Goal: Participate in discussion: Engage in conversation with other users on a specific topic

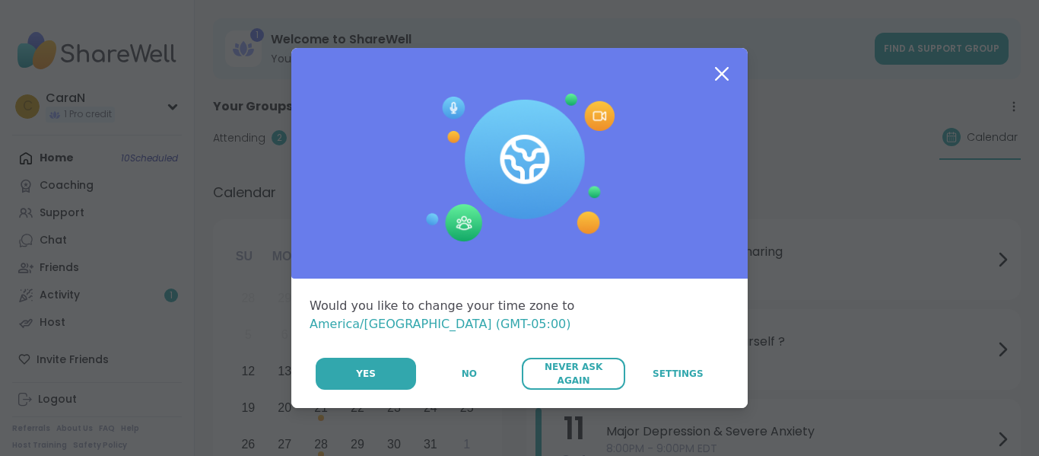
click at [571, 370] on span "Never Ask Again" at bounding box center [574, 373] width 88 height 27
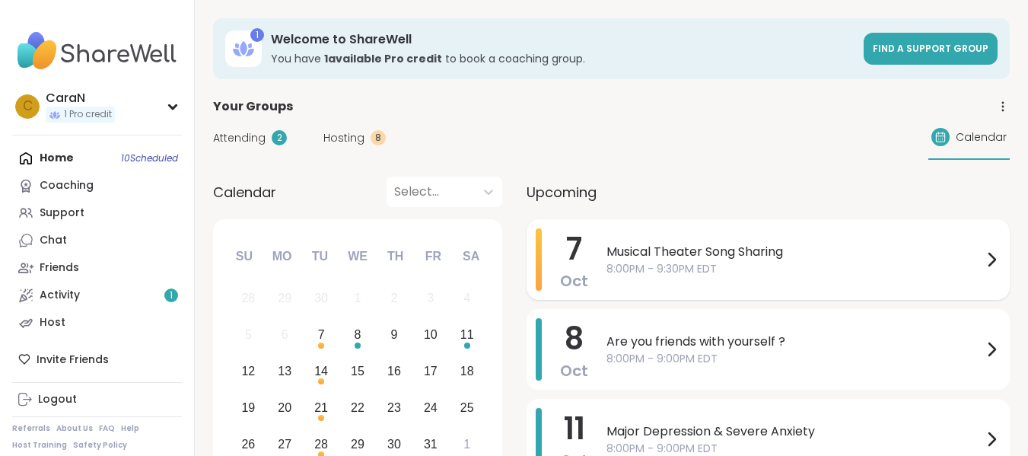
click at [644, 253] on span "Musical Theater Song Sharing" at bounding box center [794, 252] width 376 height 18
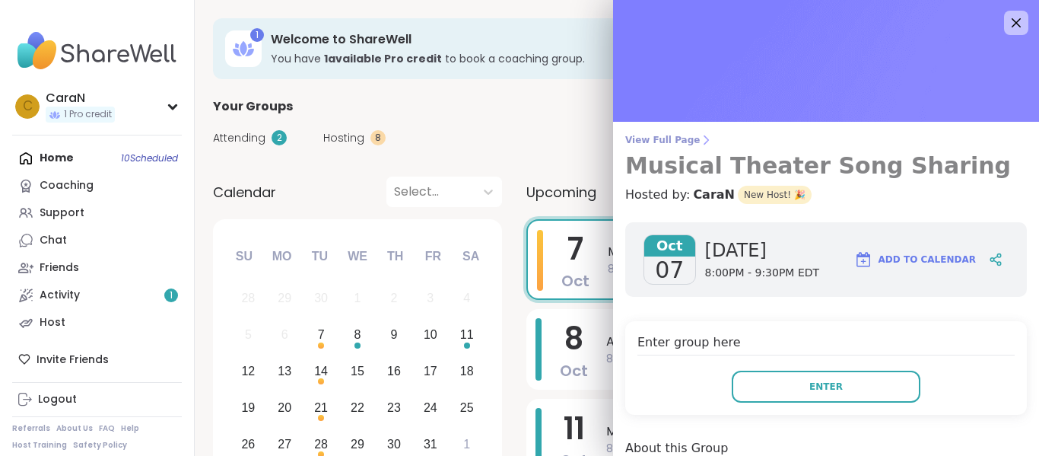
click at [672, 142] on span "View Full Page" at bounding box center [826, 140] width 402 height 12
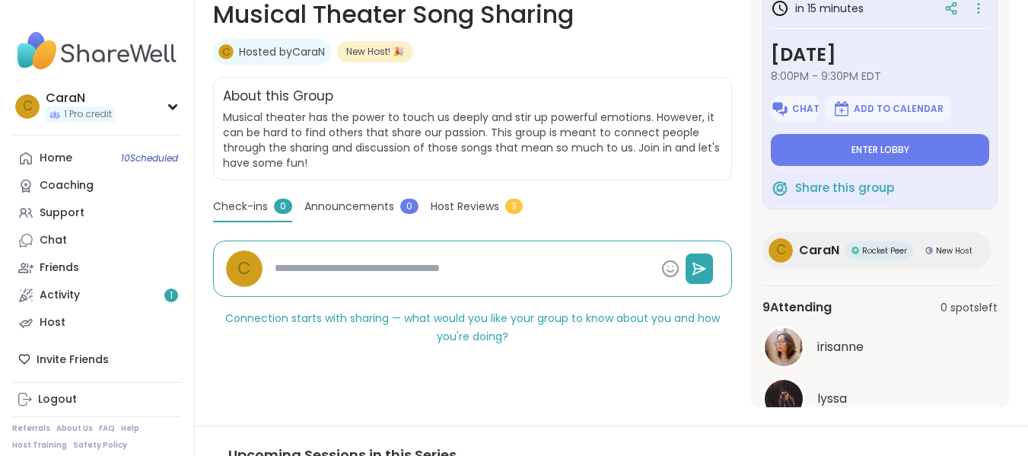
scroll to position [239, 0]
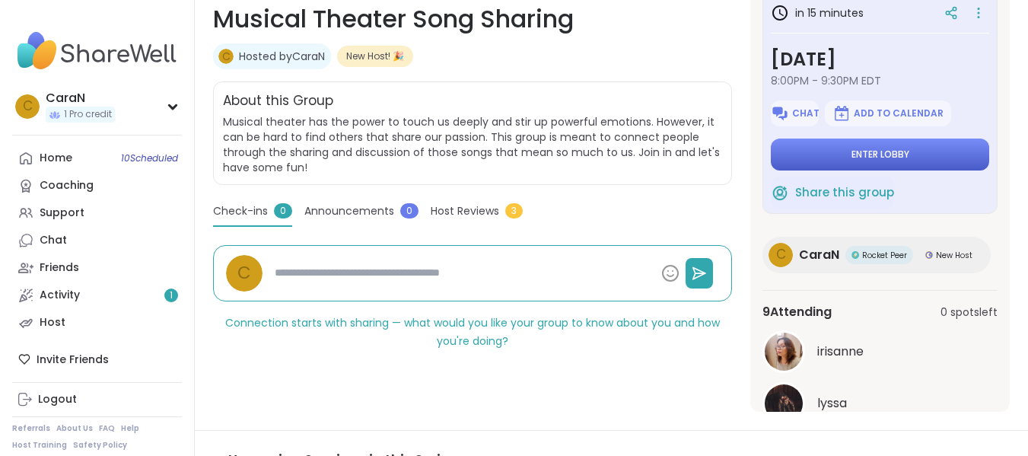
click at [894, 157] on span "Enter lobby" at bounding box center [880, 154] width 58 height 12
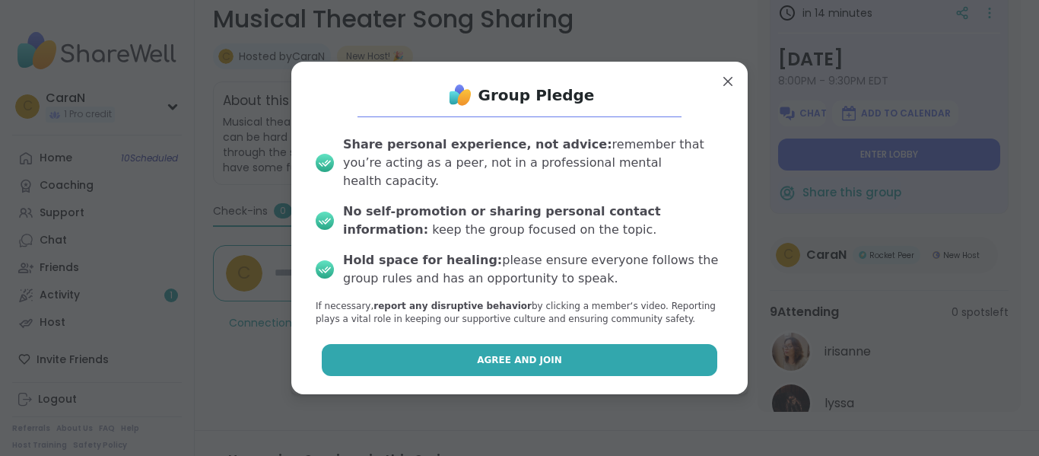
click at [582, 348] on button "Agree and Join" at bounding box center [520, 360] width 396 height 32
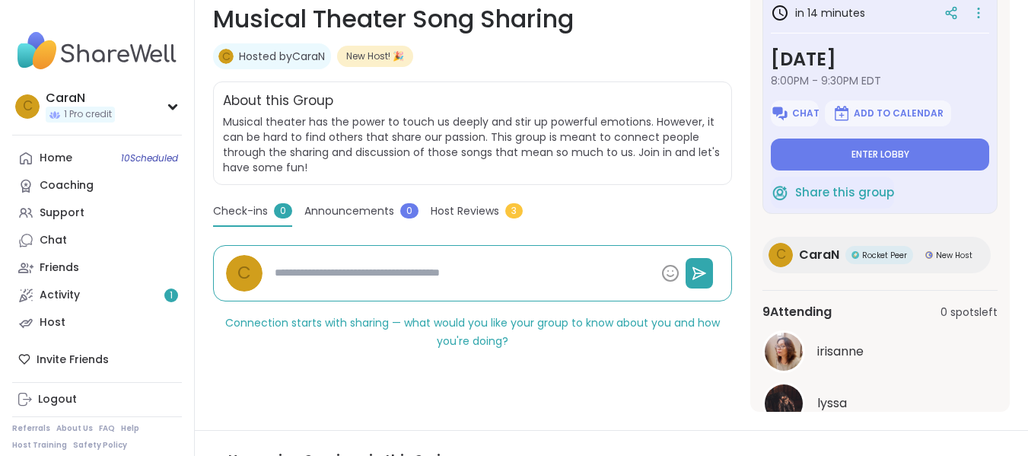
type textarea "*"
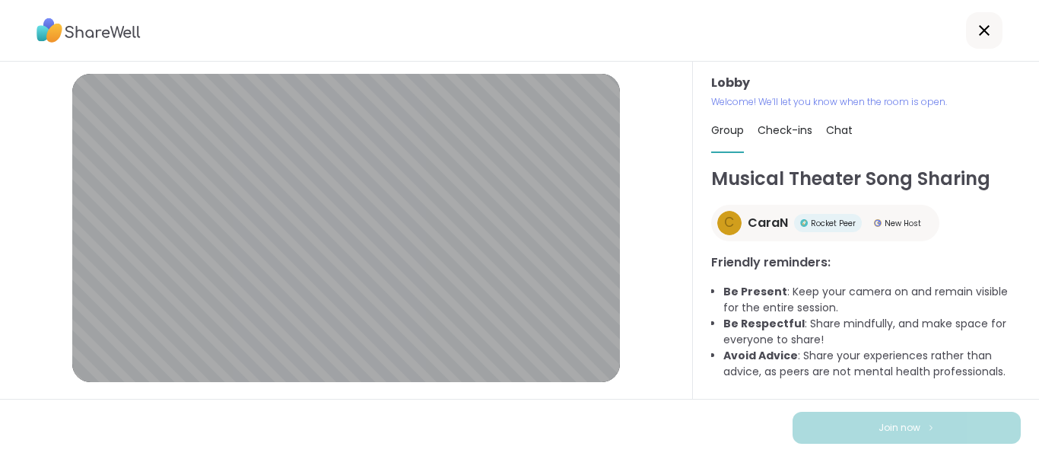
click at [826, 135] on span "Chat" at bounding box center [839, 130] width 27 height 15
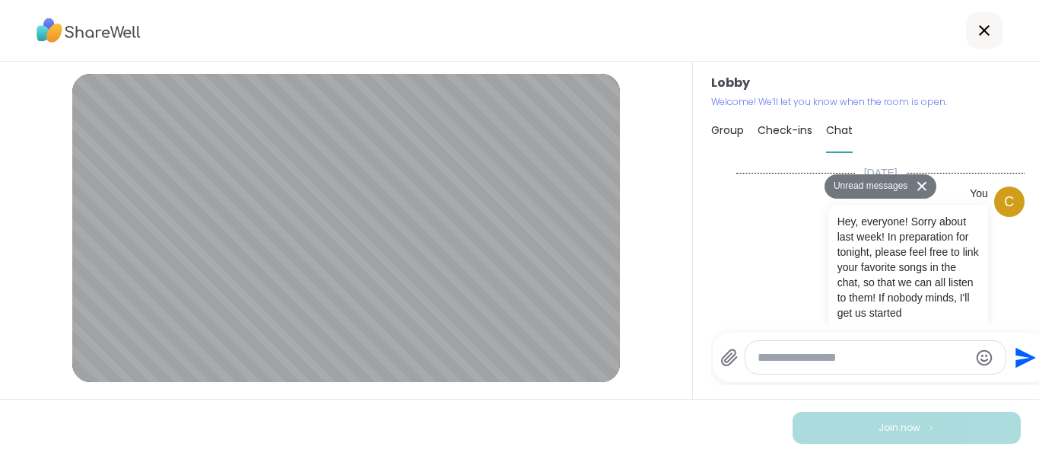
scroll to position [1676, 0]
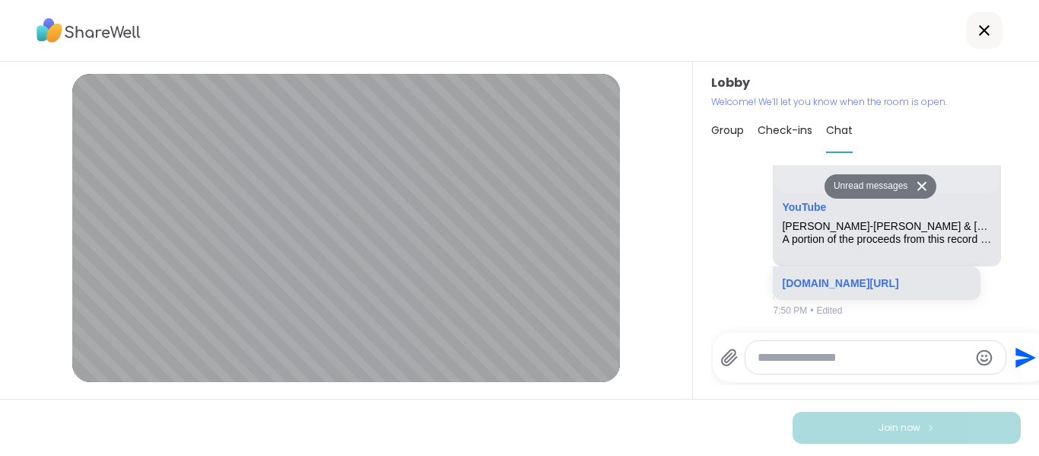
click at [725, 262] on li "irisanne YouTube [PERSON_NAME]-[PERSON_NAME] & [PERSON_NAME] - Found/Tonight (O…" at bounding box center [880, 143] width 311 height 359
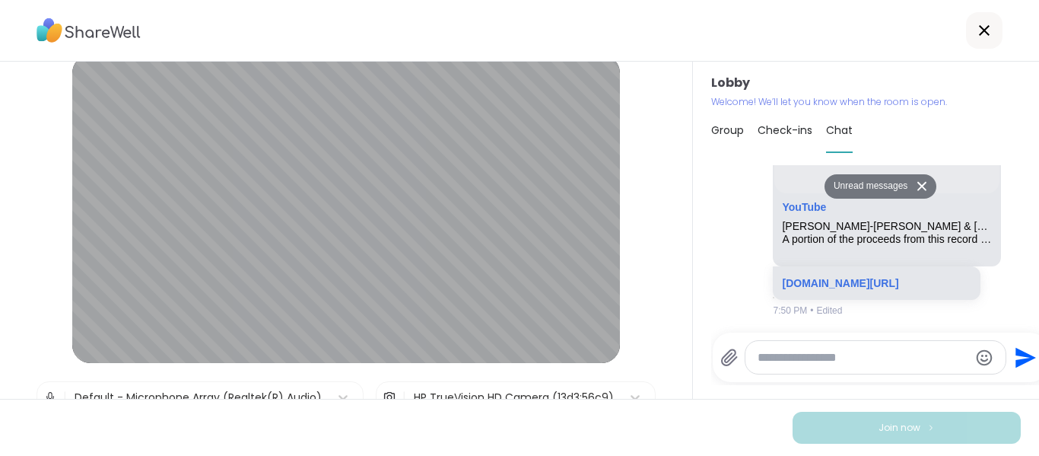
scroll to position [0, 0]
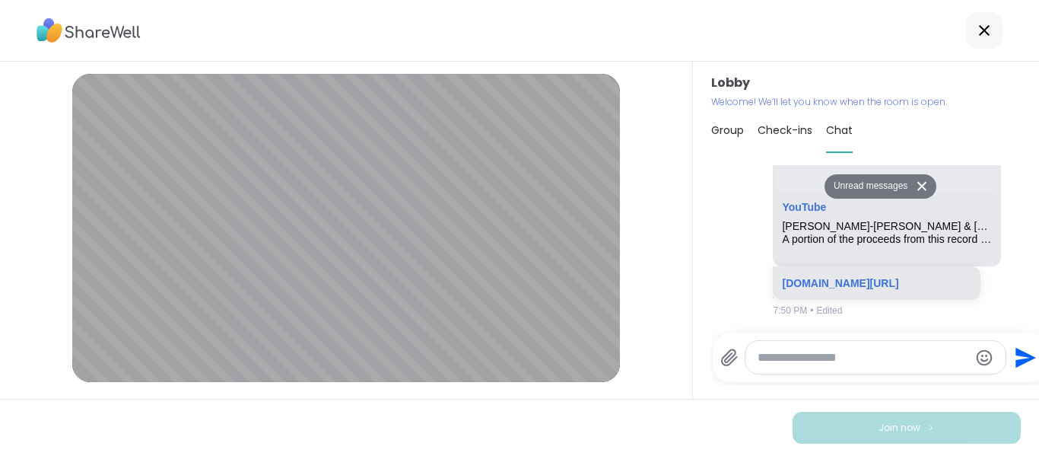
click at [737, 235] on div "irisanne YouTube [PERSON_NAME]-[PERSON_NAME] & [PERSON_NAME] - Found/Tonight (O…" at bounding box center [881, 143] width 288 height 359
click at [720, 130] on span "Group" at bounding box center [727, 130] width 33 height 15
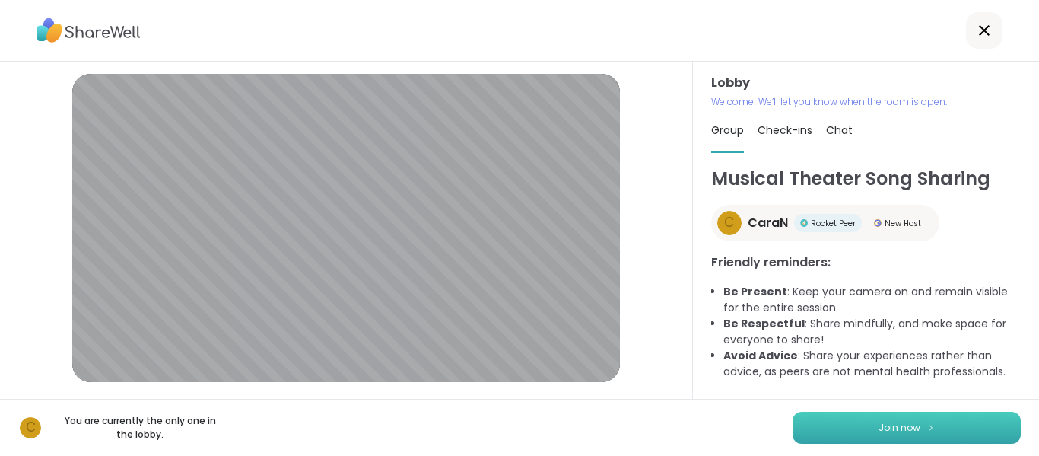
click at [879, 425] on span "Join now" at bounding box center [900, 428] width 42 height 14
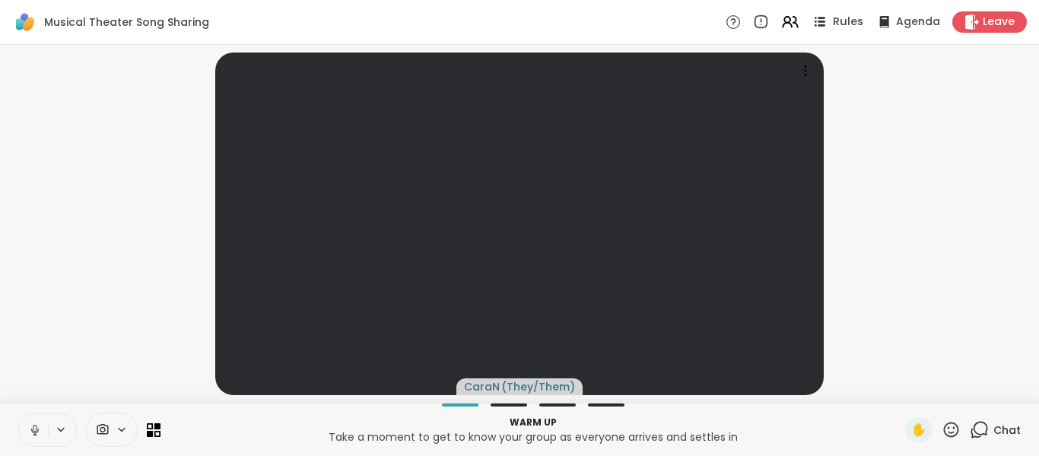
click at [835, 19] on span "Rules" at bounding box center [848, 22] width 31 height 16
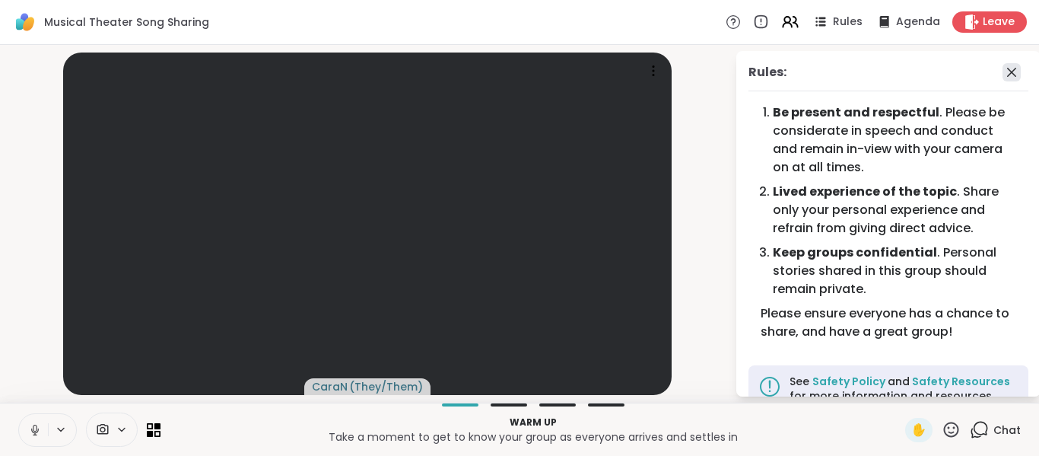
click at [1003, 67] on icon at bounding box center [1012, 72] width 18 height 18
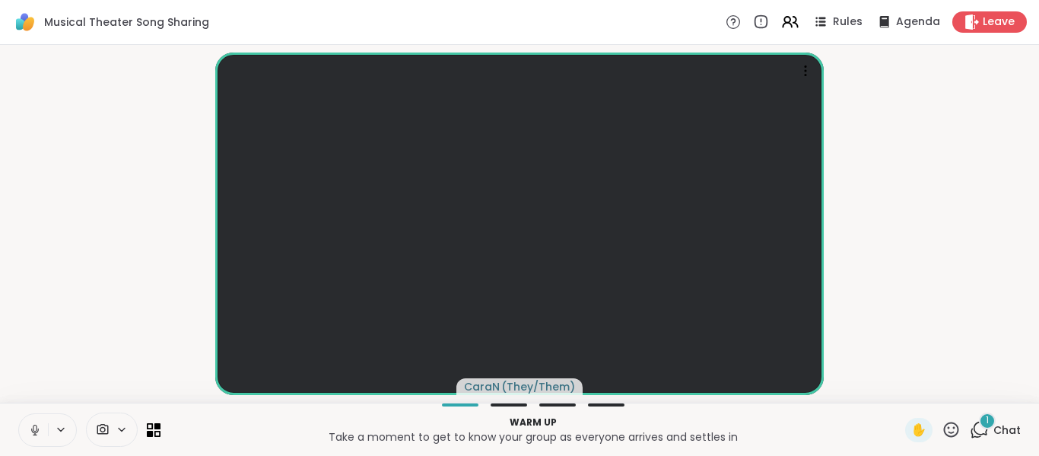
click at [970, 429] on icon at bounding box center [979, 429] width 19 height 19
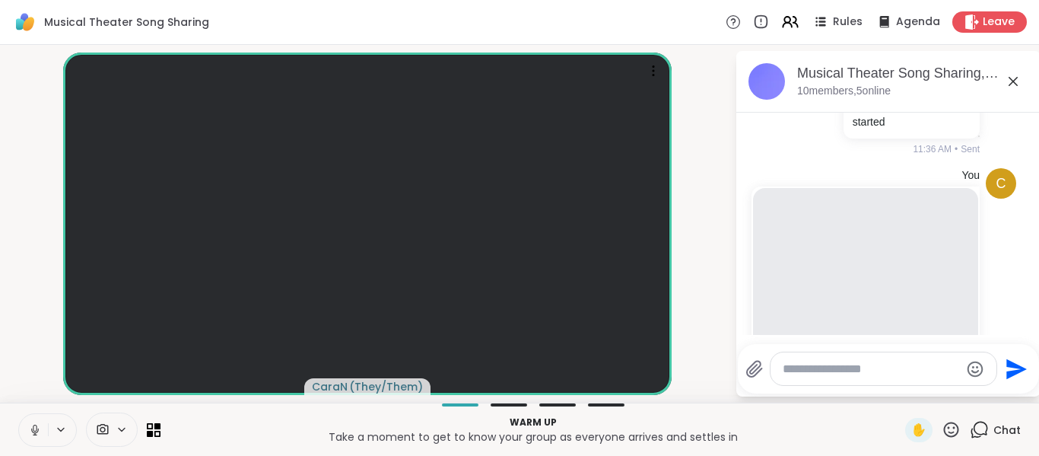
scroll to position [177, 0]
click at [1008, 81] on icon at bounding box center [1013, 81] width 18 height 18
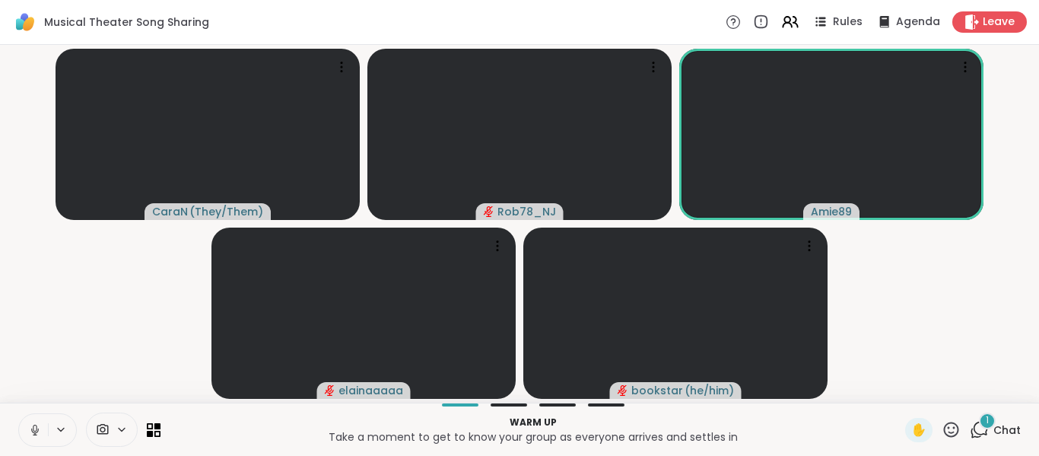
click at [970, 433] on icon at bounding box center [979, 429] width 19 height 19
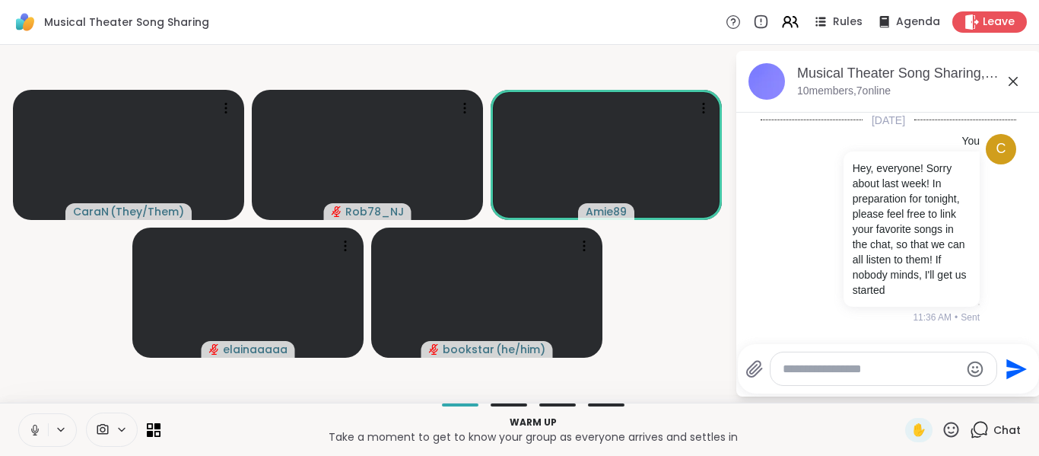
scroll to position [2125, 0]
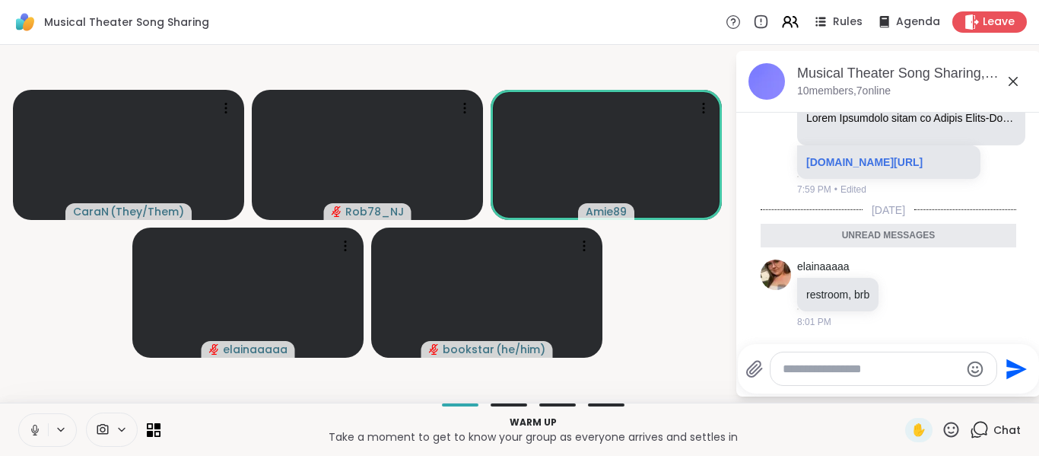
click at [670, 314] on video-player-container "CaraN ( They/Them ) Rob78_NJ Amie89 elainaaaaa bookstar ( he/him )" at bounding box center [367, 223] width 717 height 345
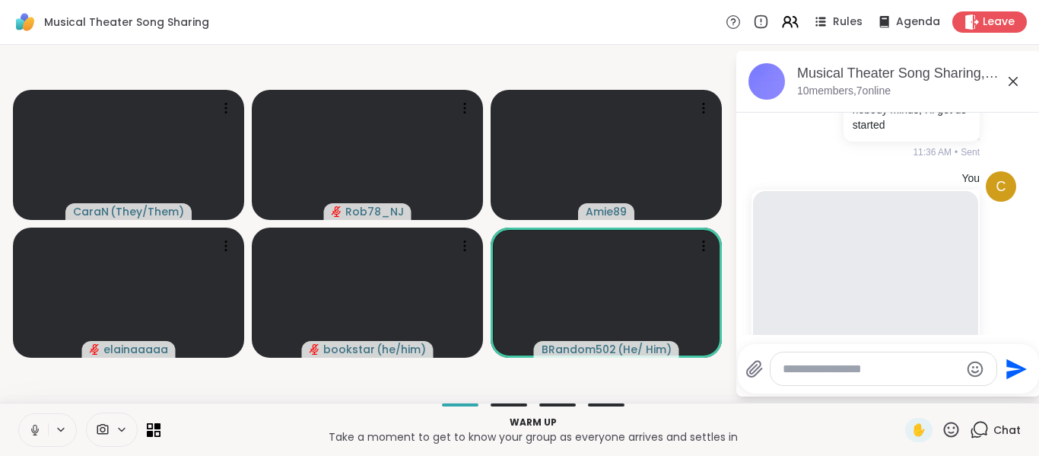
scroll to position [193, 0]
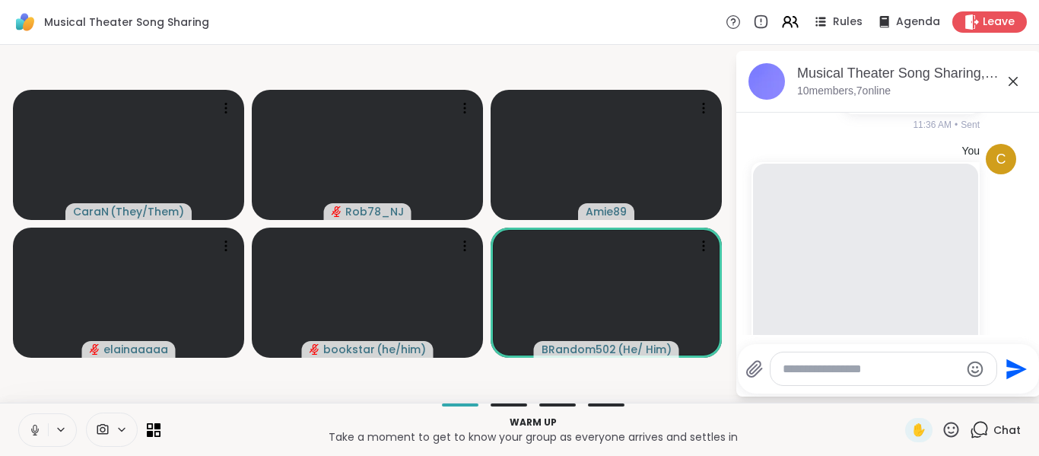
click at [1011, 79] on icon at bounding box center [1013, 81] width 18 height 18
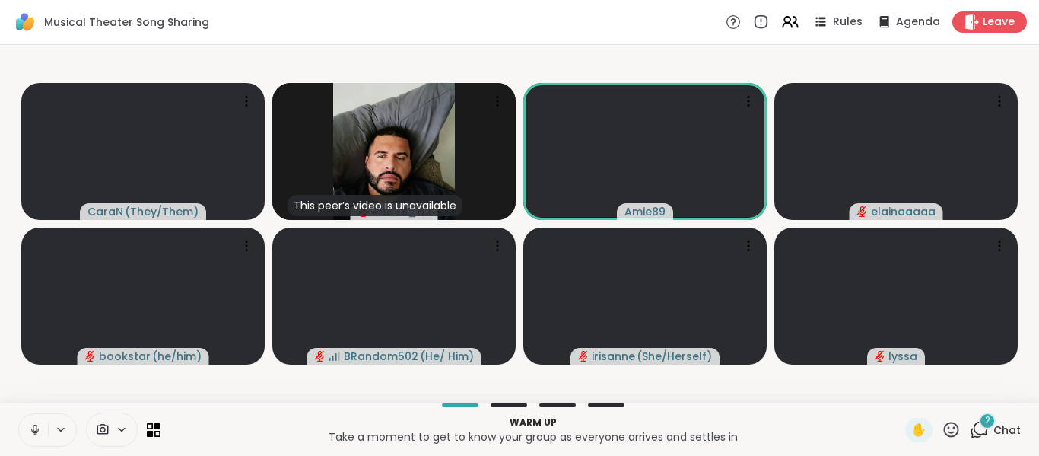
click at [970, 427] on icon at bounding box center [979, 429] width 19 height 19
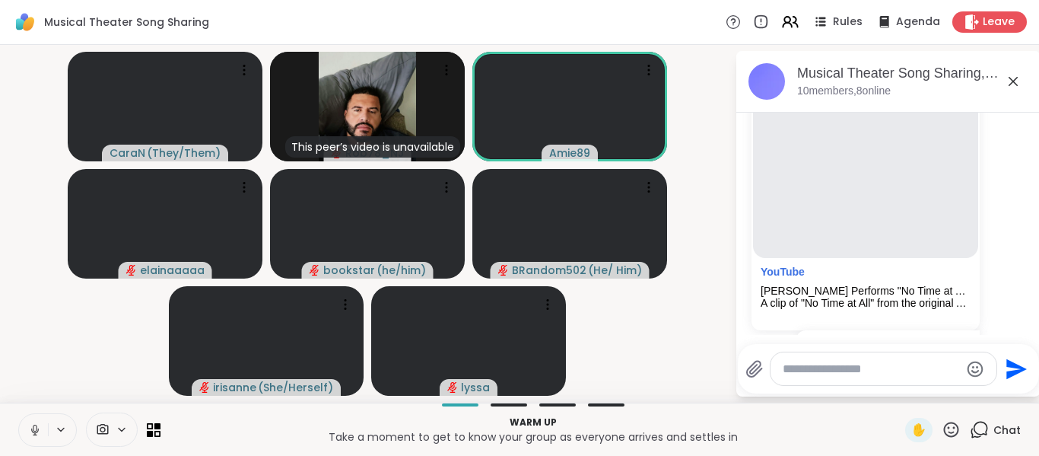
scroll to position [290, 0]
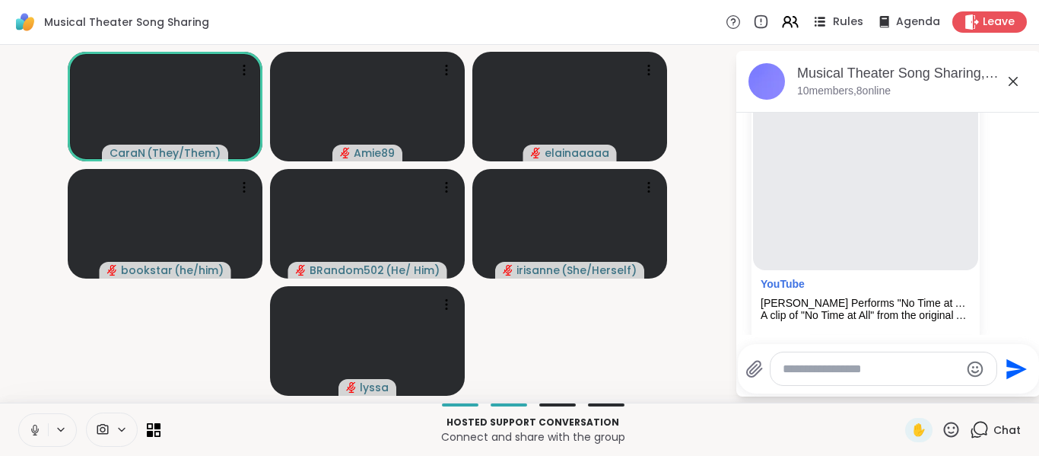
click at [841, 14] on span "Rules" at bounding box center [848, 22] width 31 height 16
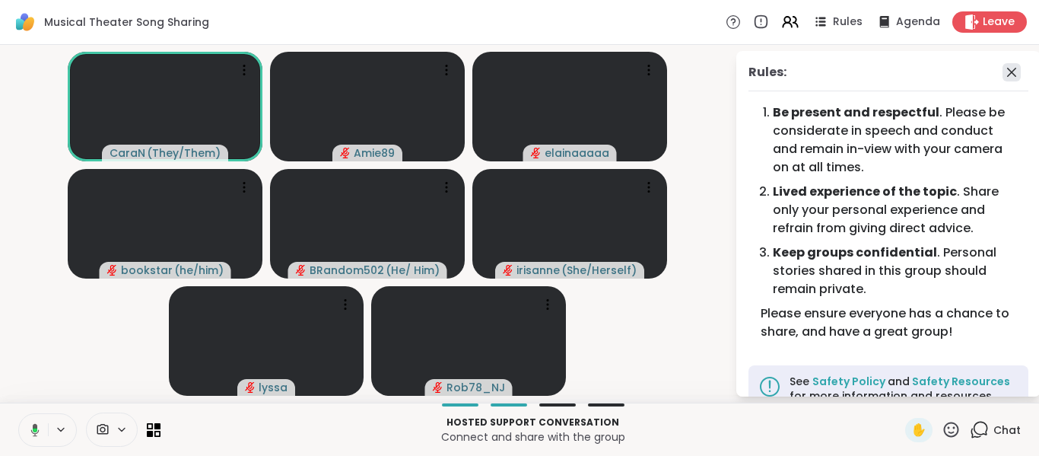
click at [1003, 70] on icon at bounding box center [1012, 72] width 18 height 18
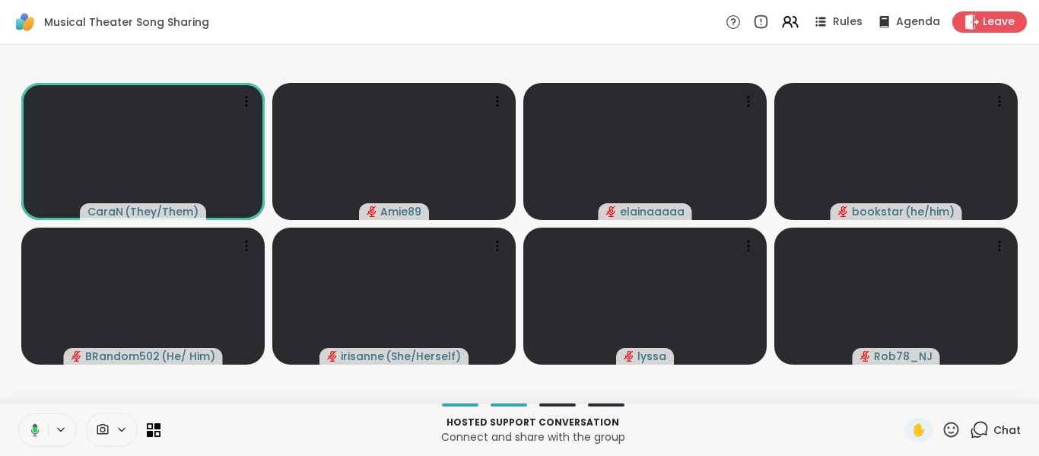
click at [994, 425] on span "Chat" at bounding box center [1007, 429] width 27 height 15
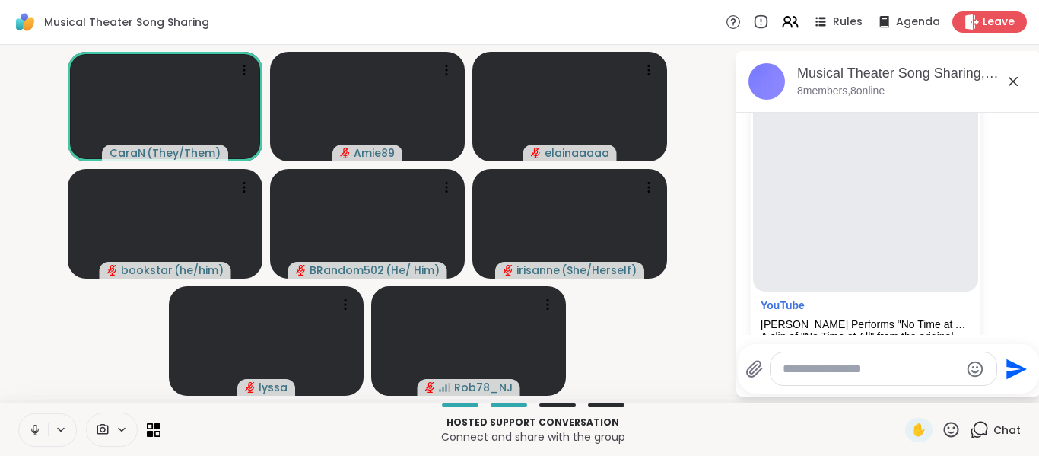
scroll to position [256, 0]
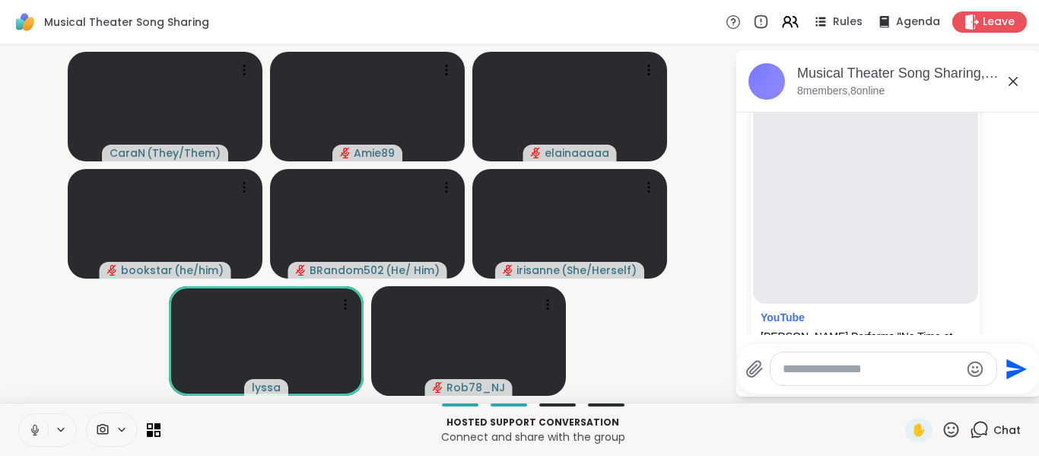
click at [839, 374] on textarea "Type your message" at bounding box center [871, 368] width 177 height 15
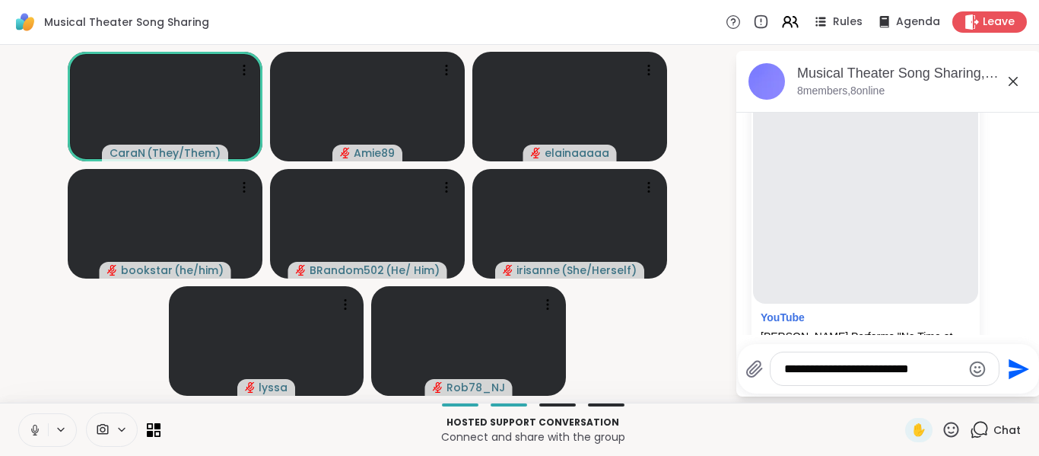
type textarea "**********"
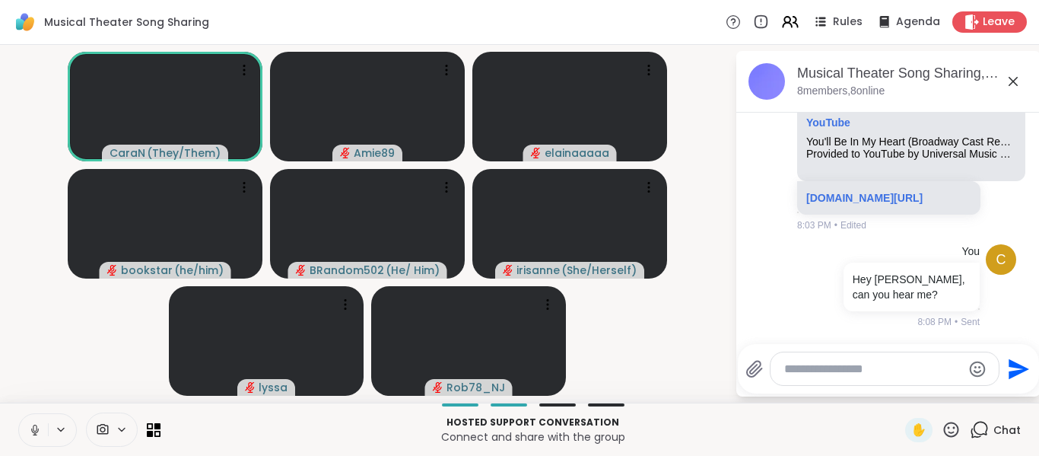
scroll to position [3000, 0]
click at [681, 338] on video-player-container "CaraN ( They/Them ) Amie89 elainaaaaa bookstar ( he/him ) BRandom502 ( He/ Him …" at bounding box center [367, 223] width 717 height 345
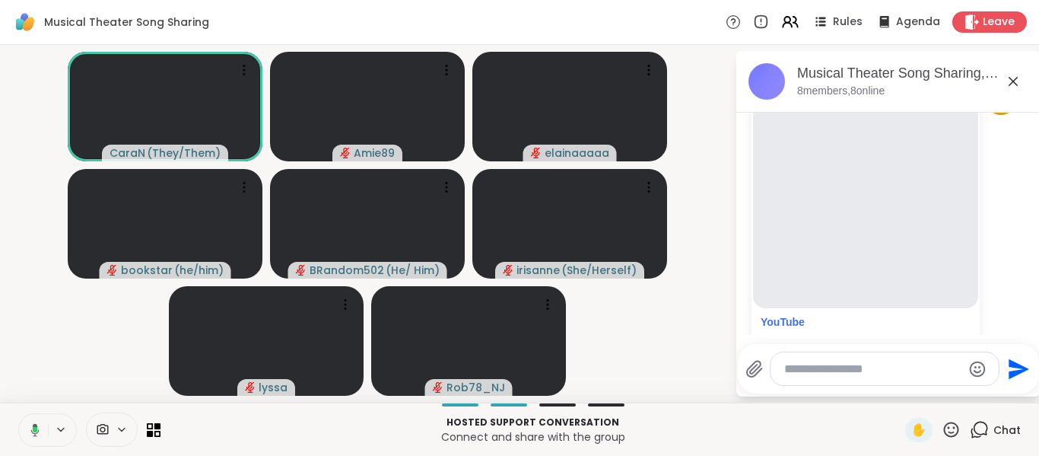
scroll to position [290, 0]
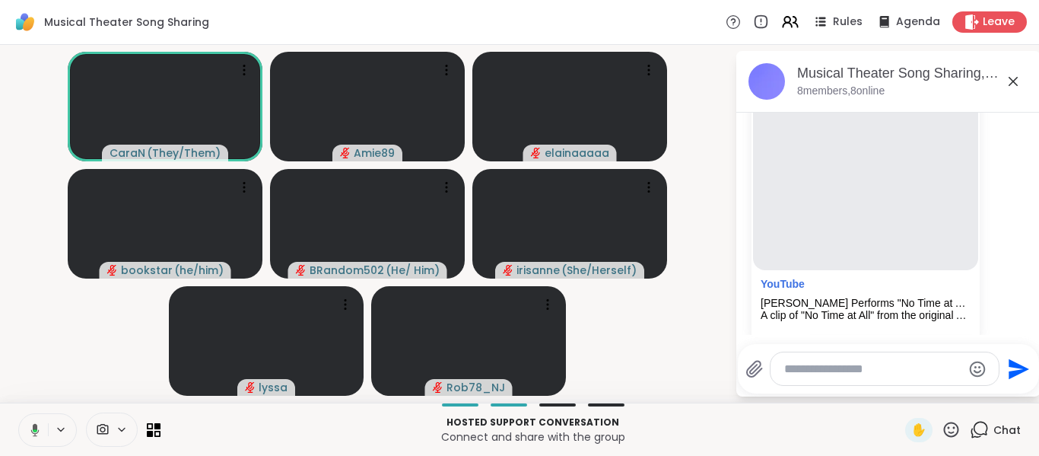
click at [1030, 146] on html "Musical Theater Song Sharing Rules Agenda Leave CaraN ( They/Them ) Amie89 elai…" at bounding box center [519, 228] width 1039 height 456
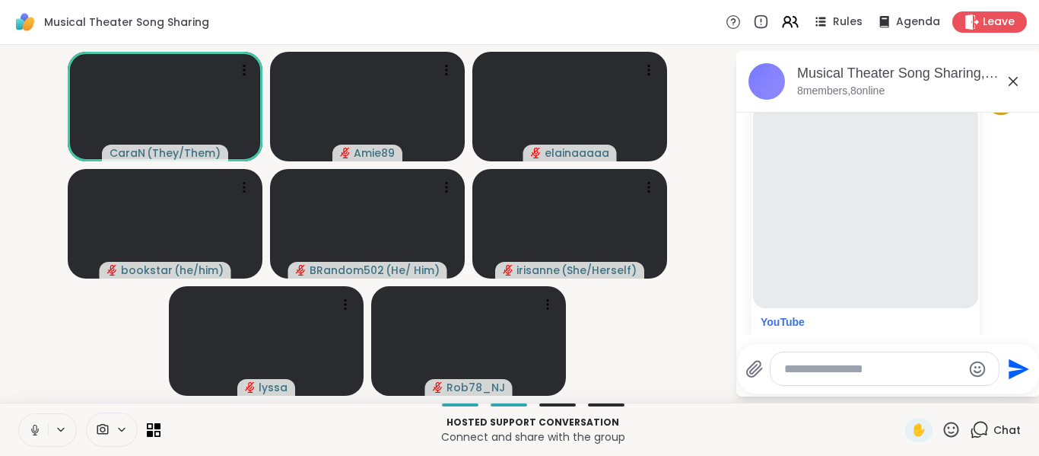
click at [21, 435] on button at bounding box center [33, 430] width 29 height 32
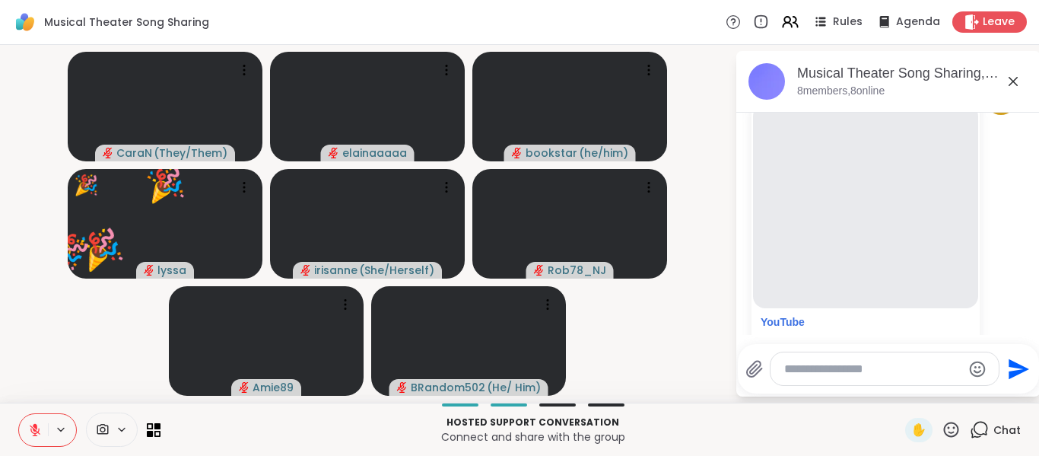
click at [35, 422] on button at bounding box center [33, 430] width 29 height 32
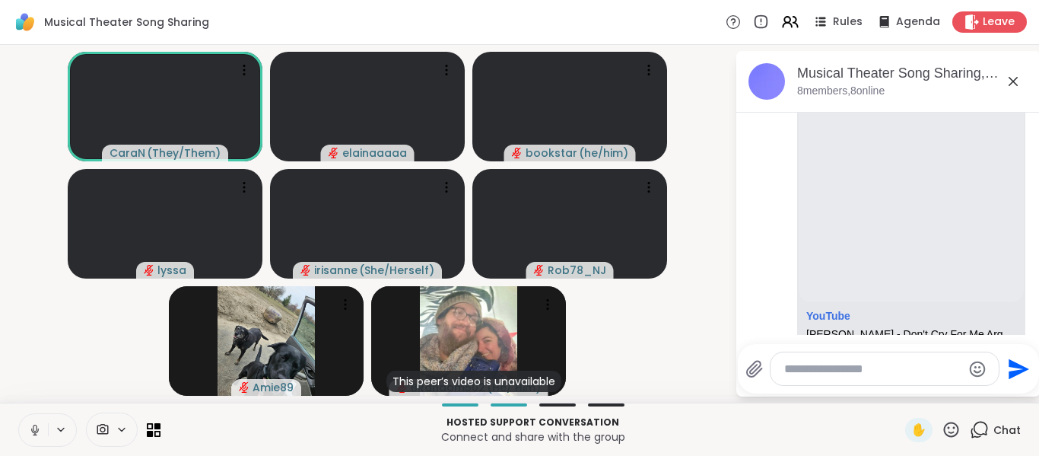
scroll to position [630, 0]
click at [798, 373] on textarea "Type your message" at bounding box center [873, 368] width 177 height 15
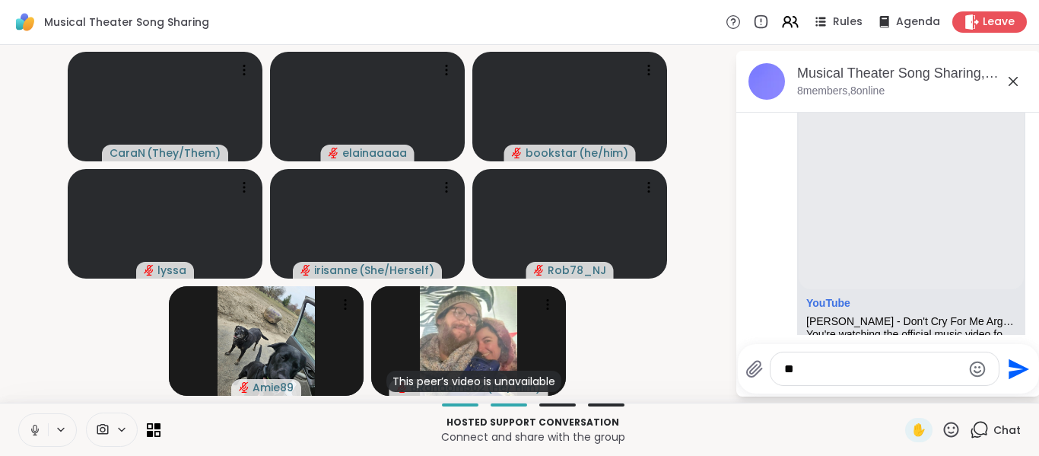
type textarea "*"
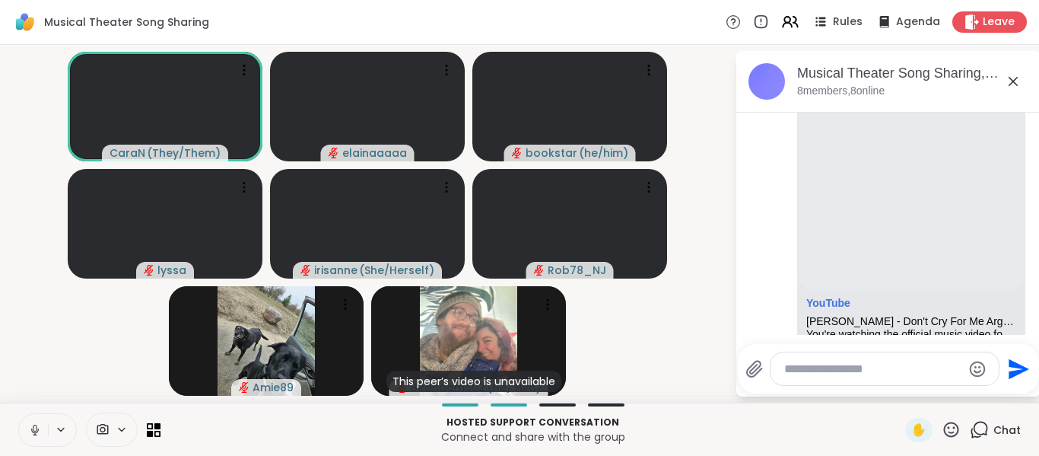
click at [704, 311] on video-player-container "CaraN ( They/Them ) elainaaaaa bookstar ( he/him ) [PERSON_NAME] ( She/Herself …" at bounding box center [367, 223] width 717 height 345
click at [33, 423] on icon at bounding box center [33, 430] width 14 height 14
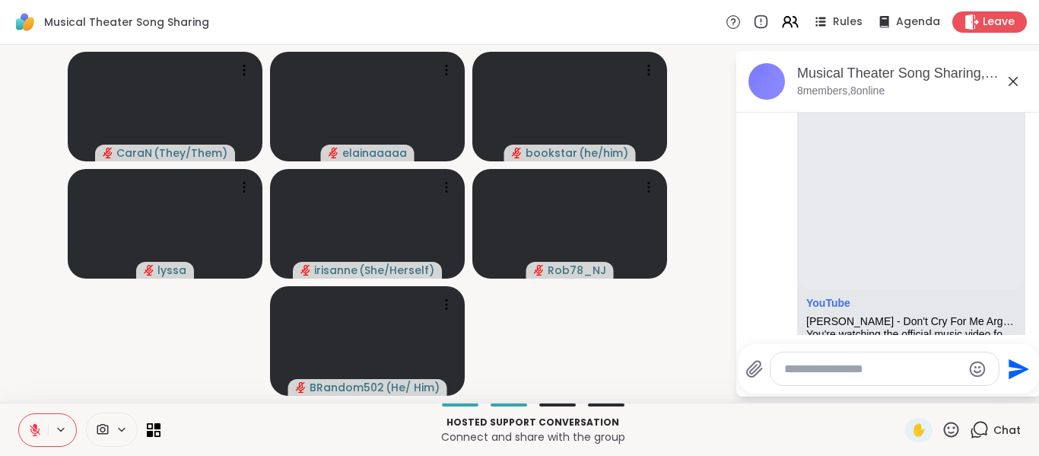
drag, startPoint x: 767, startPoint y: 307, endPoint x: 750, endPoint y: 314, distance: 18.1
click at [751, 314] on li "BRandom502 YouTube [PERSON_NAME] - Don't Cry For Me Argentina (Official Video) …" at bounding box center [889, 238] width 276 height 359
click at [667, 326] on video-player-container "CaraN ( They/Them ) elainaaaaa bookstar ( he/him ) [PERSON_NAME] ( She/Herself …" at bounding box center [367, 223] width 717 height 345
click at [37, 428] on icon at bounding box center [35, 426] width 5 height 6
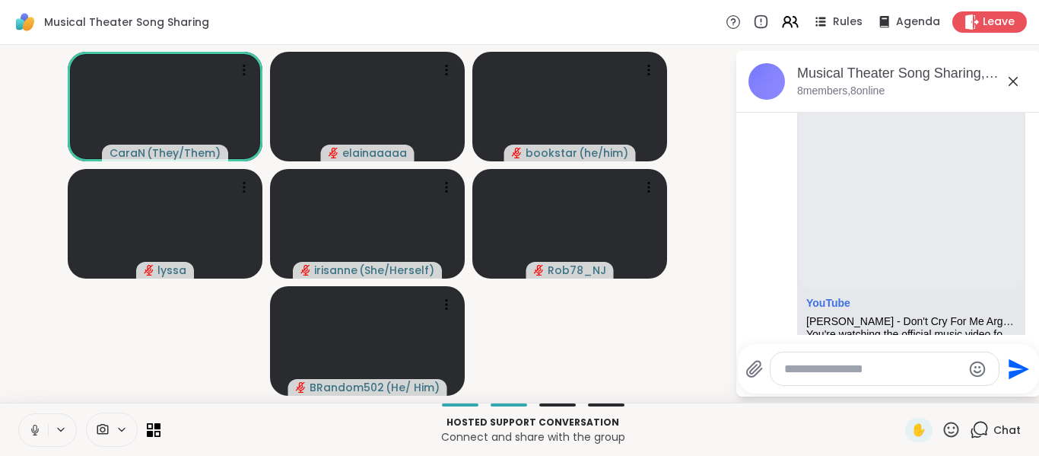
click at [32, 426] on icon at bounding box center [35, 430] width 14 height 14
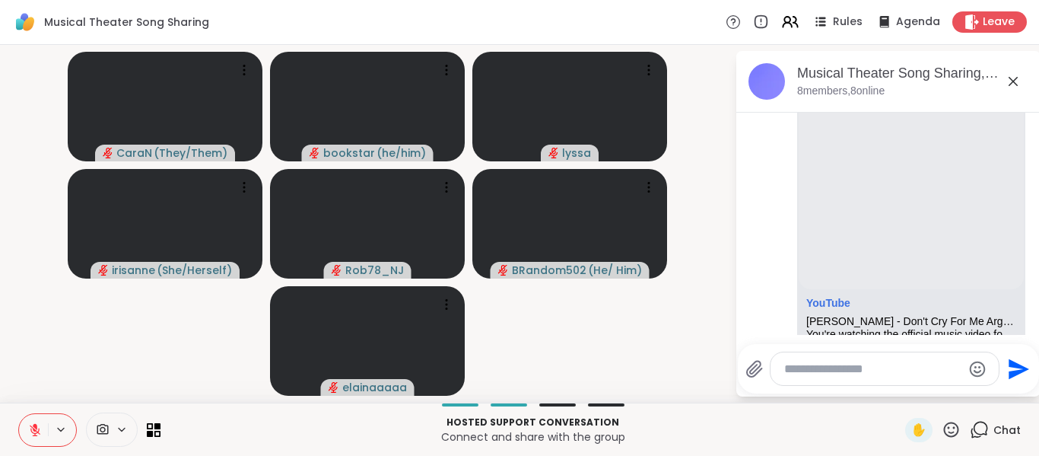
click at [30, 426] on icon at bounding box center [35, 430] width 14 height 14
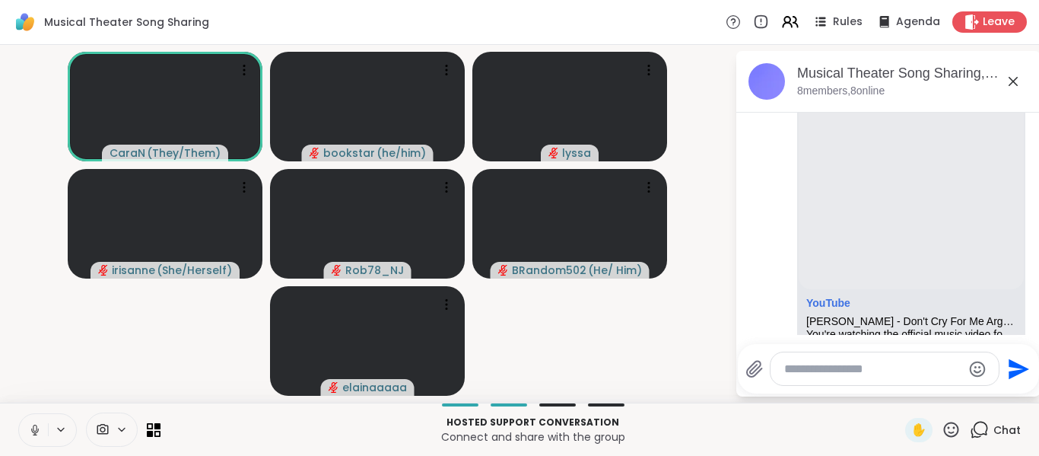
click at [31, 428] on icon at bounding box center [35, 430] width 14 height 14
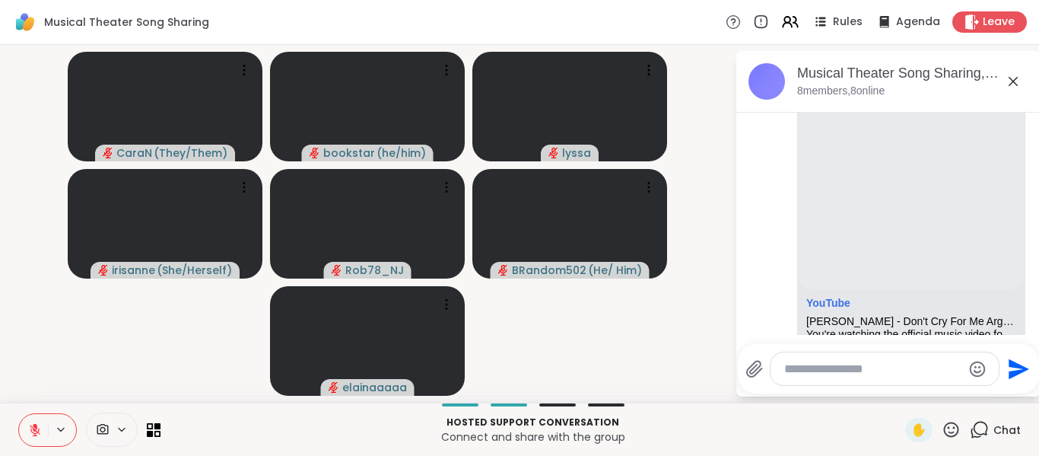
click at [35, 427] on icon at bounding box center [35, 426] width 5 height 6
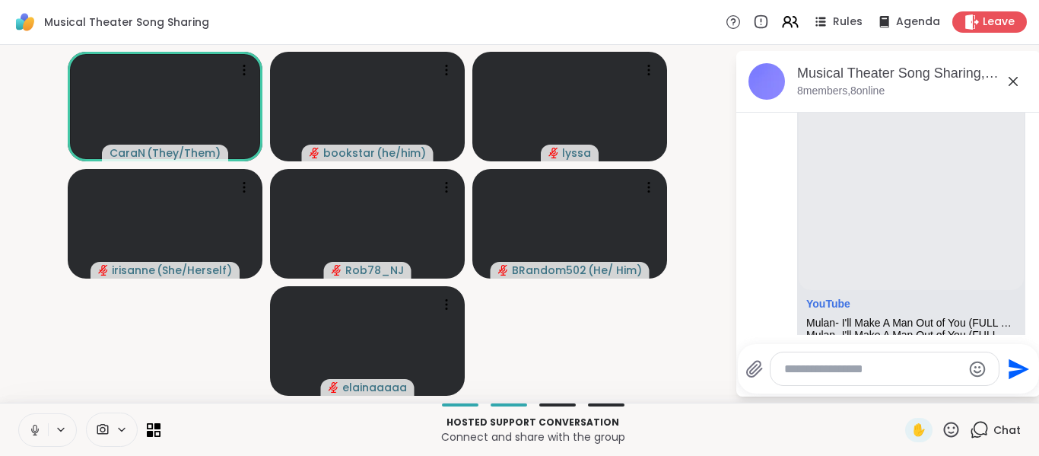
scroll to position [1096, 0]
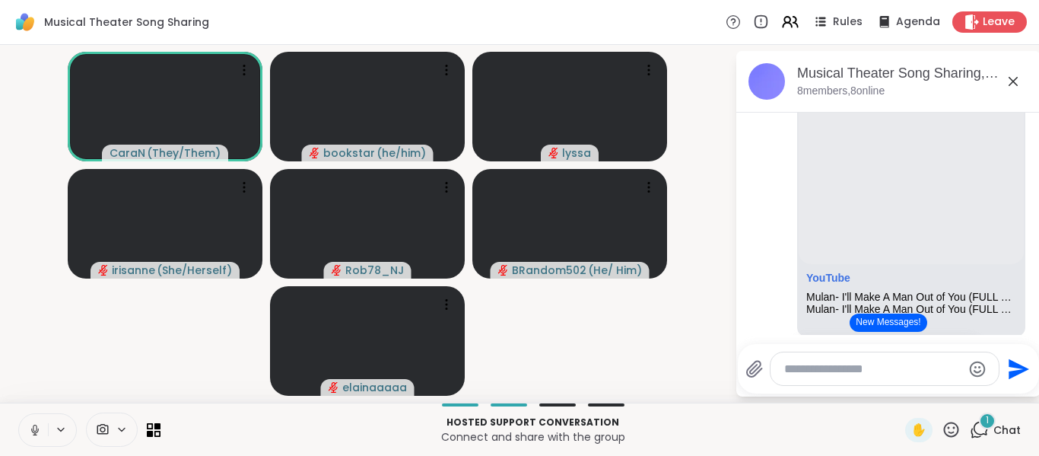
click at [38, 427] on icon at bounding box center [35, 430] width 14 height 14
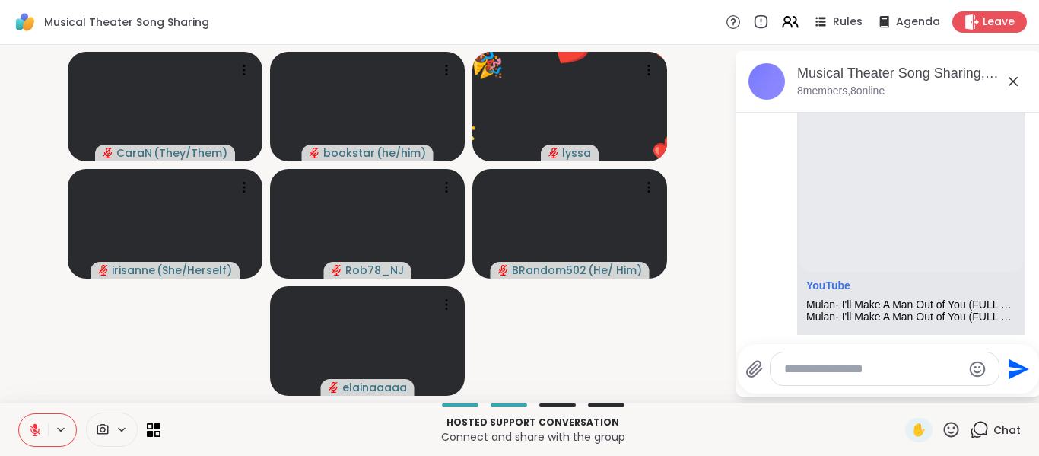
scroll to position [1141, 0]
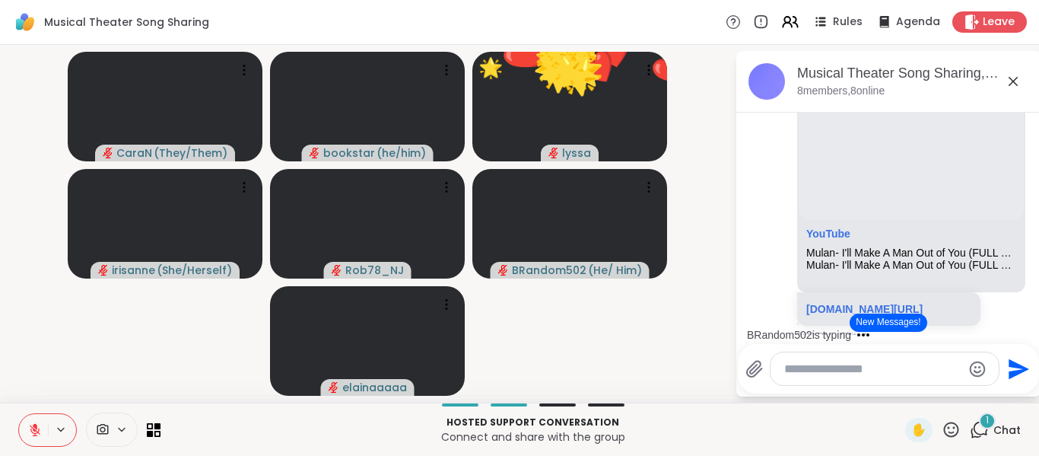
drag, startPoint x: 1026, startPoint y: 297, endPoint x: 1023, endPoint y: 329, distance: 32.1
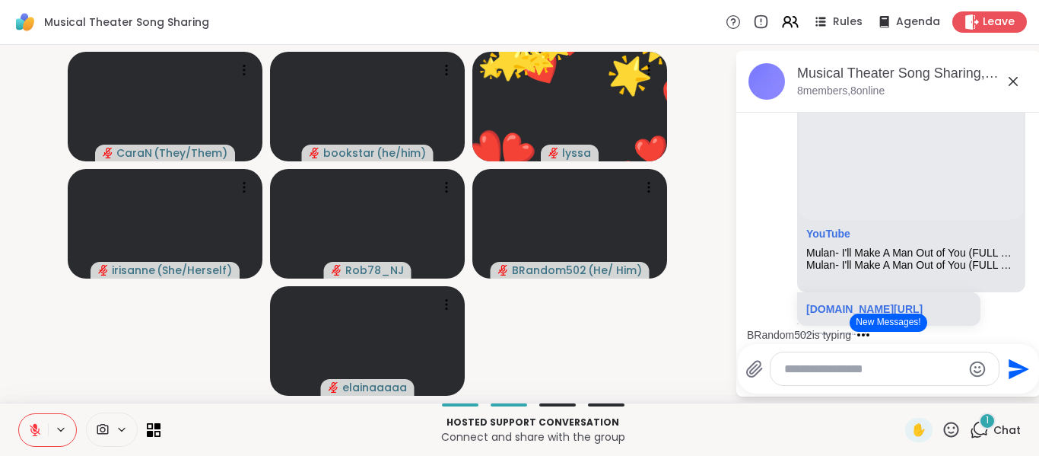
click at [1023, 329] on div "BRandom502 is typing" at bounding box center [892, 335] width 298 height 24
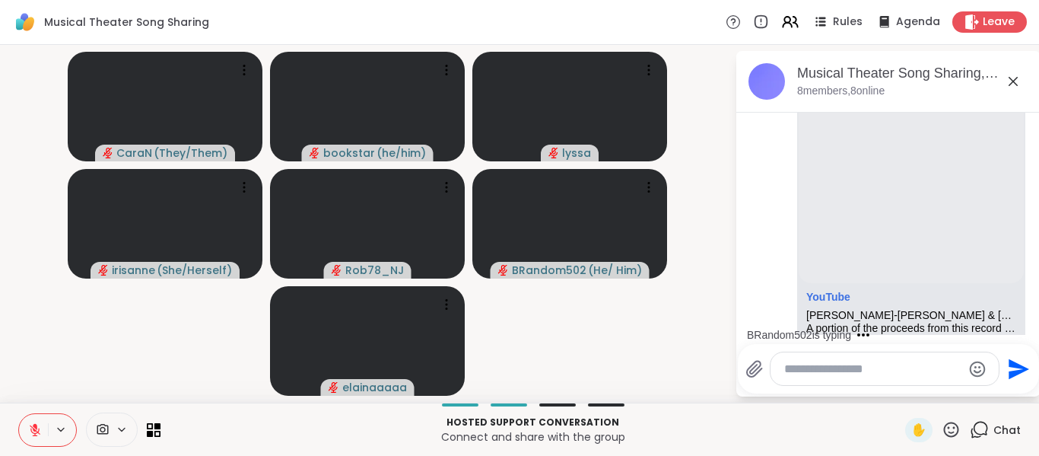
scroll to position [1396, 0]
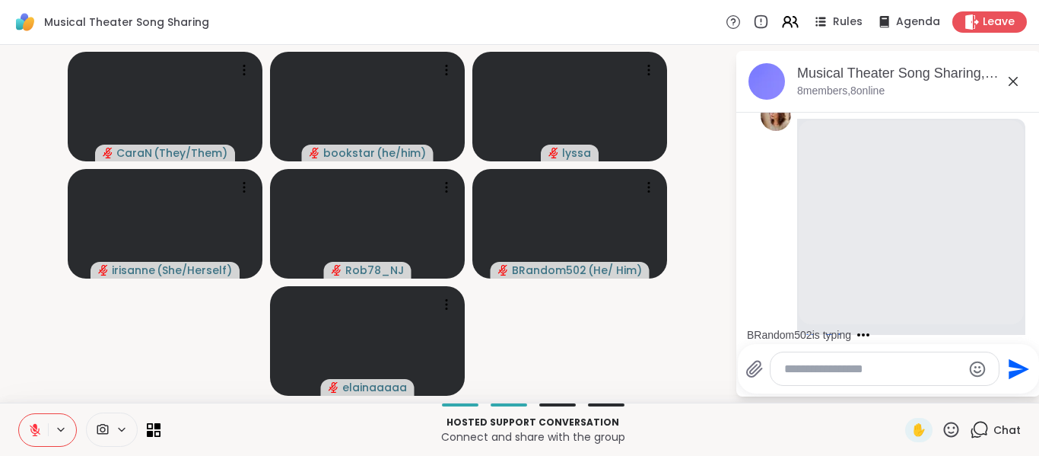
click at [30, 428] on icon at bounding box center [35, 430] width 14 height 14
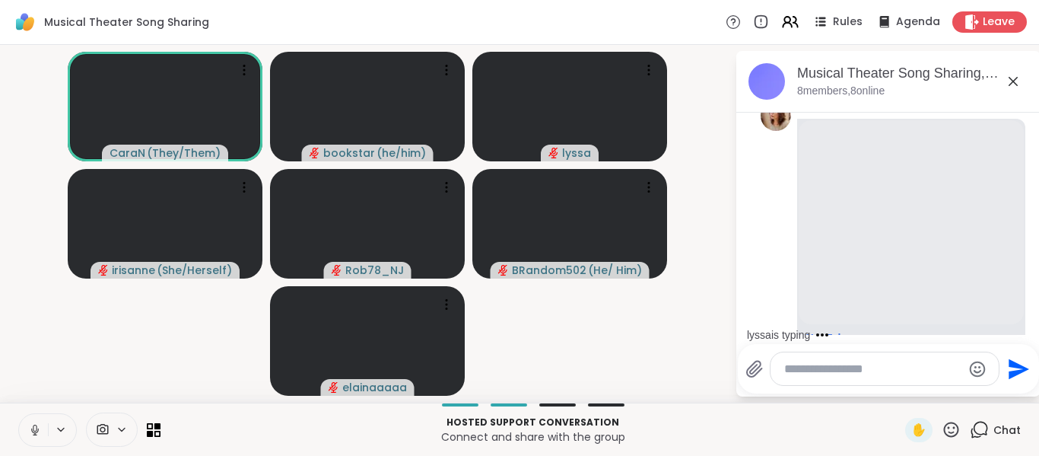
click at [34, 429] on icon at bounding box center [35, 430] width 14 height 14
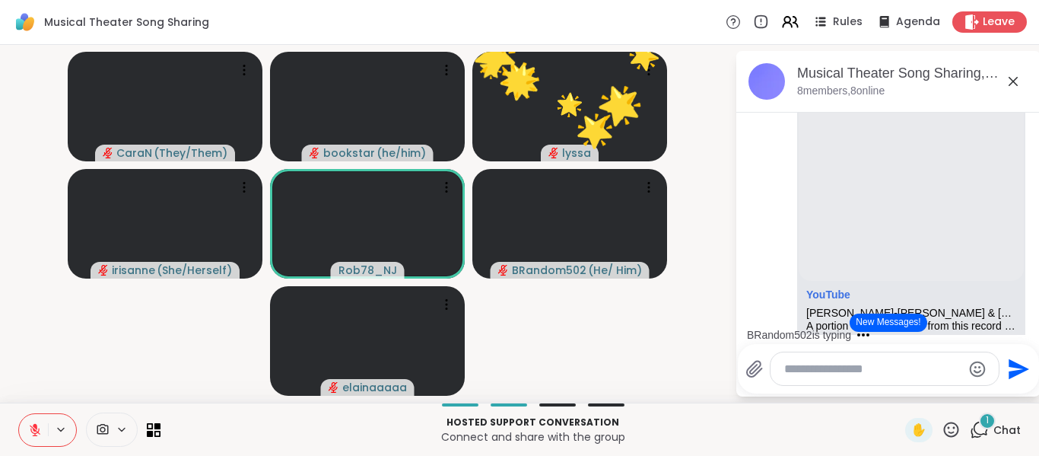
scroll to position [1453, 0]
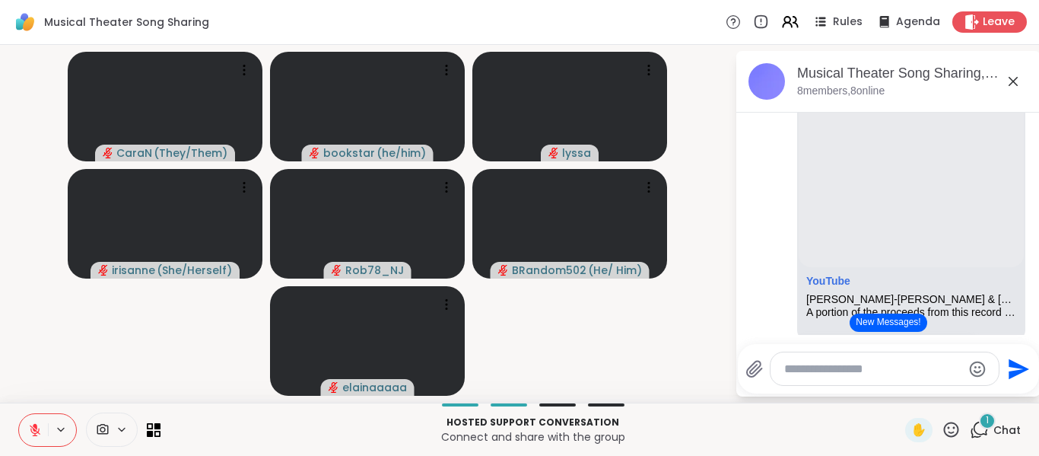
click at [33, 425] on icon at bounding box center [35, 426] width 5 height 6
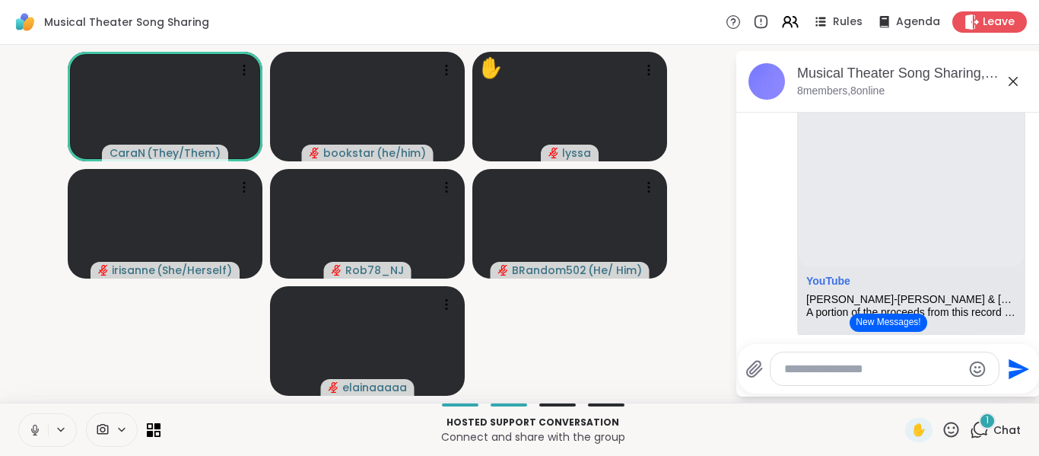
click at [31, 428] on icon at bounding box center [35, 430] width 14 height 14
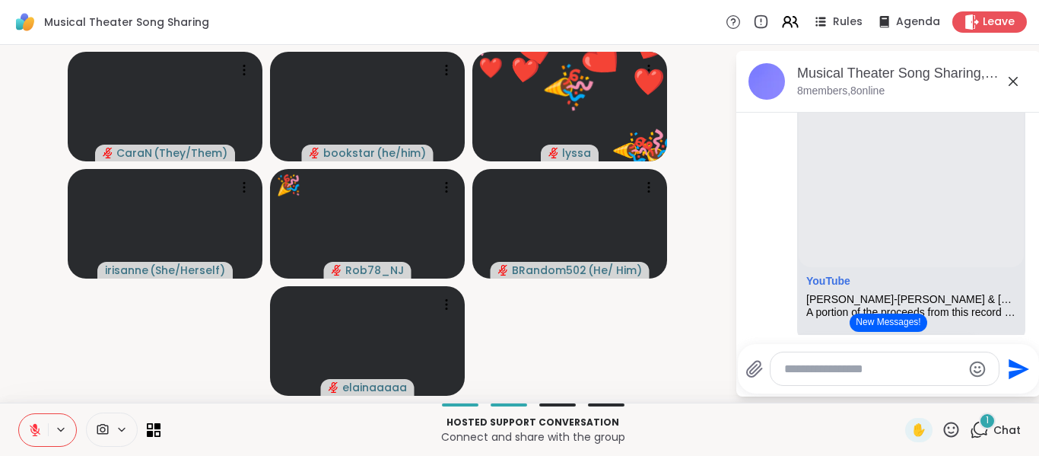
click at [30, 425] on icon at bounding box center [35, 430] width 14 height 14
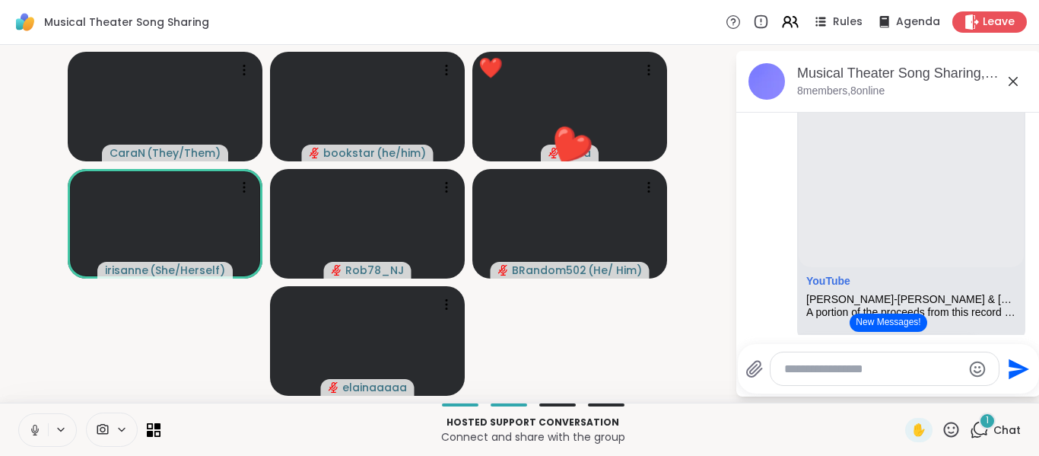
click at [36, 428] on icon at bounding box center [35, 430] width 14 height 14
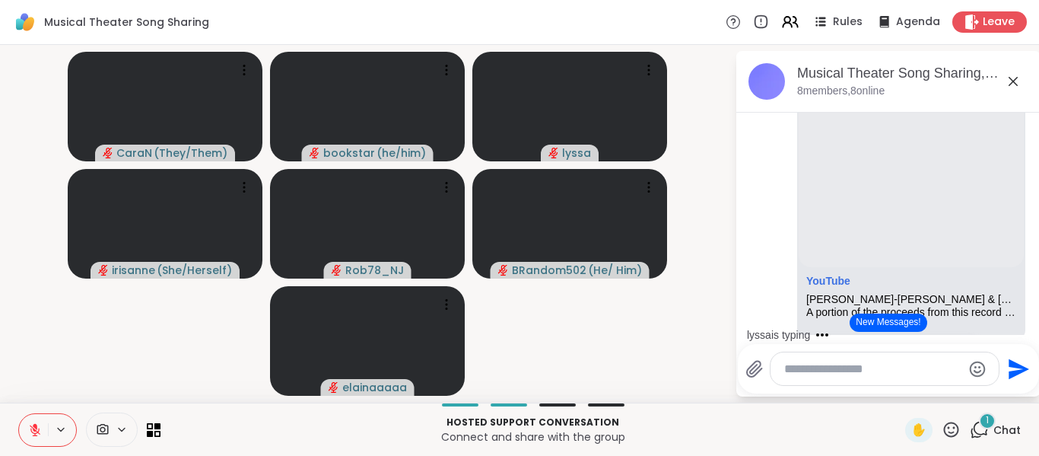
click at [30, 431] on icon at bounding box center [35, 430] width 14 height 14
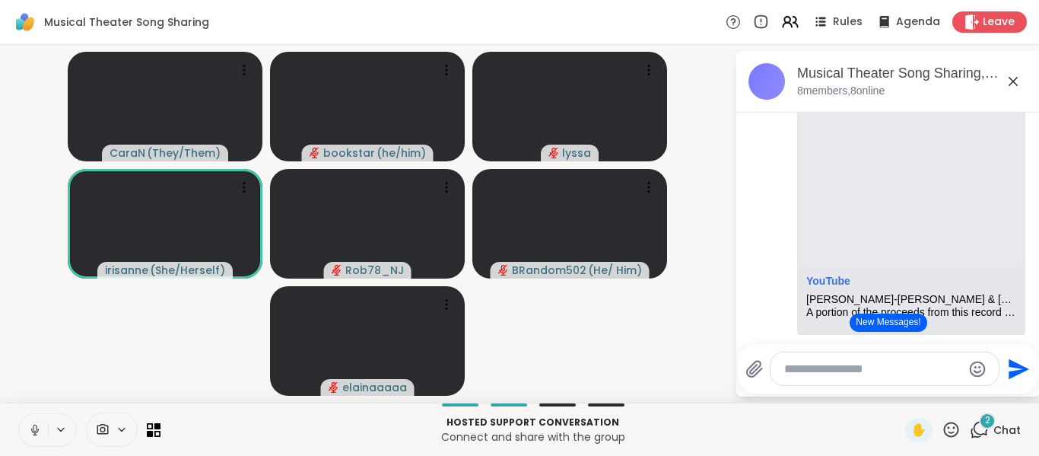
click at [32, 427] on icon at bounding box center [35, 430] width 14 height 14
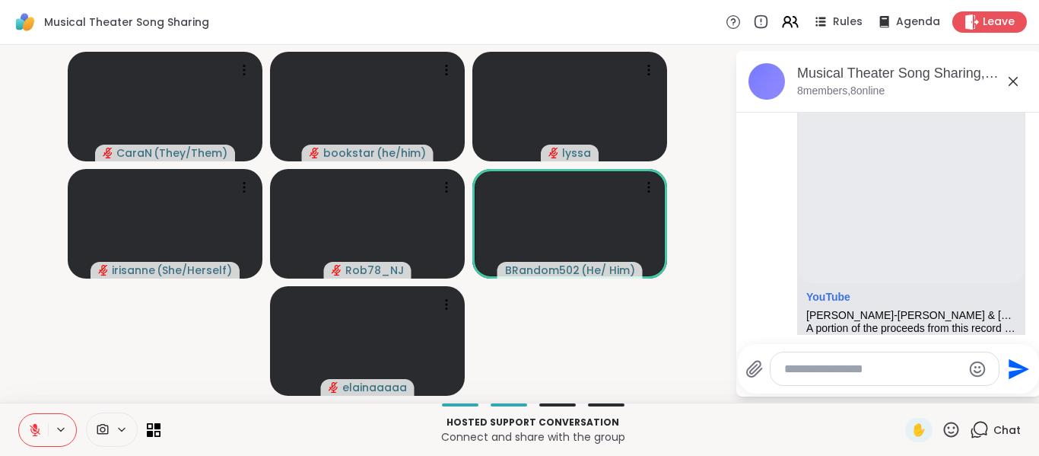
scroll to position [1480, 0]
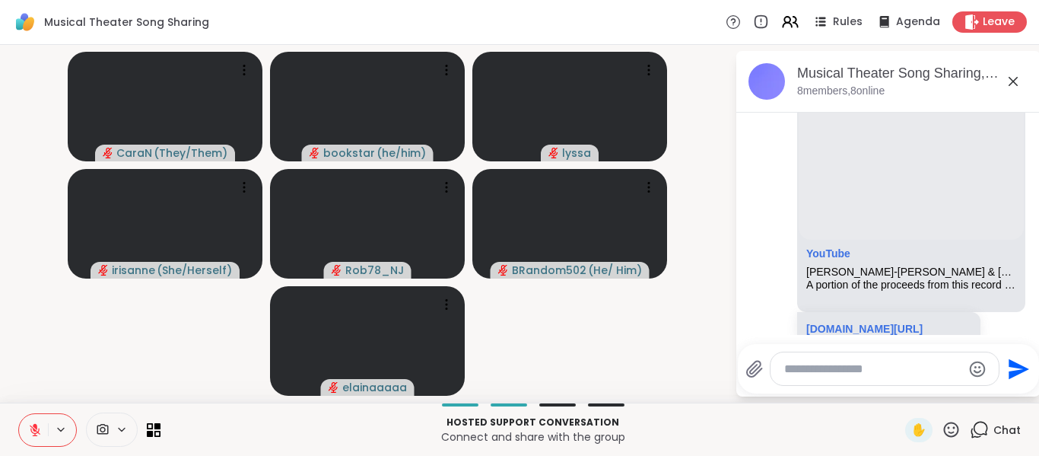
click at [27, 431] on button at bounding box center [33, 430] width 29 height 32
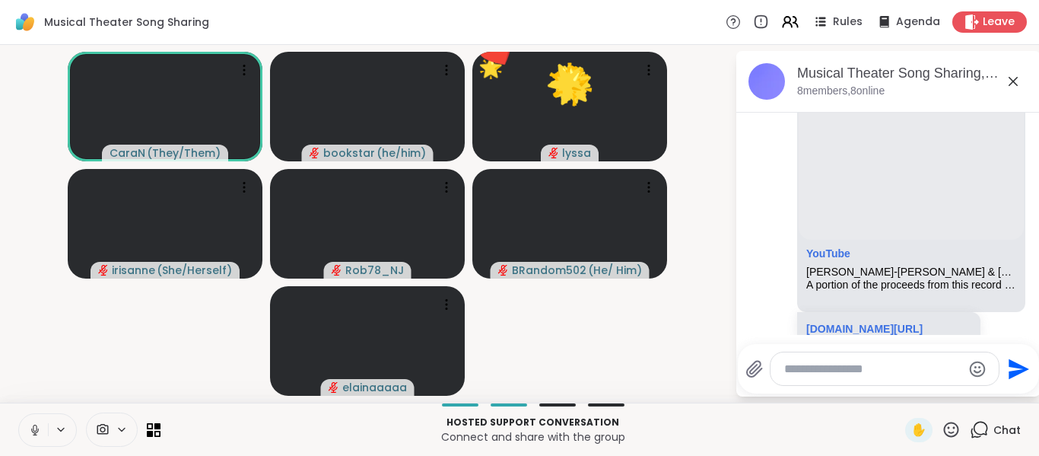
click at [35, 428] on icon at bounding box center [35, 430] width 14 height 14
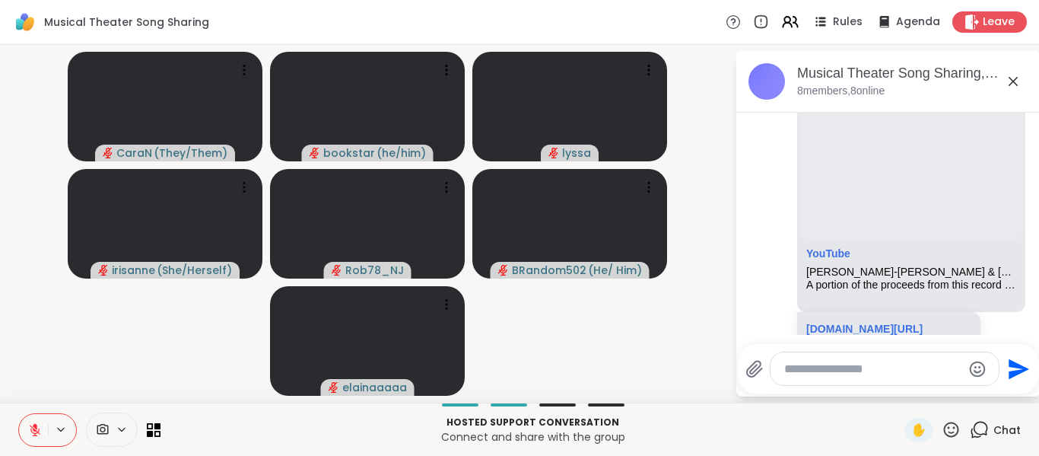
click at [32, 425] on icon at bounding box center [35, 430] width 14 height 14
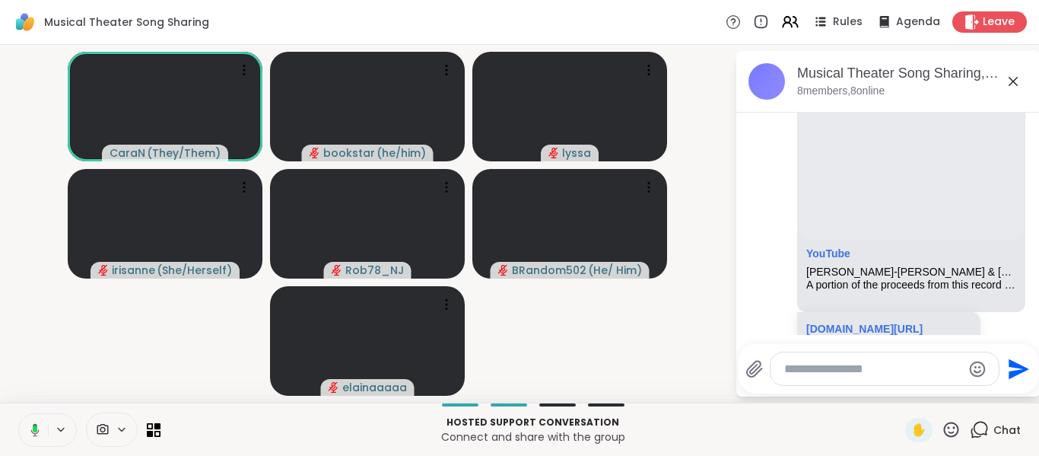
click at [34, 425] on rect at bounding box center [35, 428] width 5 height 7
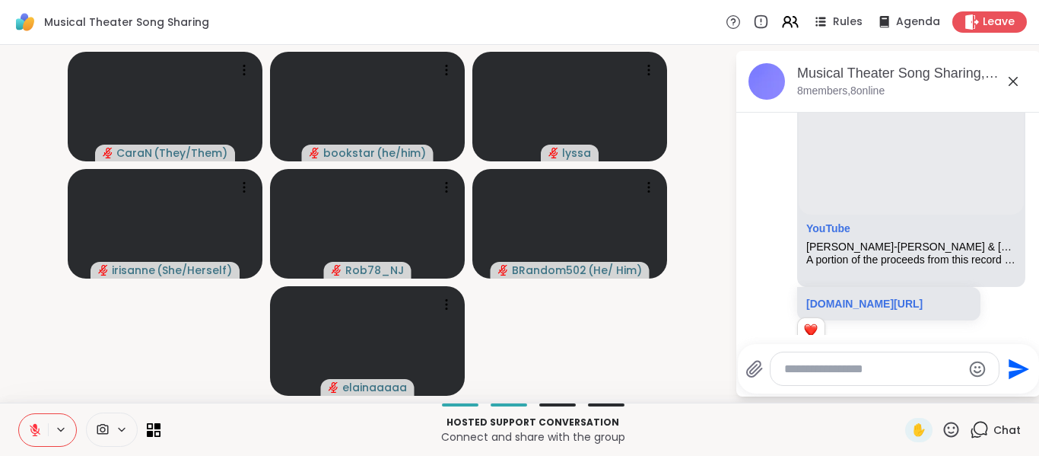
scroll to position [1475, 0]
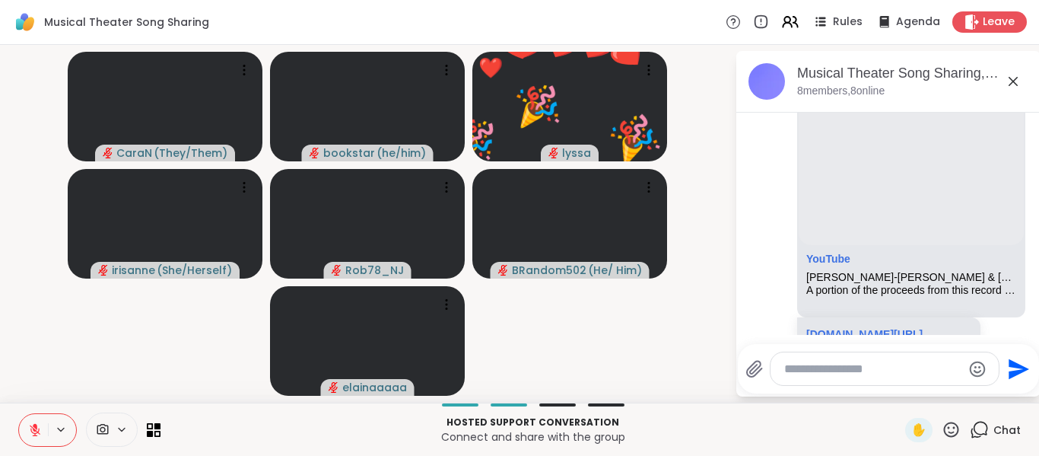
click at [30, 426] on icon at bounding box center [35, 430] width 14 height 14
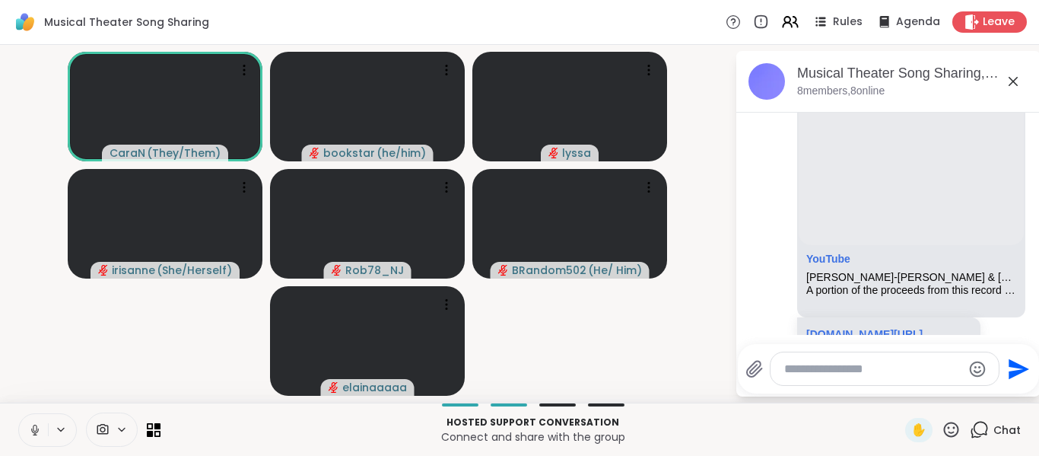
click at [32, 425] on icon at bounding box center [35, 430] width 14 height 14
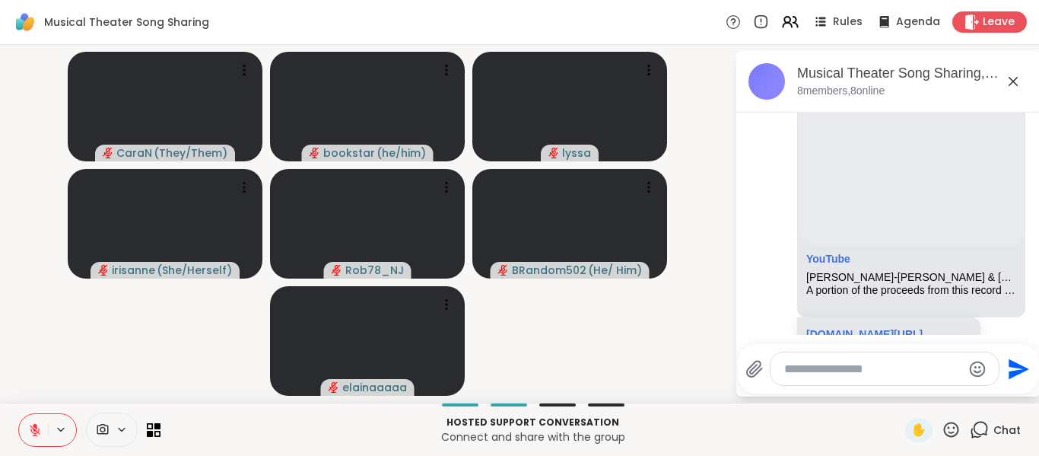
click at [32, 425] on icon at bounding box center [35, 430] width 14 height 14
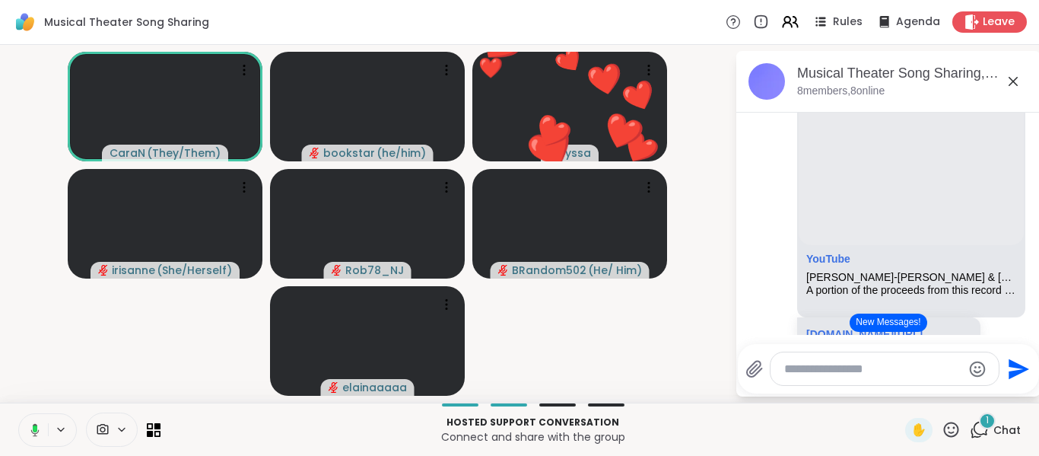
click at [33, 427] on rect at bounding box center [35, 428] width 5 height 7
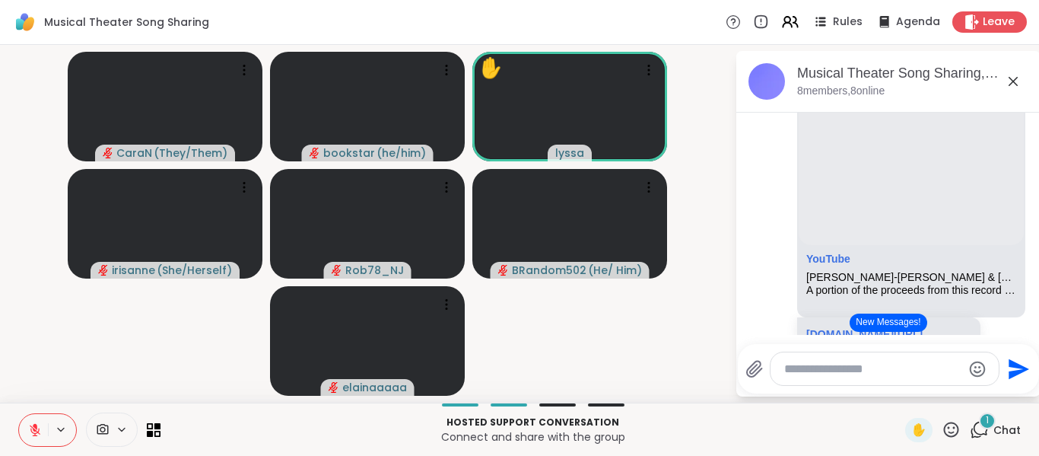
click at [41, 414] on button at bounding box center [33, 430] width 29 height 32
click at [37, 425] on icon at bounding box center [35, 430] width 14 height 14
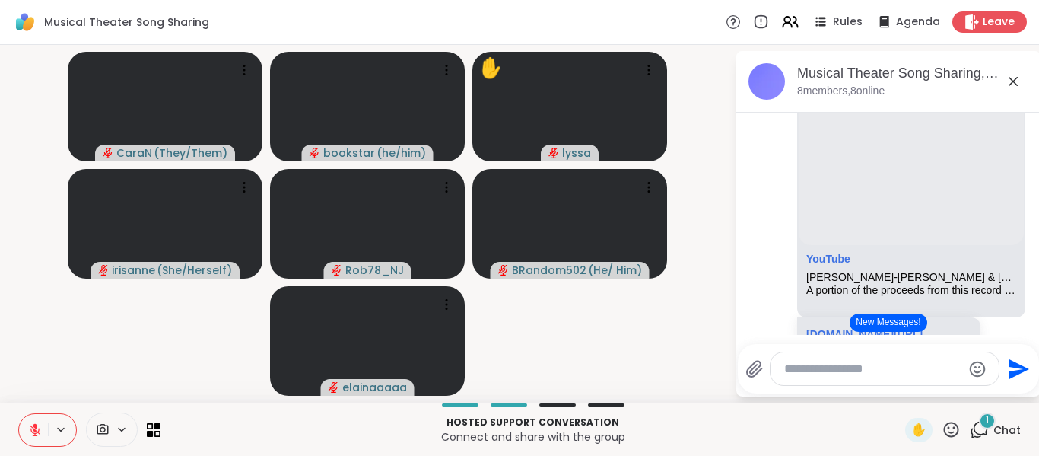
click at [33, 425] on icon at bounding box center [35, 430] width 14 height 14
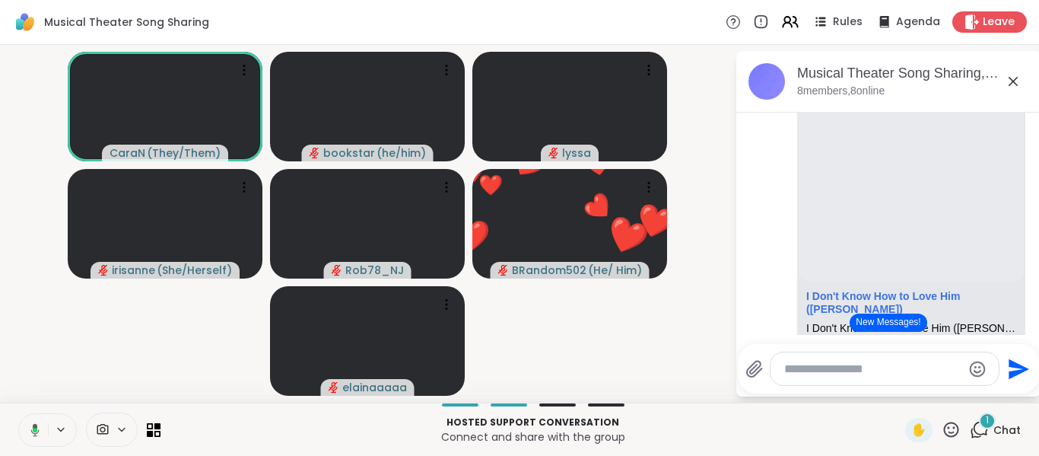
scroll to position [1851, 0]
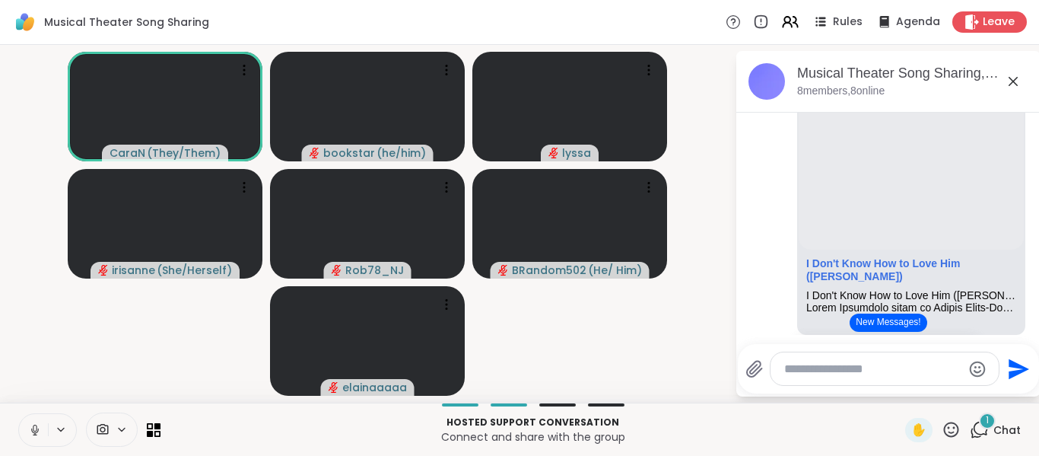
click at [33, 431] on icon at bounding box center [35, 430] width 14 height 14
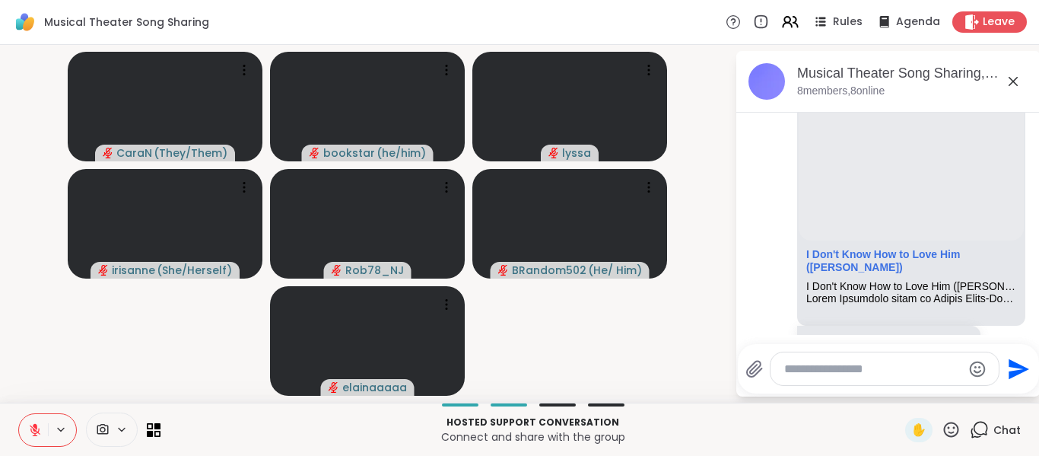
scroll to position [1892, 0]
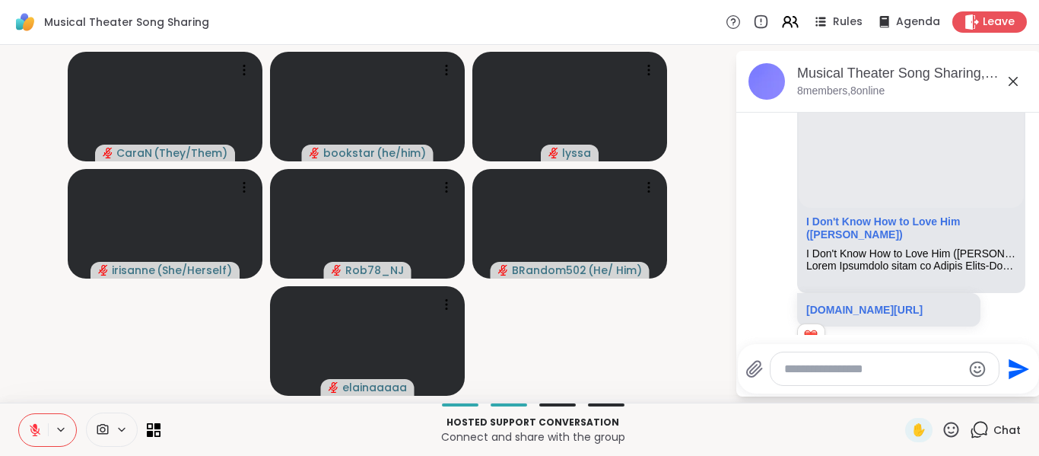
click at [36, 427] on icon at bounding box center [35, 426] width 5 height 6
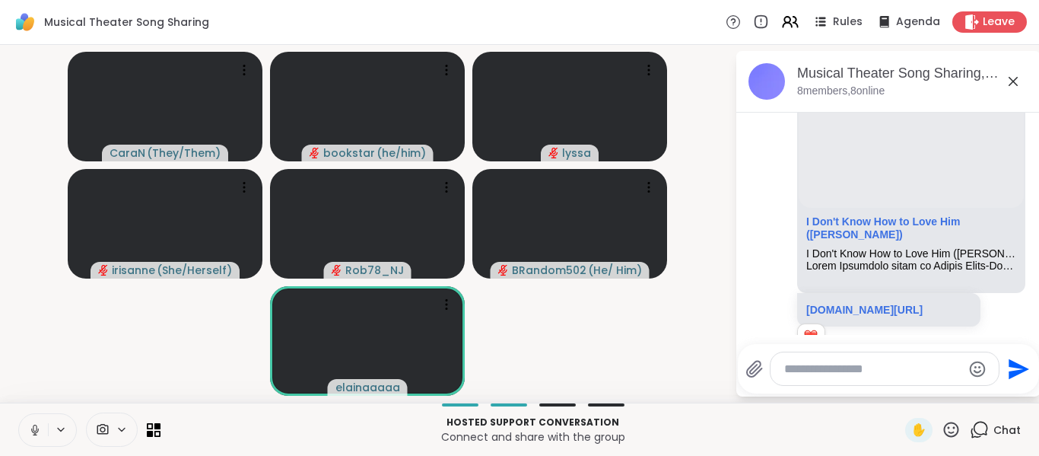
click at [26, 431] on button at bounding box center [33, 430] width 29 height 32
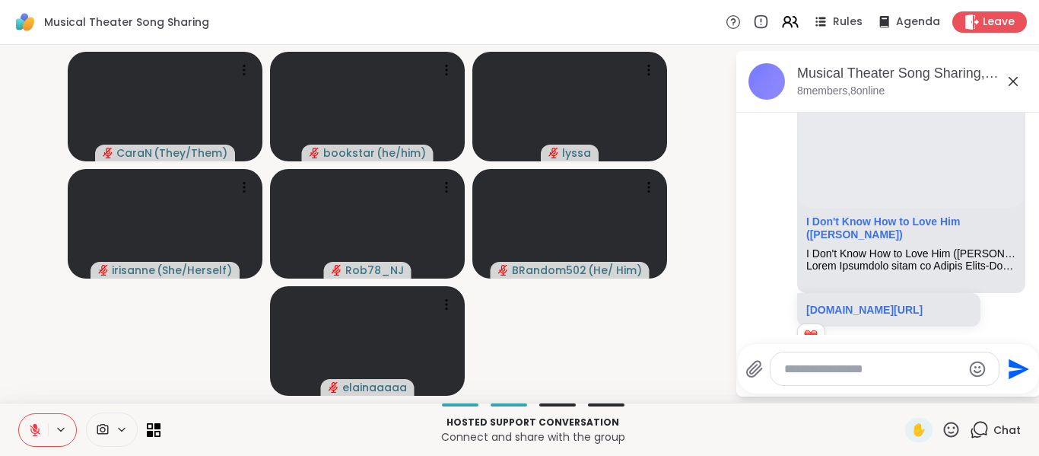
click at [32, 430] on icon at bounding box center [35, 430] width 14 height 14
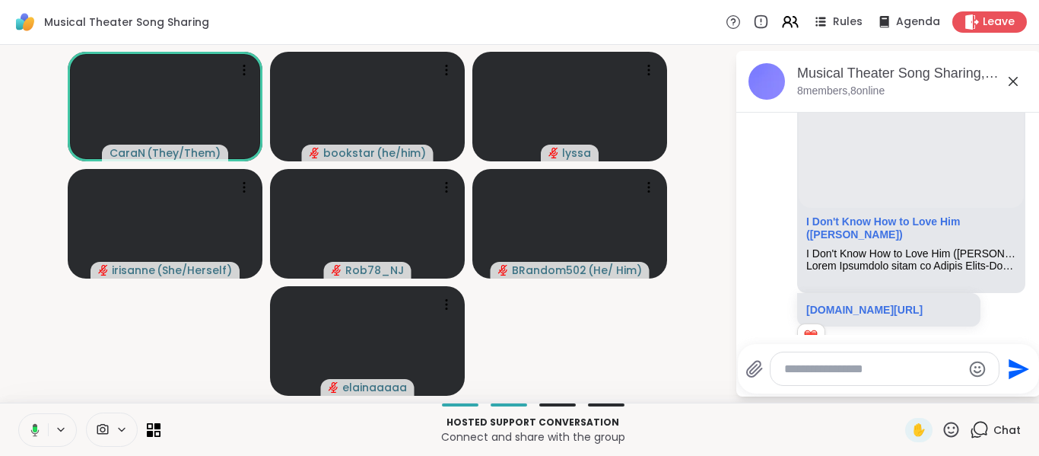
click at [32, 429] on icon at bounding box center [33, 430] width 14 height 14
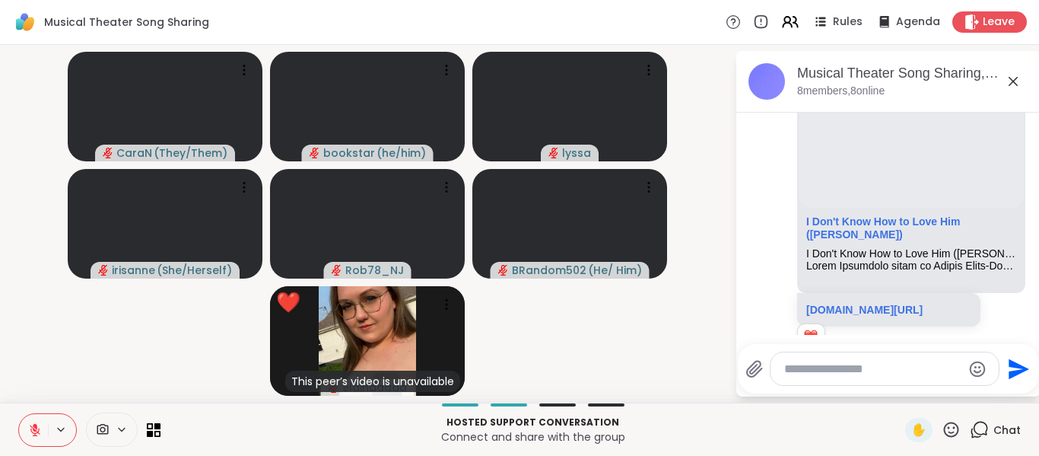
click at [31, 421] on button at bounding box center [33, 430] width 29 height 32
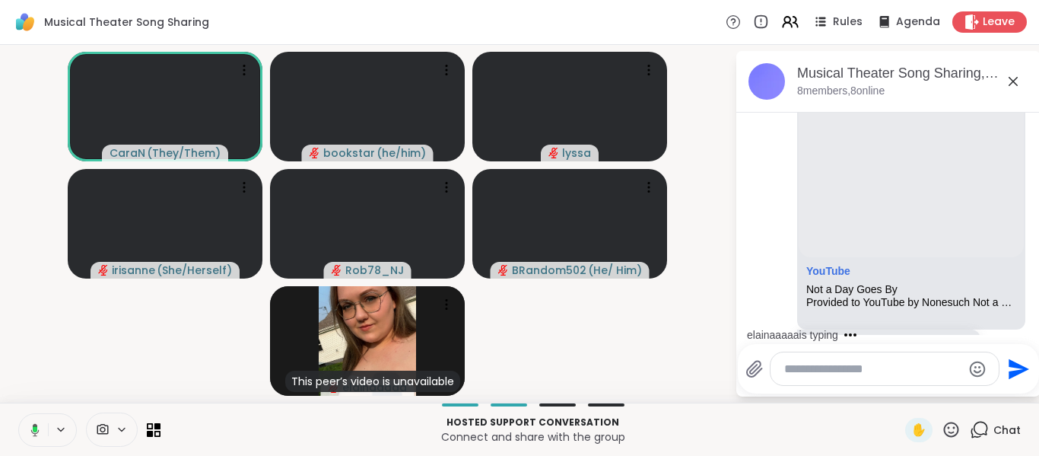
scroll to position [2335, 0]
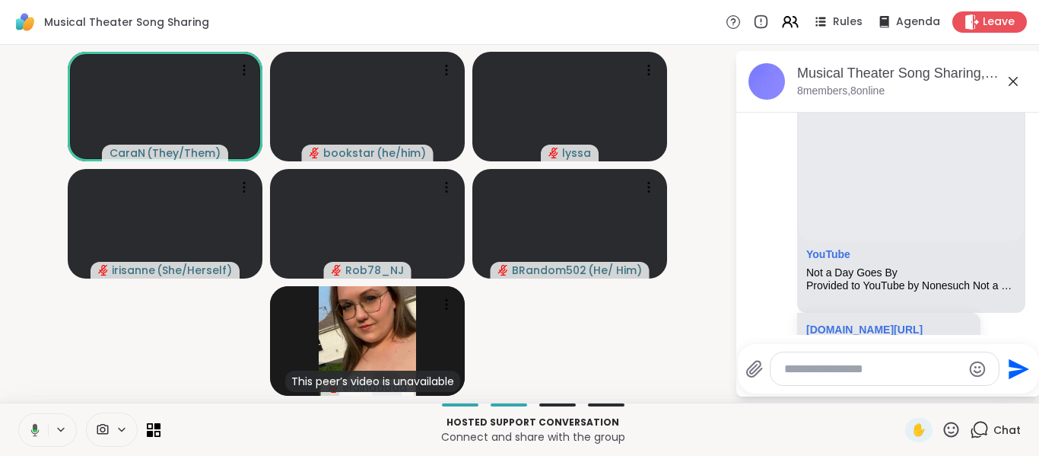
click at [30, 425] on icon at bounding box center [33, 430] width 14 height 14
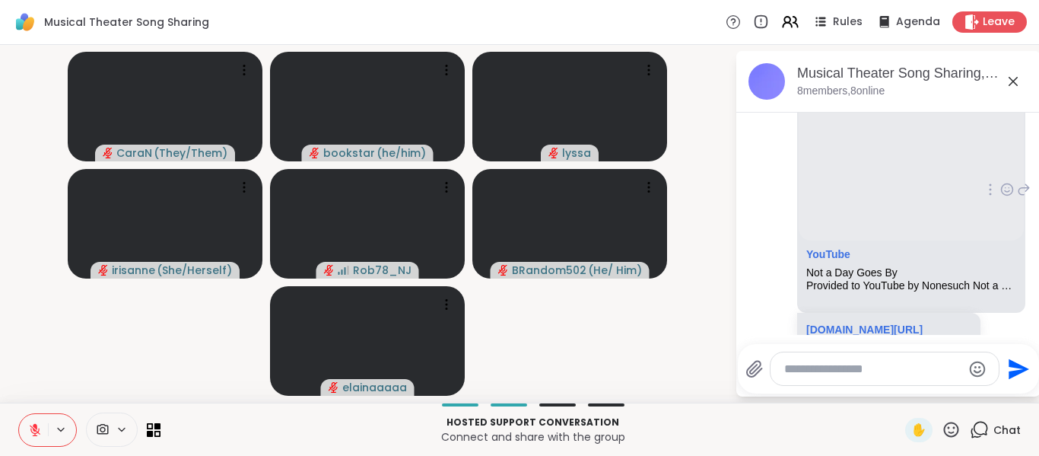
scroll to position [2347, 0]
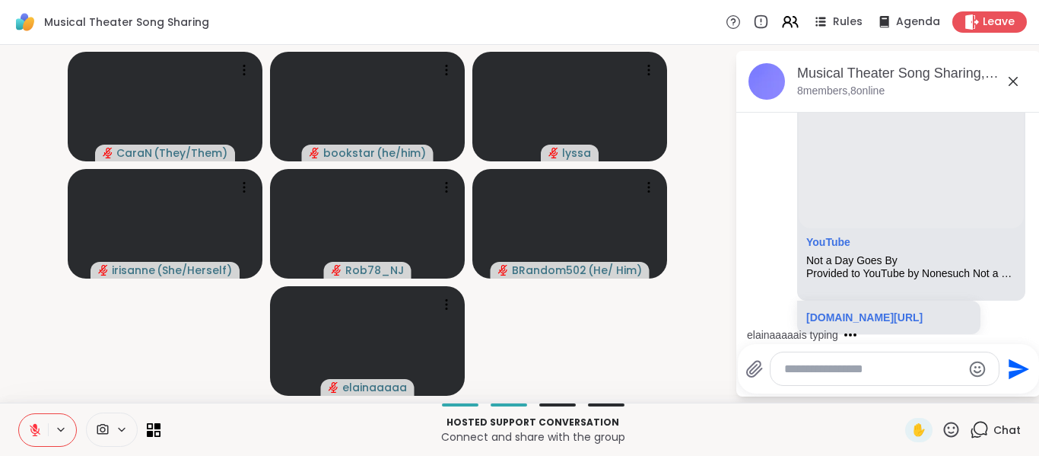
drag, startPoint x: 1026, startPoint y: 250, endPoint x: 1023, endPoint y: 326, distance: 76.9
click at [1023, 326] on div "elainaaaaa is typing" at bounding box center [892, 335] width 298 height 24
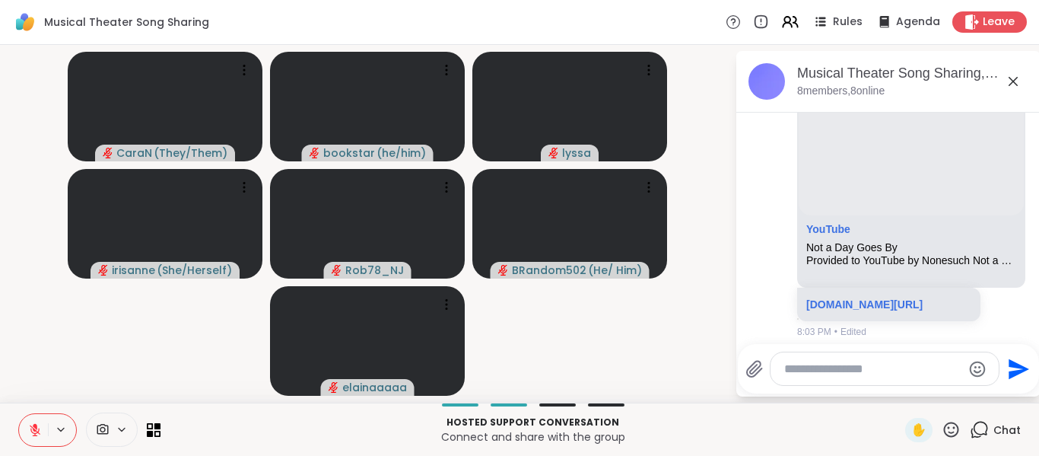
scroll to position [2342, 0]
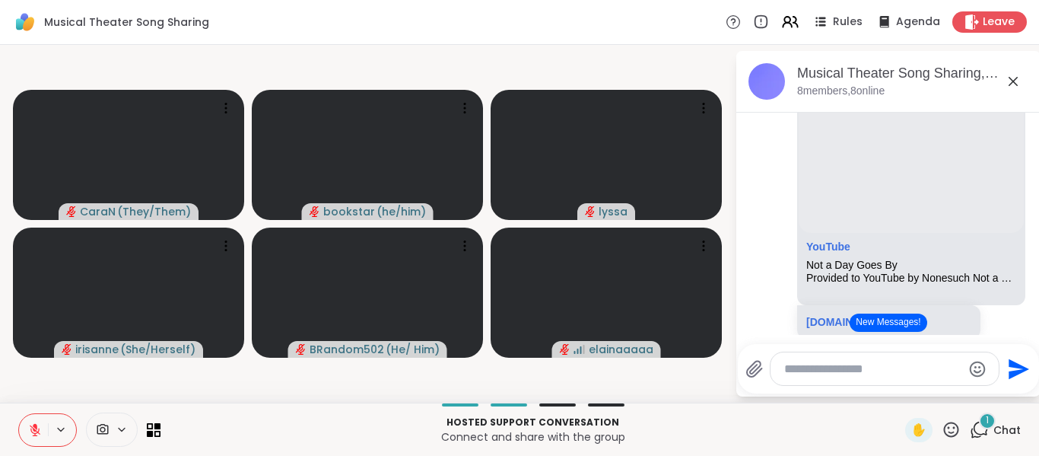
click at [31, 433] on icon at bounding box center [35, 430] width 14 height 14
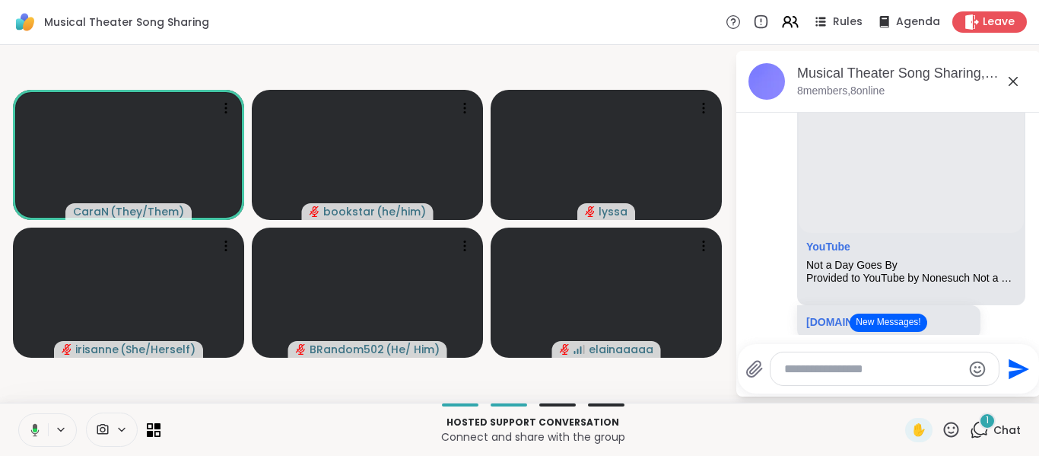
click at [31, 422] on button at bounding box center [32, 430] width 31 height 32
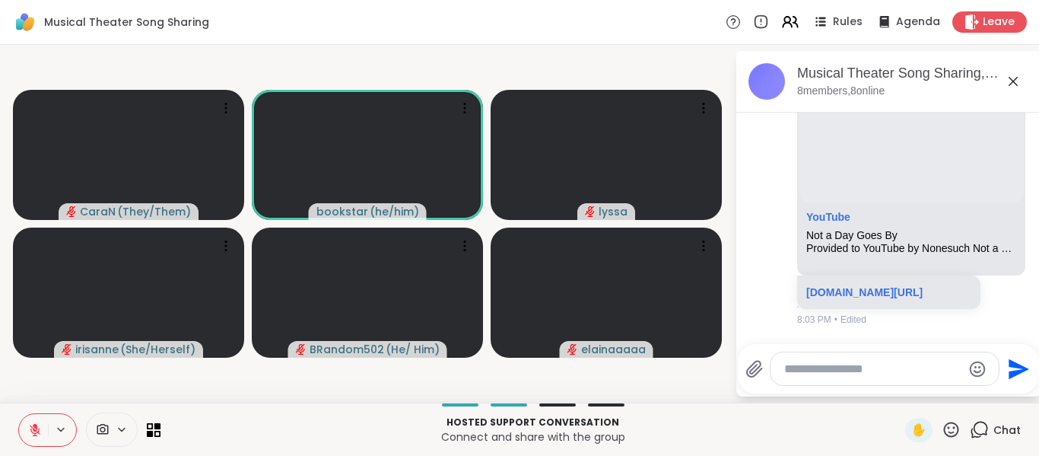
scroll to position [2354, 0]
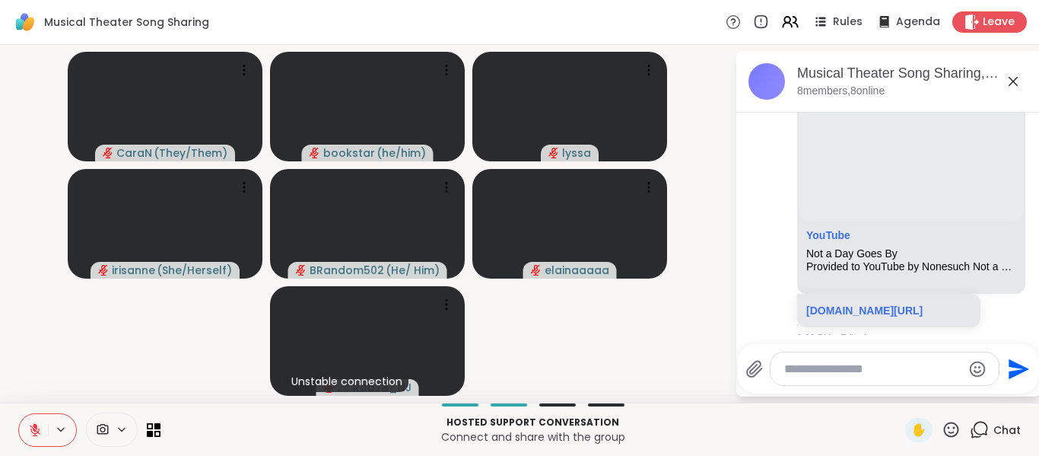
click at [34, 429] on icon at bounding box center [35, 430] width 11 height 11
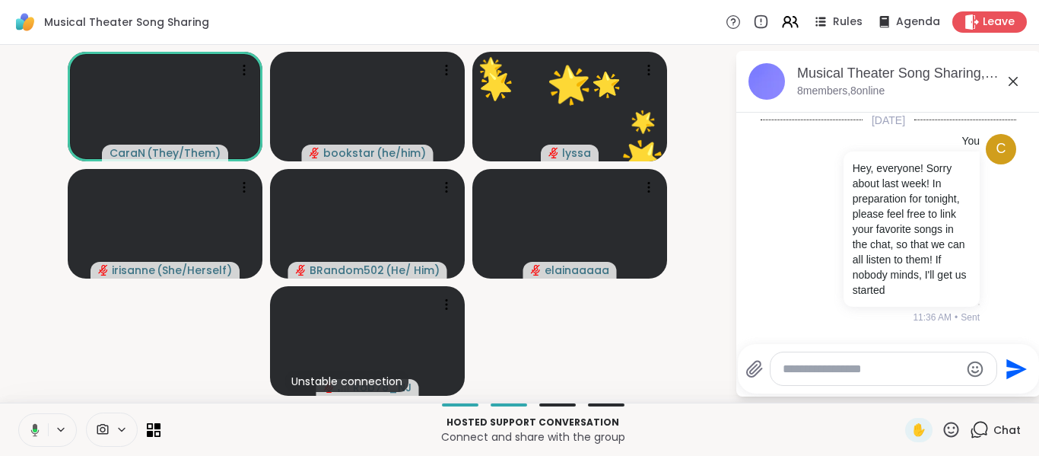
scroll to position [2354, 0]
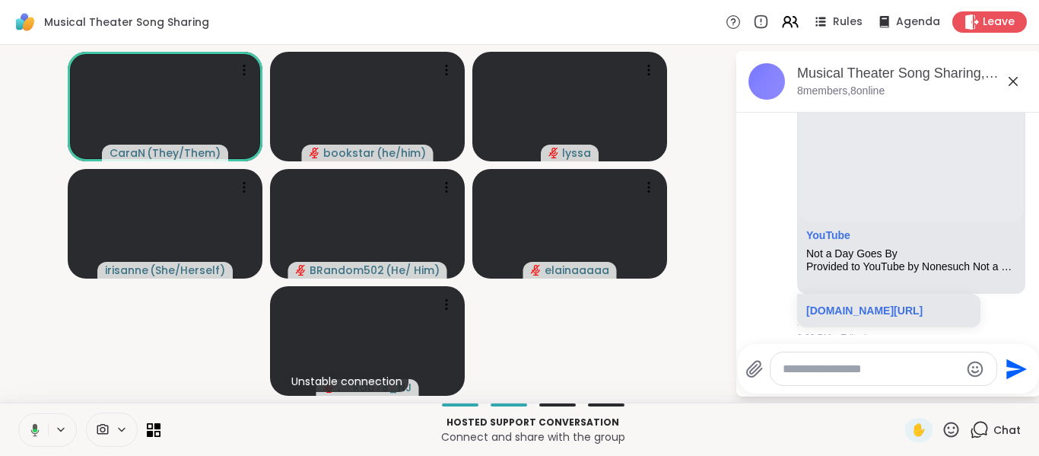
click at [32, 428] on icon at bounding box center [33, 430] width 14 height 14
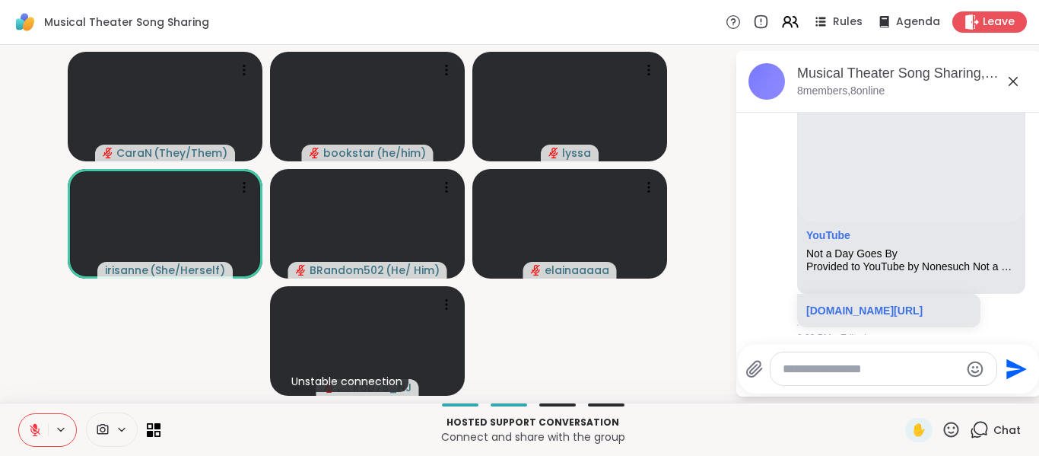
click at [28, 436] on icon at bounding box center [35, 430] width 14 height 14
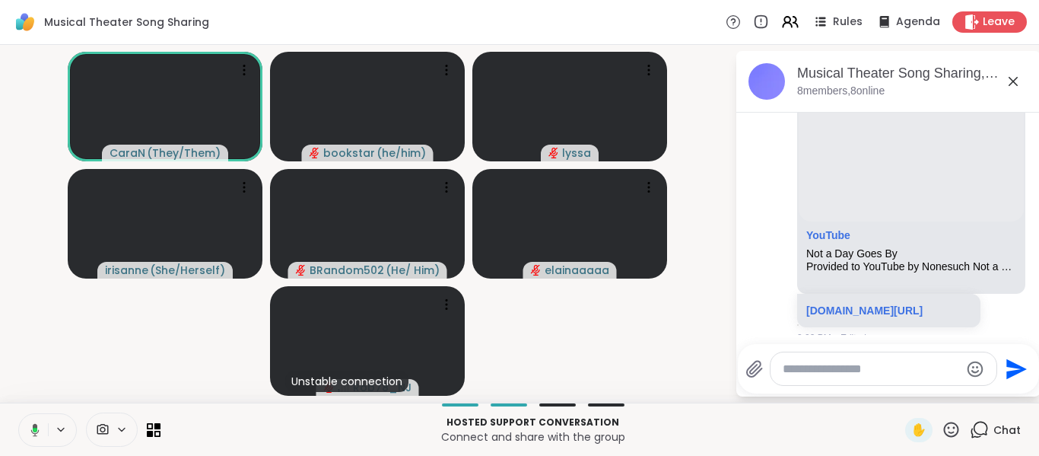
click at [35, 427] on icon at bounding box center [35, 429] width 8 height 13
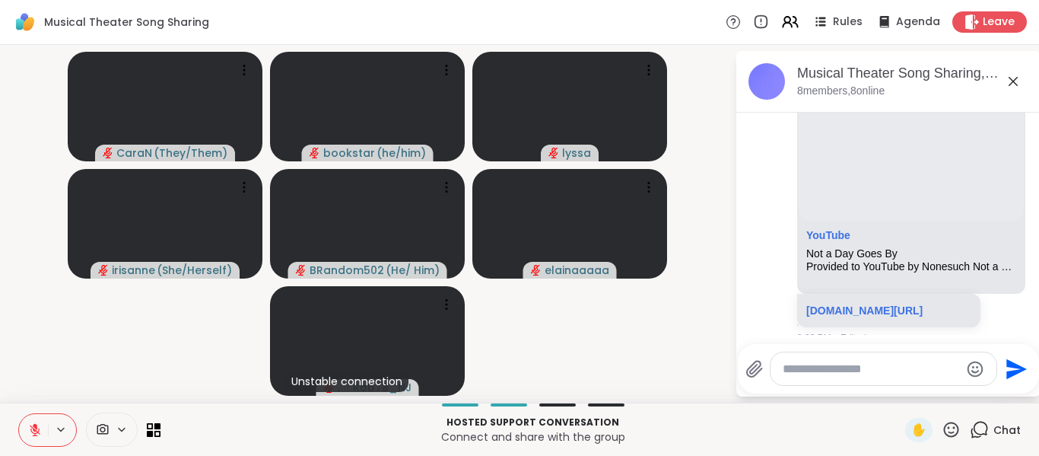
click at [30, 428] on icon at bounding box center [35, 430] width 14 height 14
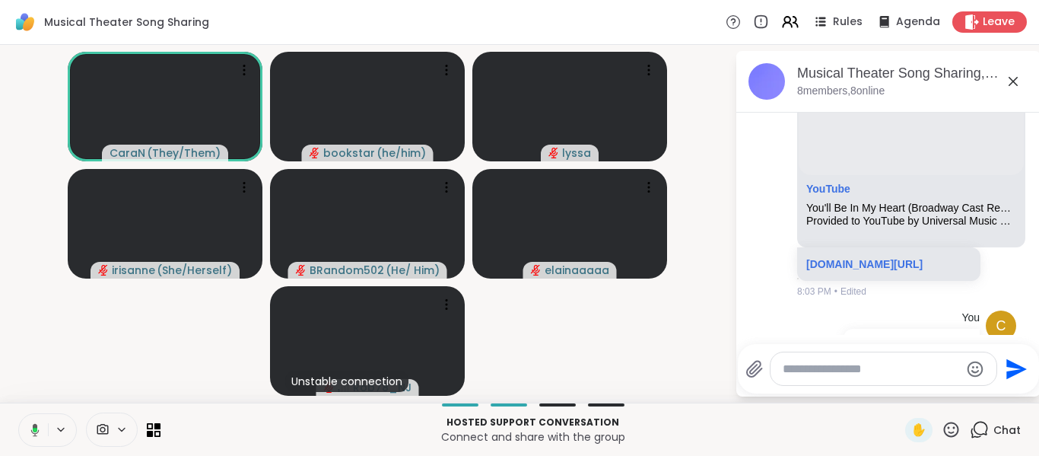
scroll to position [2820, 0]
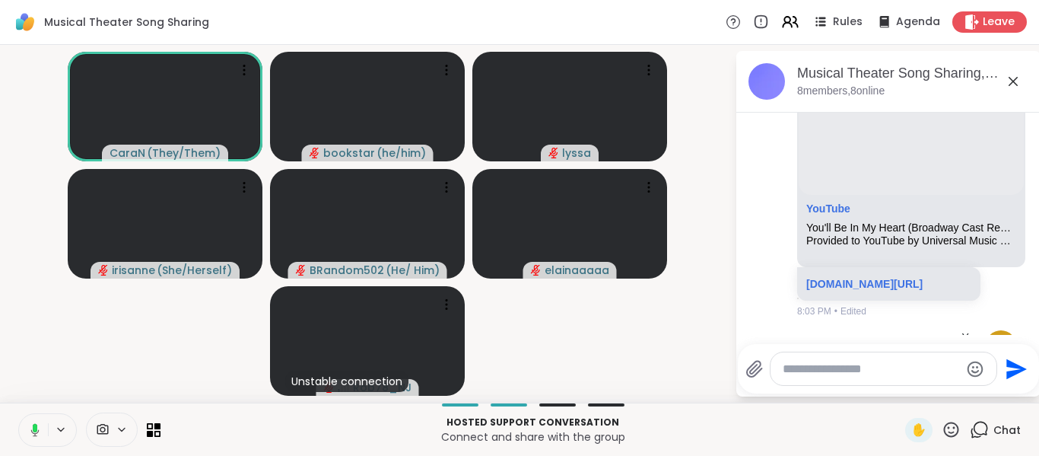
click at [31, 428] on icon at bounding box center [33, 430] width 14 height 14
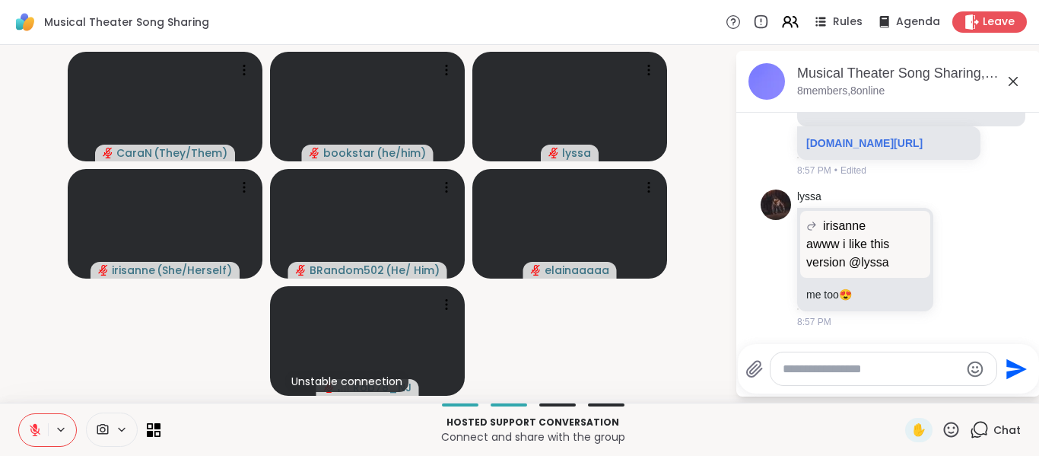
scroll to position [5279, 0]
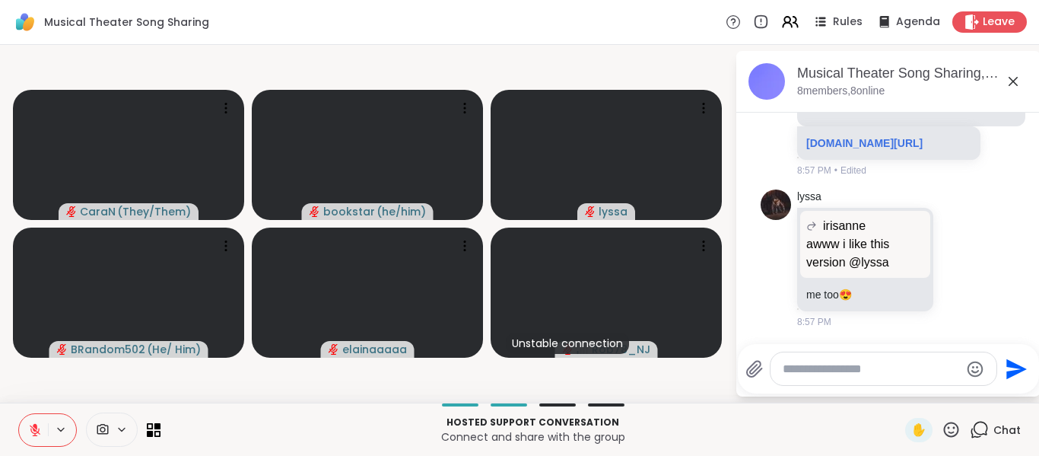
click at [855, 371] on textarea "Type your message" at bounding box center [871, 368] width 177 height 15
paste textarea "**********"
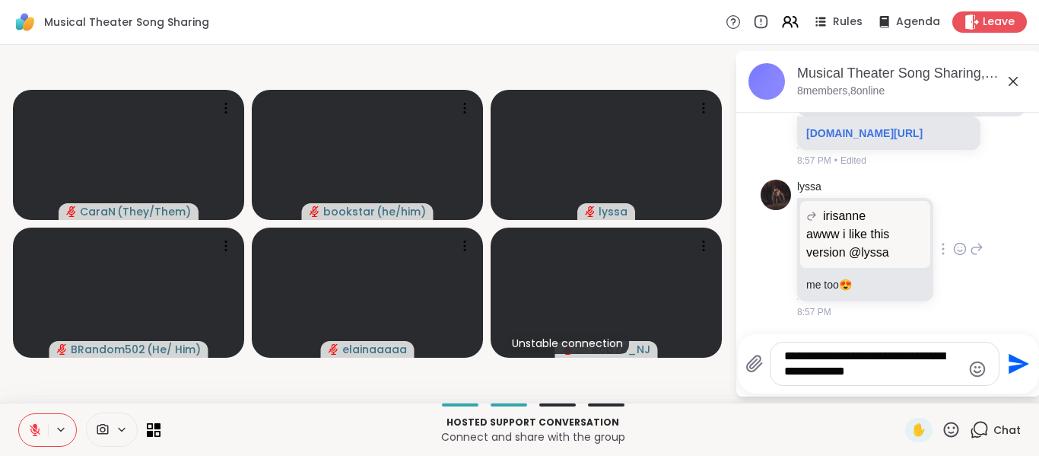
type textarea "**********"
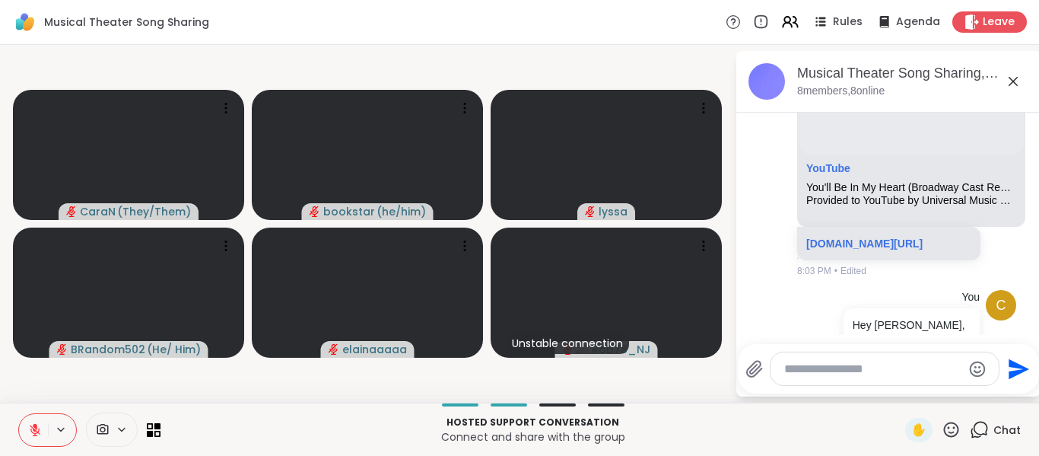
scroll to position [2789, 0]
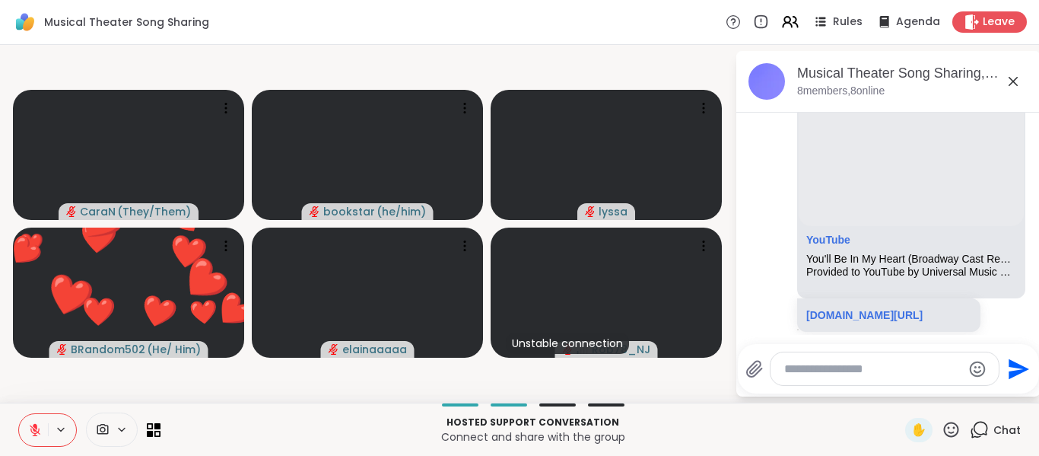
click at [31, 427] on icon at bounding box center [35, 430] width 14 height 14
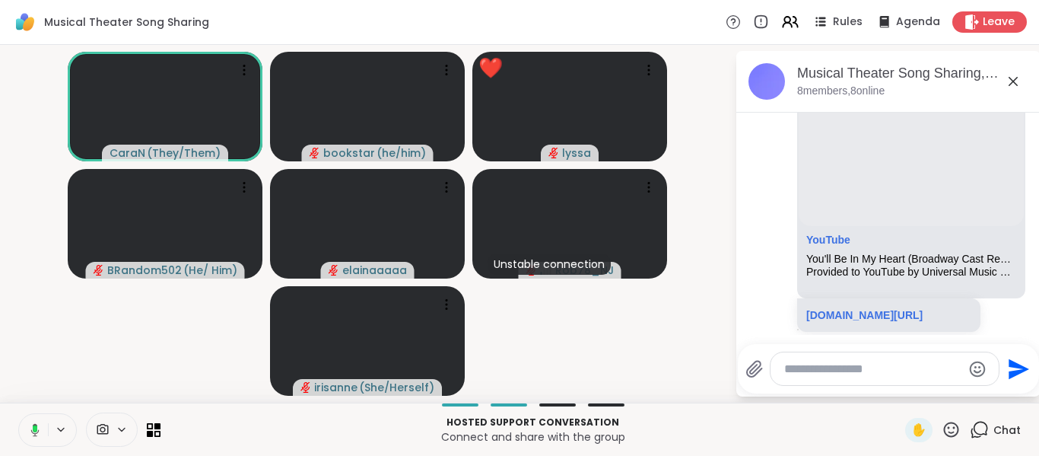
click at [33, 420] on button at bounding box center [32, 430] width 31 height 32
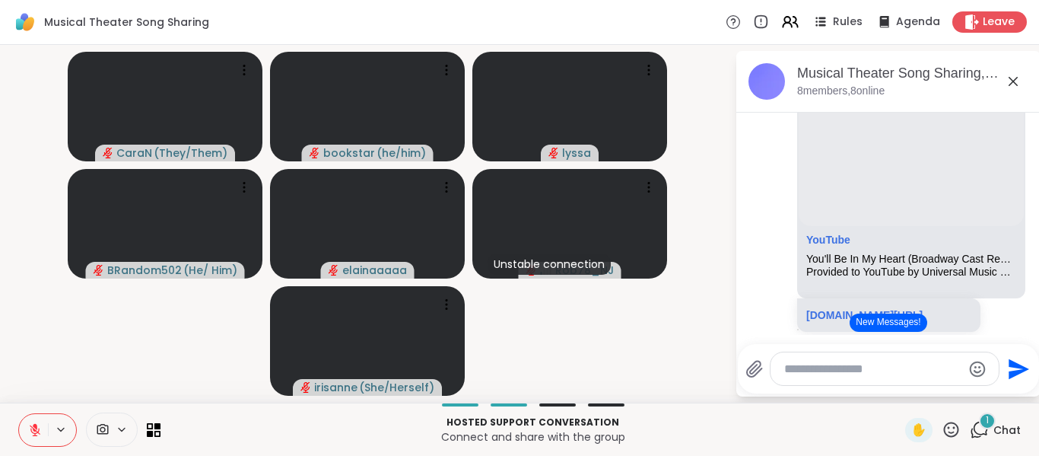
click at [35, 423] on icon at bounding box center [35, 430] width 14 height 14
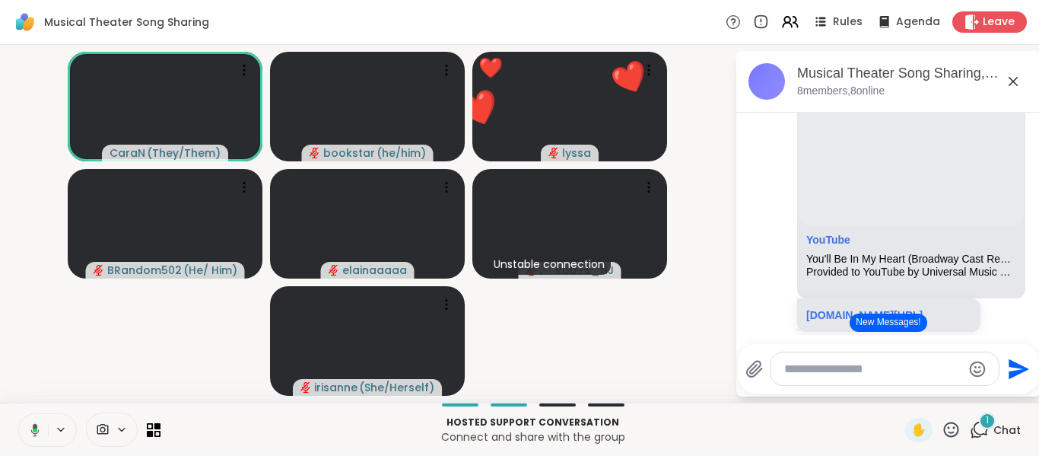
click at [35, 427] on icon at bounding box center [35, 429] width 8 height 13
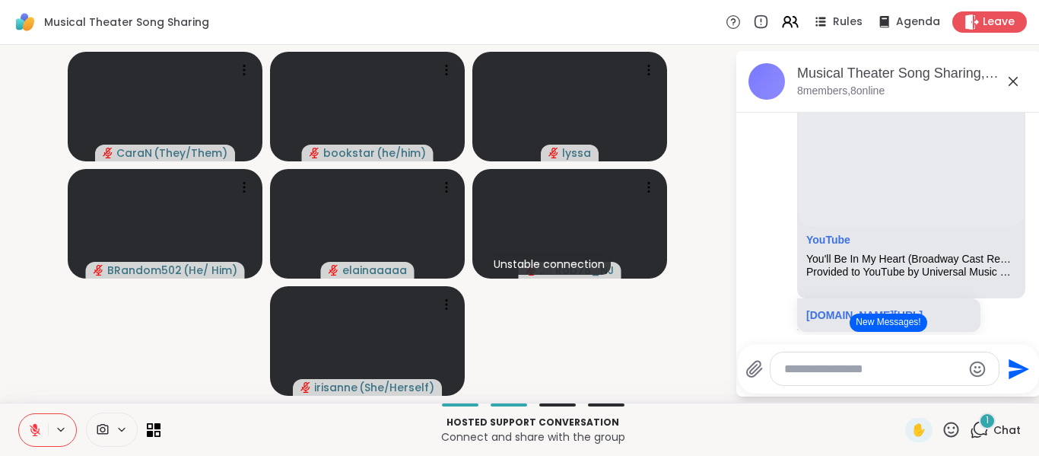
click at [30, 429] on icon at bounding box center [35, 430] width 14 height 14
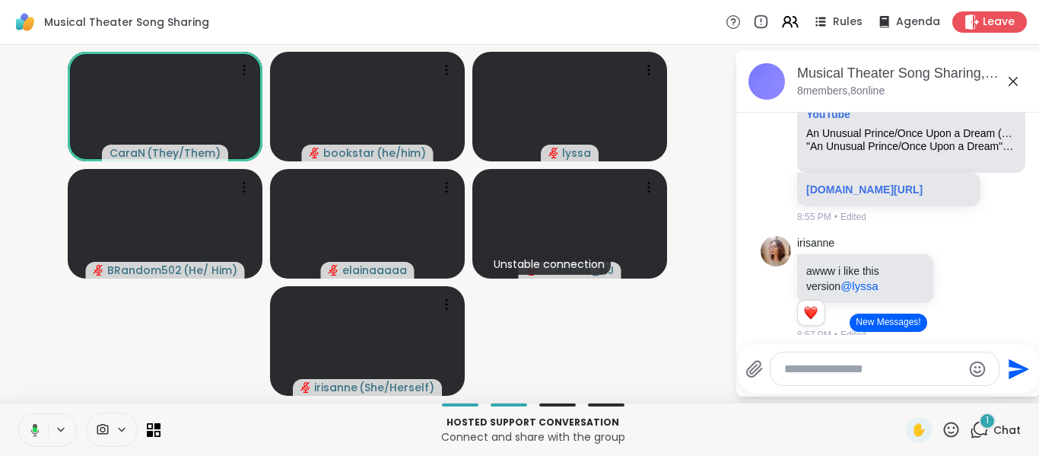
scroll to position [4489, 0]
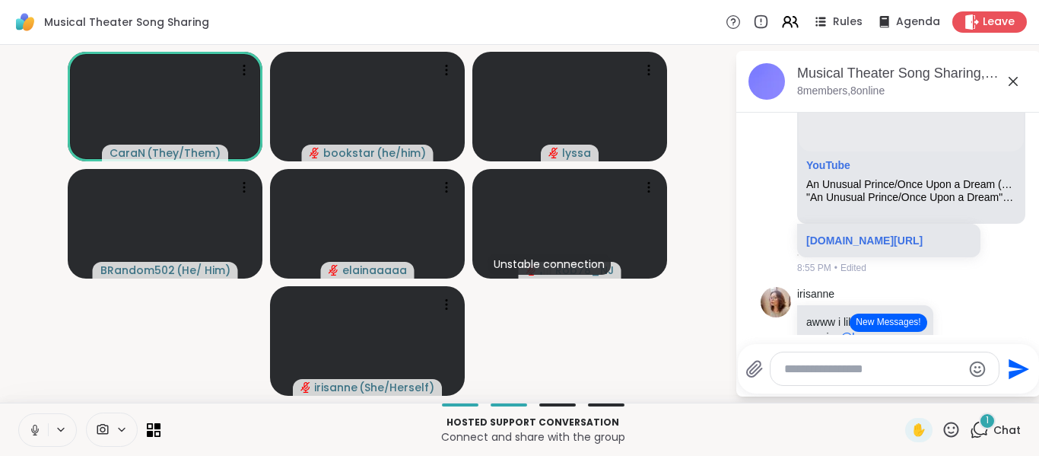
click at [33, 428] on icon at bounding box center [35, 430] width 14 height 14
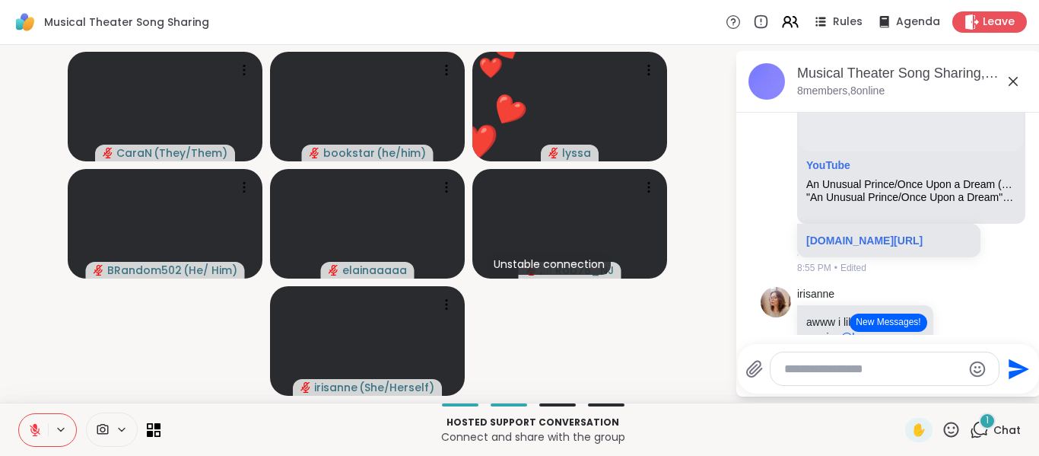
click at [34, 423] on icon at bounding box center [35, 430] width 14 height 14
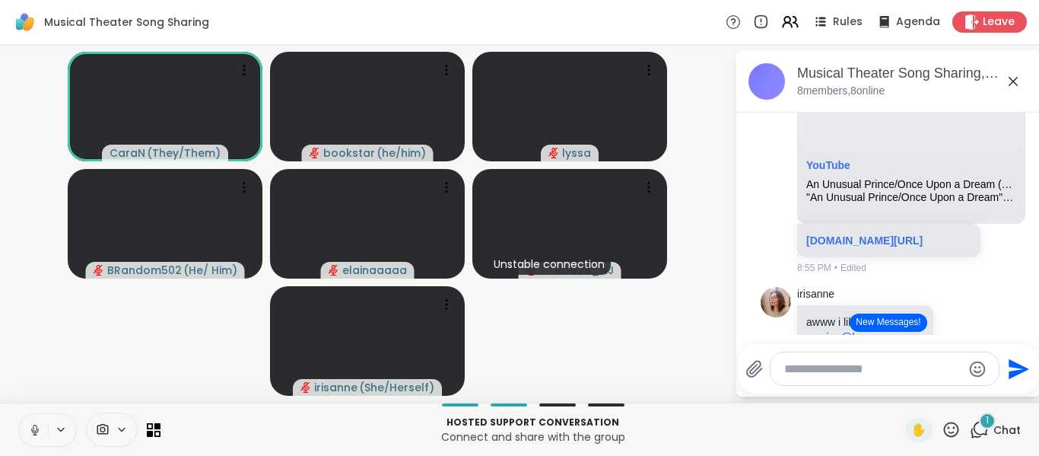
click at [33, 425] on icon at bounding box center [35, 430] width 14 height 14
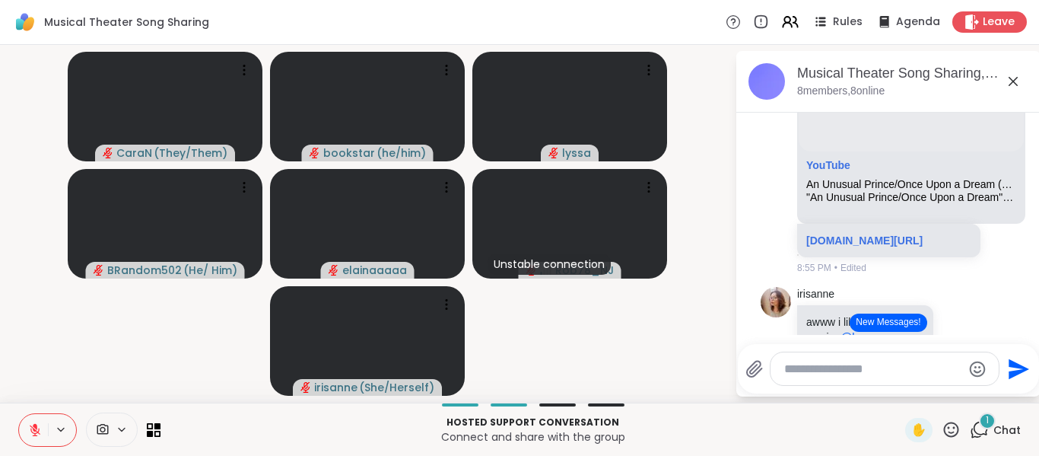
click at [37, 431] on icon at bounding box center [35, 430] width 11 height 11
click at [33, 430] on icon at bounding box center [35, 430] width 14 height 14
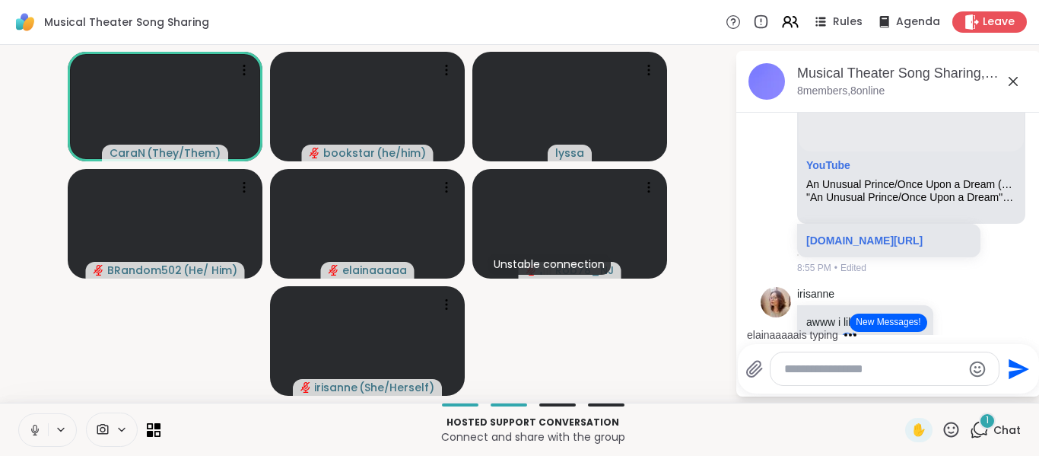
click at [30, 423] on icon at bounding box center [35, 430] width 14 height 14
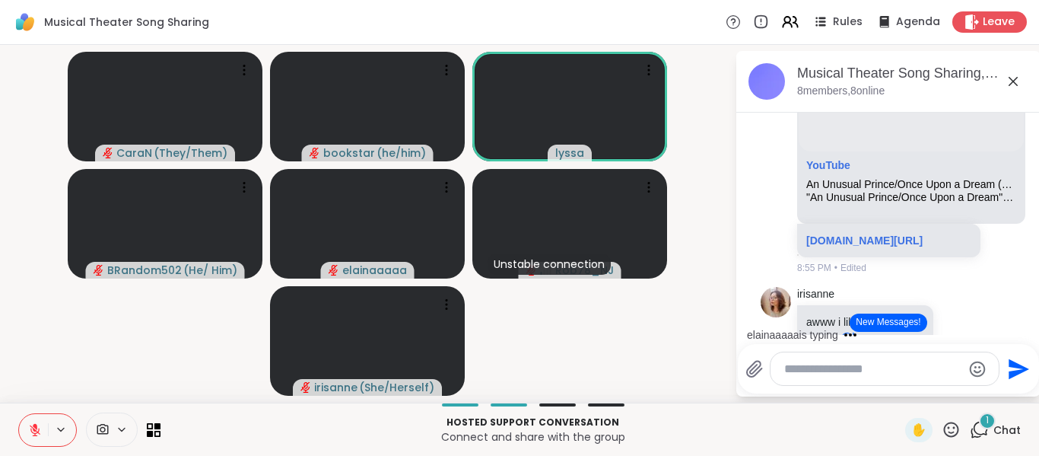
drag, startPoint x: 1023, startPoint y: 261, endPoint x: 1023, endPoint y: 328, distance: 67.0
click at [1023, 328] on div "elainaaaaa is typing" at bounding box center [892, 335] width 298 height 24
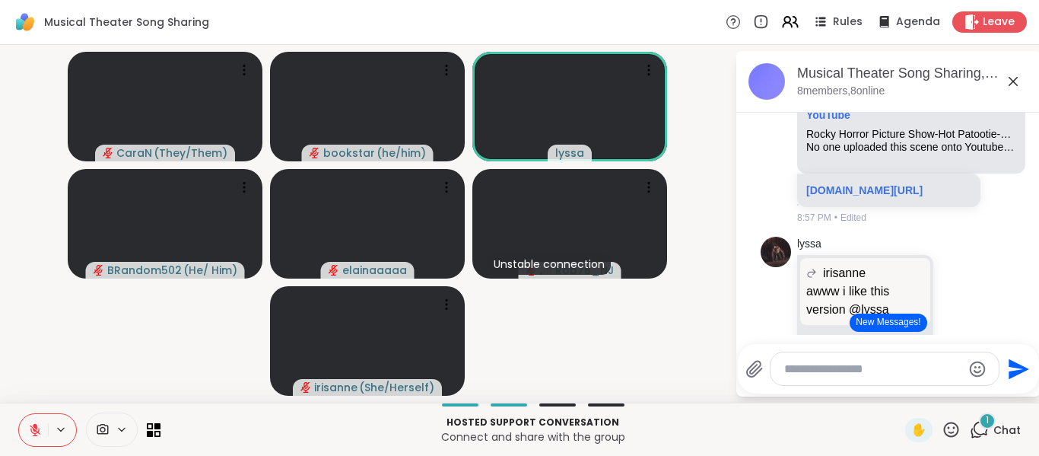
scroll to position [4986, 0]
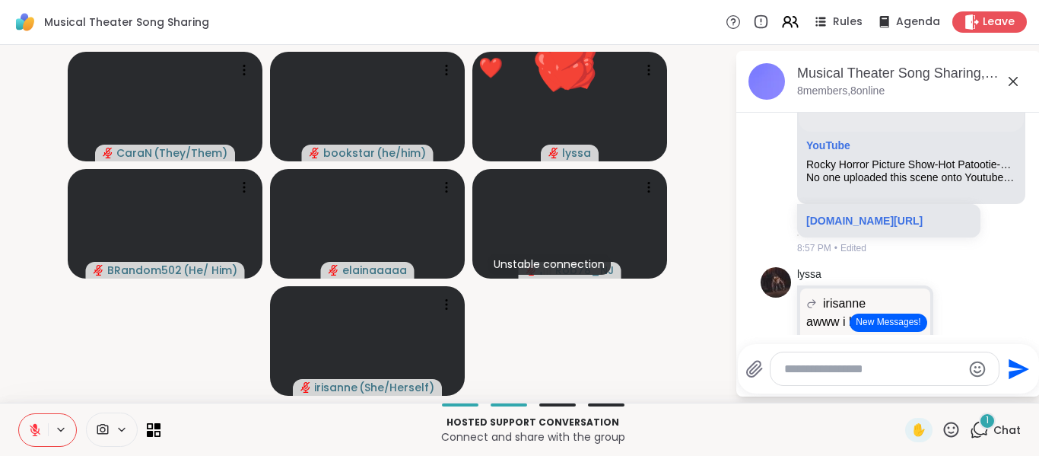
click at [31, 420] on button at bounding box center [33, 430] width 29 height 32
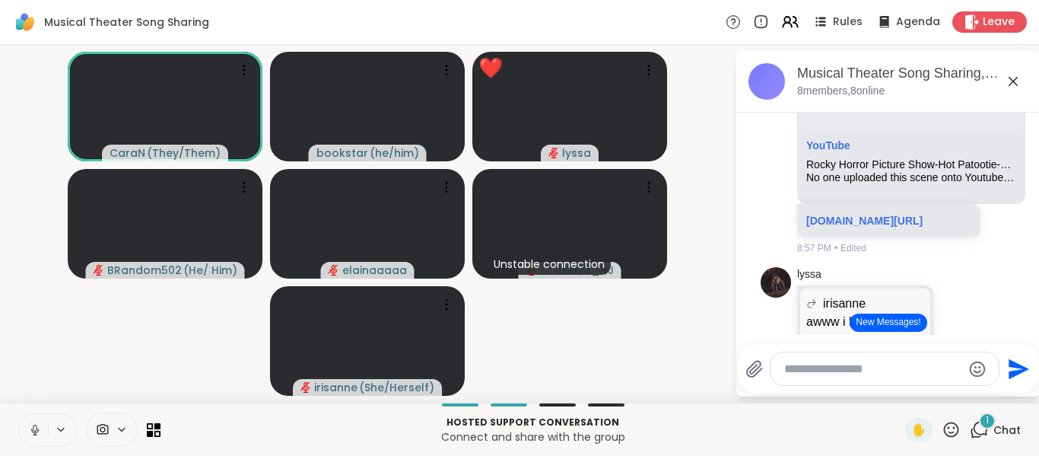
click at [30, 421] on button at bounding box center [33, 430] width 29 height 32
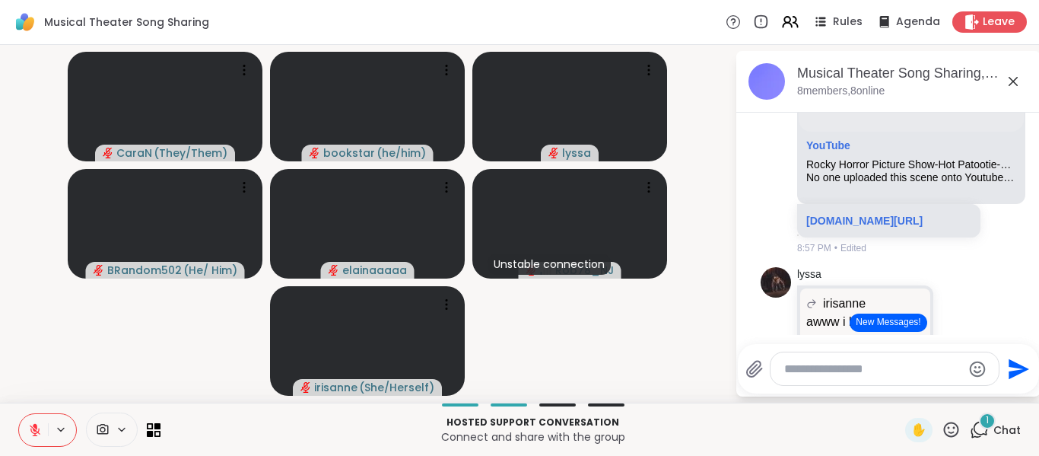
click at [33, 428] on icon at bounding box center [35, 430] width 11 height 11
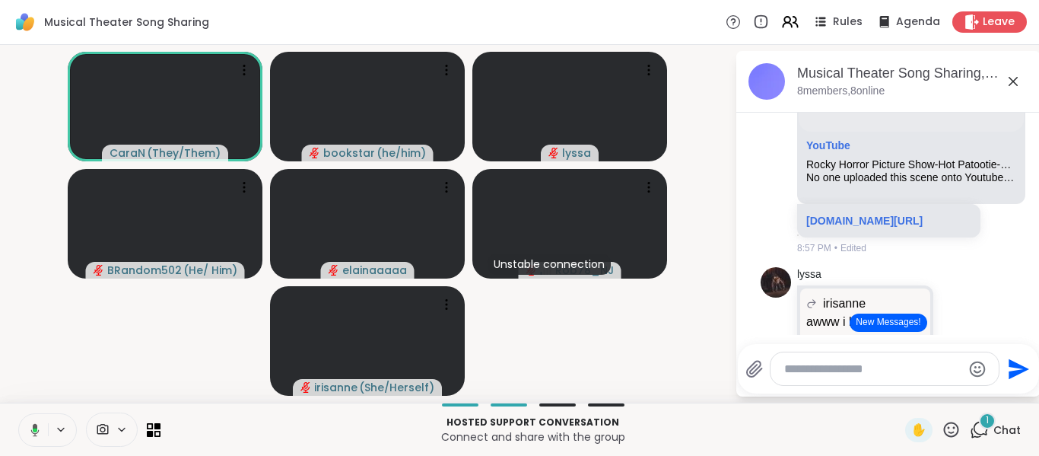
click at [31, 423] on icon at bounding box center [33, 430] width 14 height 14
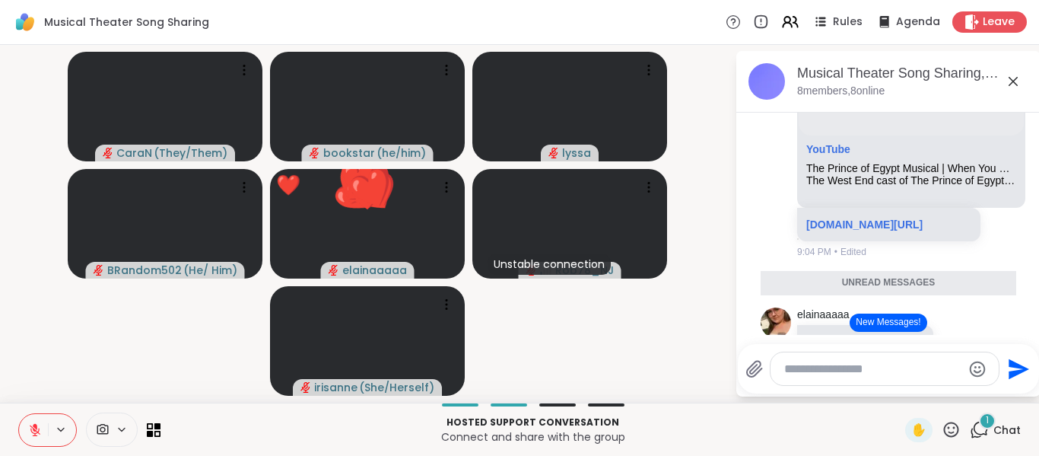
scroll to position [6237, 0]
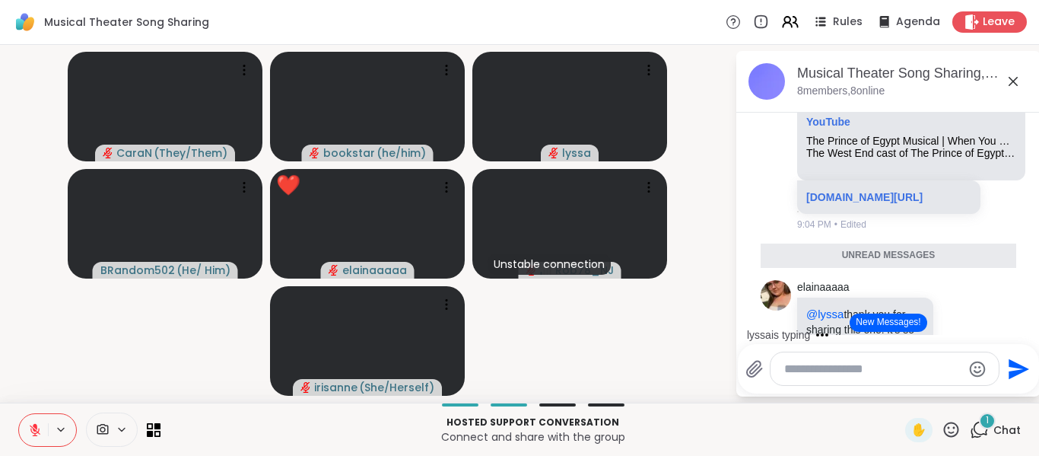
click at [37, 425] on icon at bounding box center [35, 426] width 5 height 6
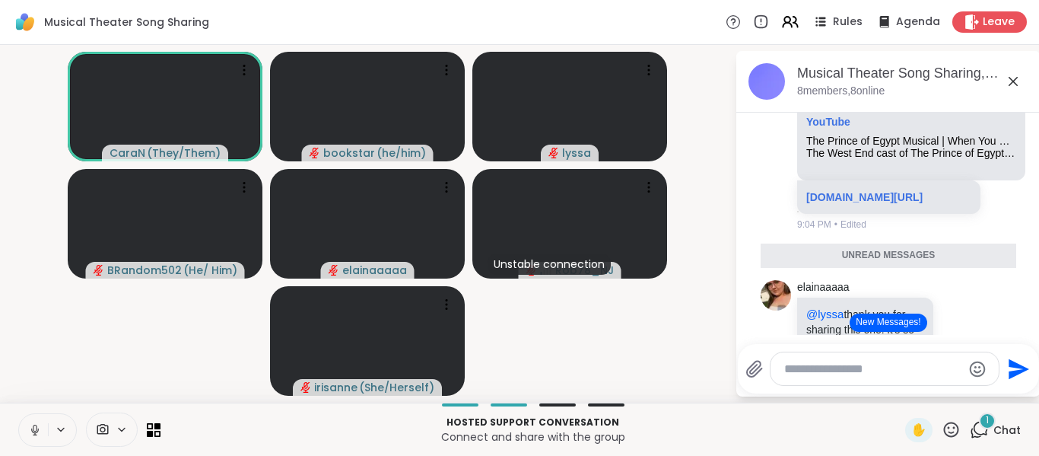
click at [35, 423] on icon at bounding box center [35, 430] width 14 height 14
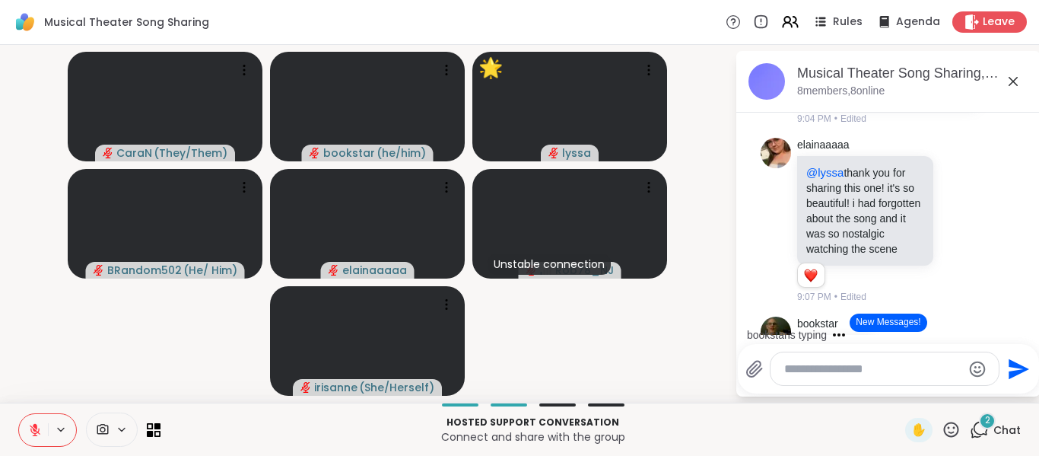
scroll to position [6282, 0]
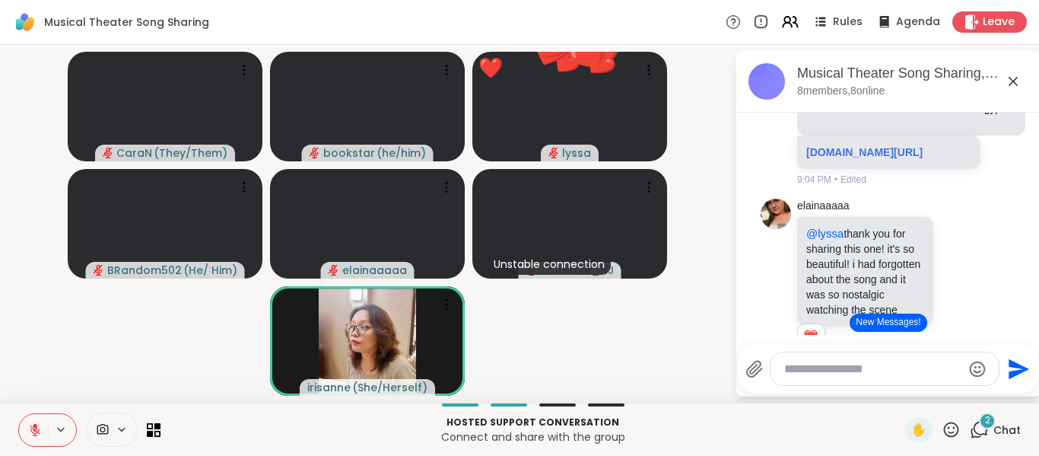
click at [30, 428] on icon at bounding box center [35, 430] width 14 height 14
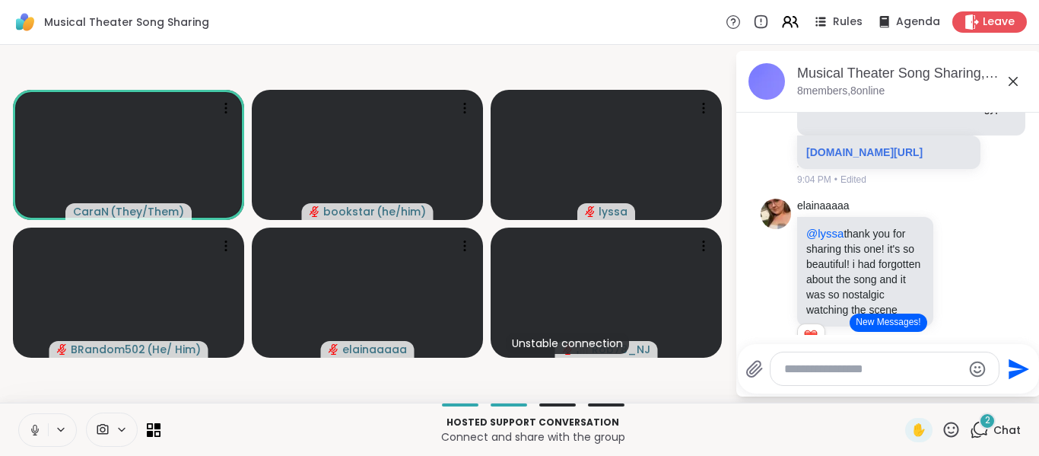
click at [34, 431] on icon at bounding box center [35, 428] width 4 height 7
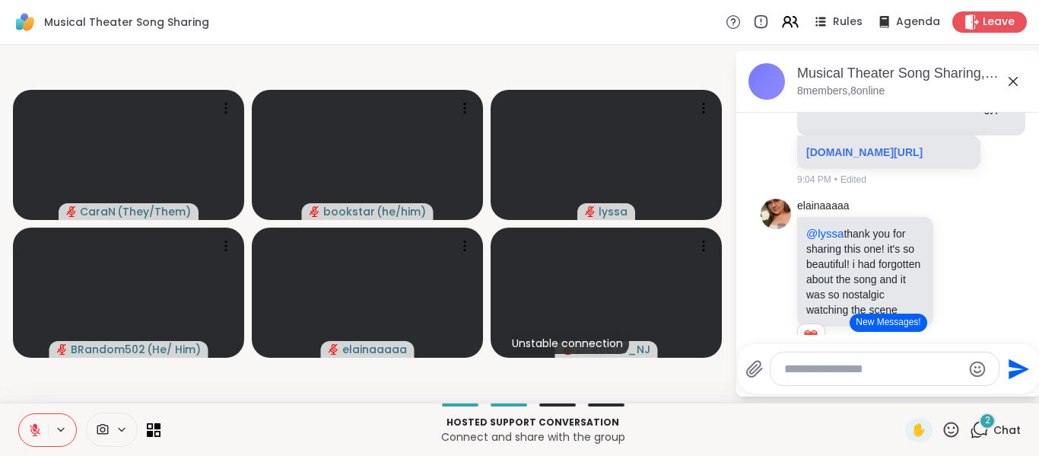
click at [33, 427] on icon at bounding box center [35, 430] width 11 height 11
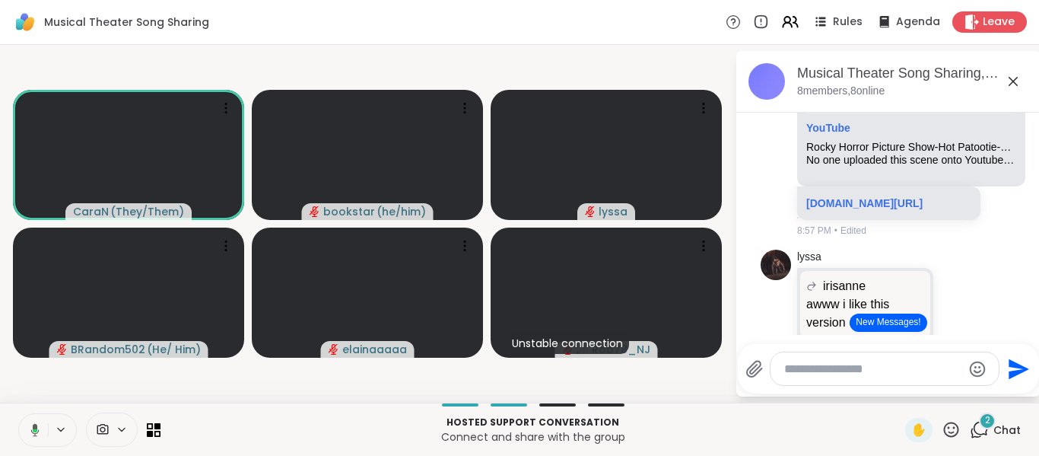
scroll to position [4973, 0]
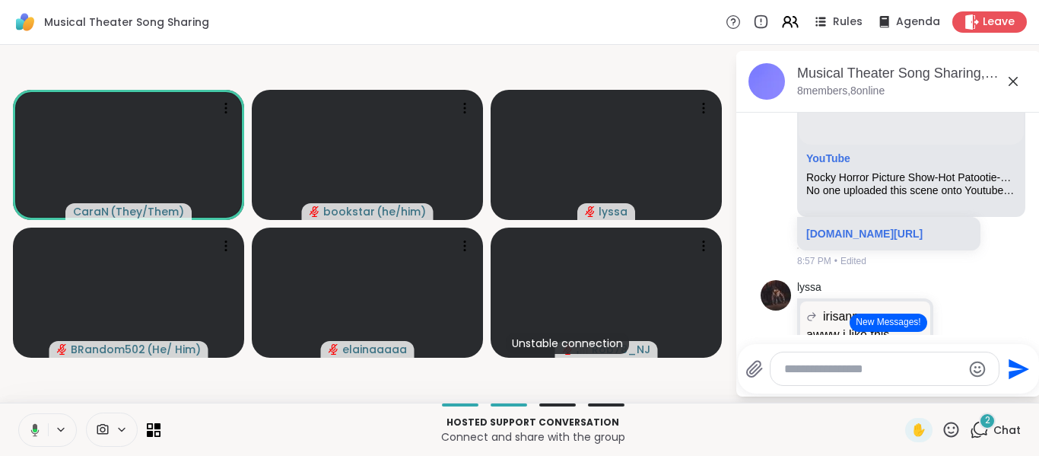
click at [33, 423] on icon at bounding box center [33, 430] width 14 height 14
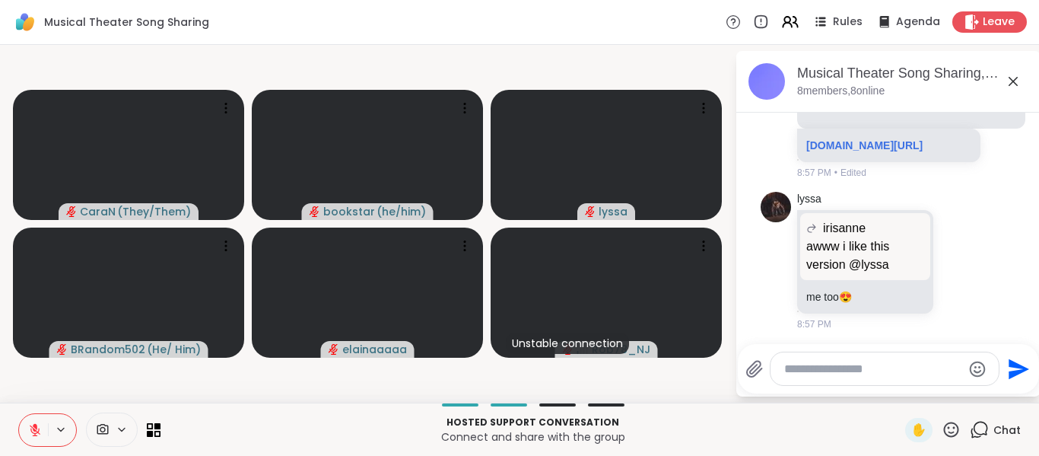
scroll to position [5031, 0]
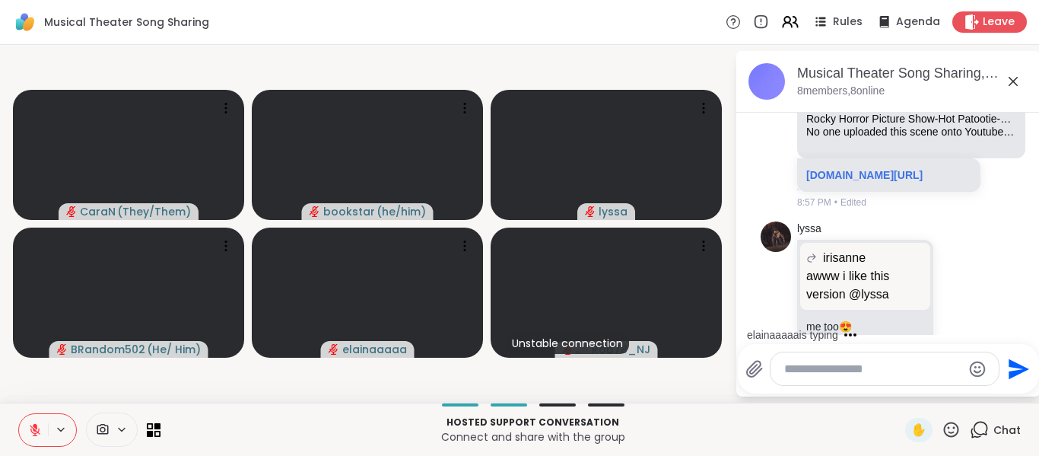
click at [33, 426] on icon at bounding box center [35, 426] width 5 height 6
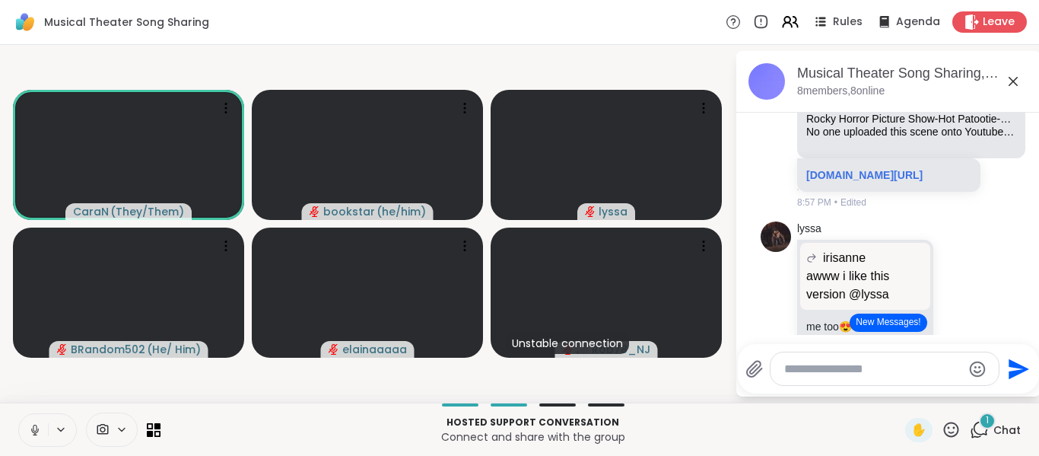
click at [33, 425] on icon at bounding box center [35, 430] width 14 height 14
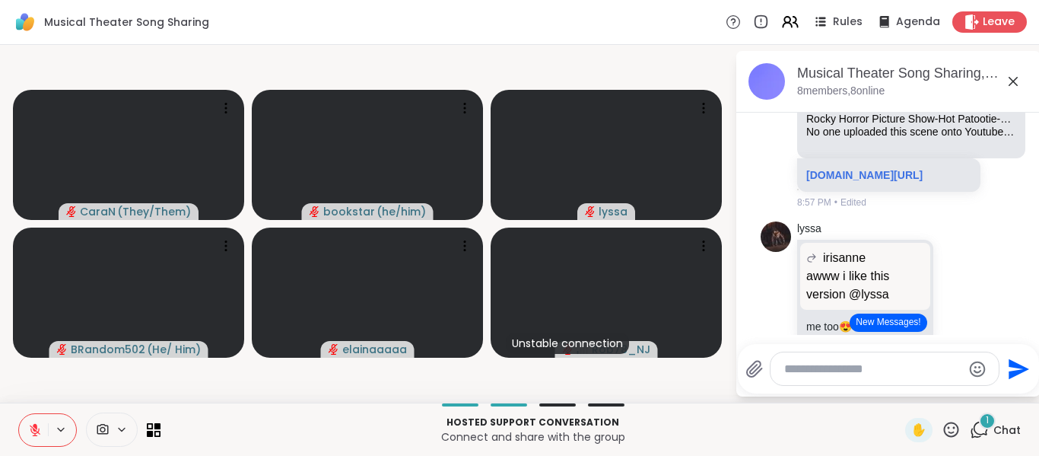
click at [33, 419] on button at bounding box center [33, 430] width 29 height 32
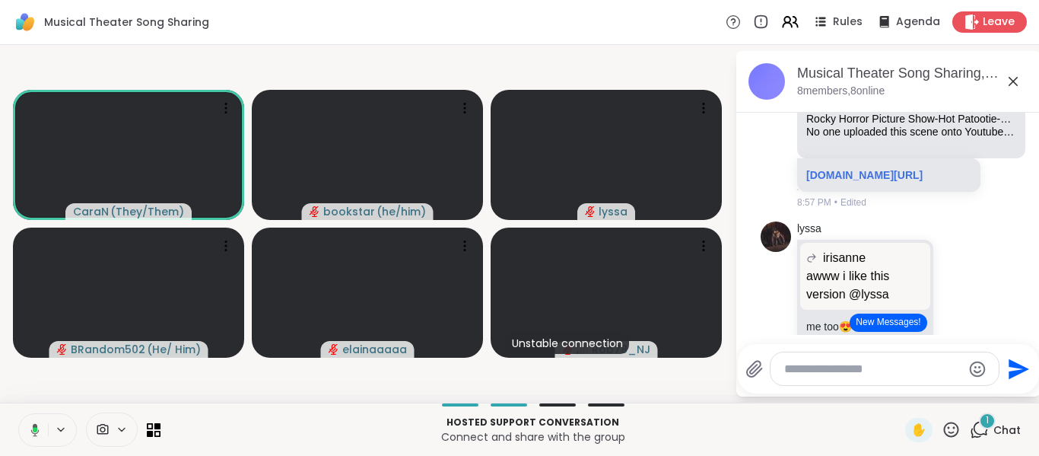
click at [30, 422] on button at bounding box center [32, 430] width 31 height 32
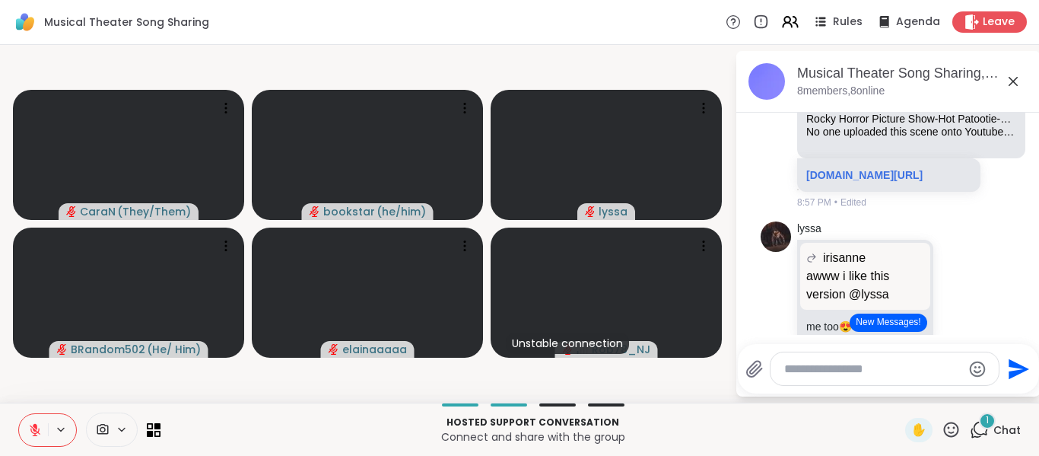
click at [34, 425] on icon at bounding box center [35, 426] width 5 height 6
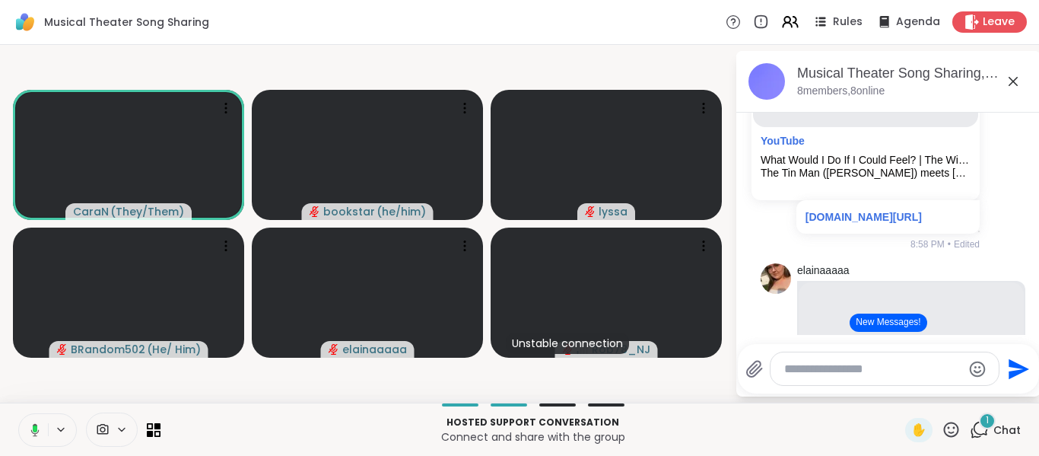
scroll to position [5531, 0]
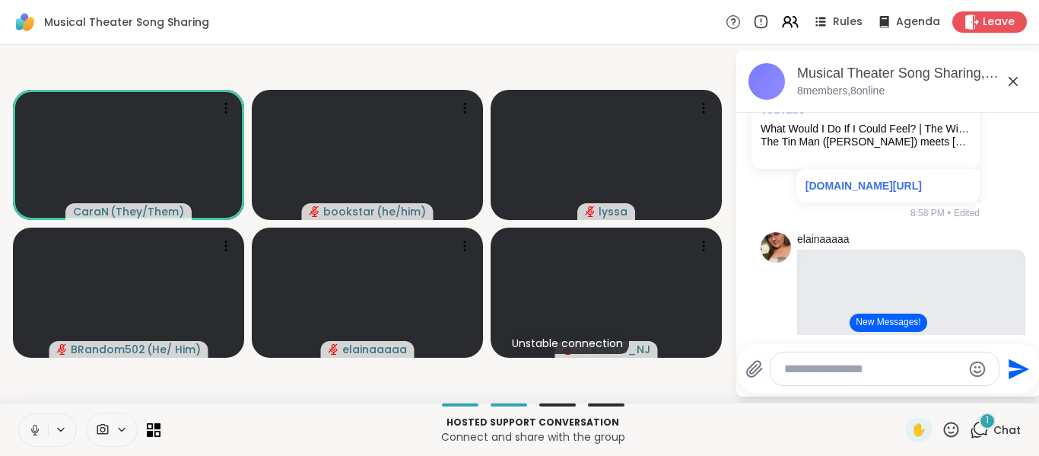
click at [33, 428] on icon at bounding box center [35, 430] width 14 height 14
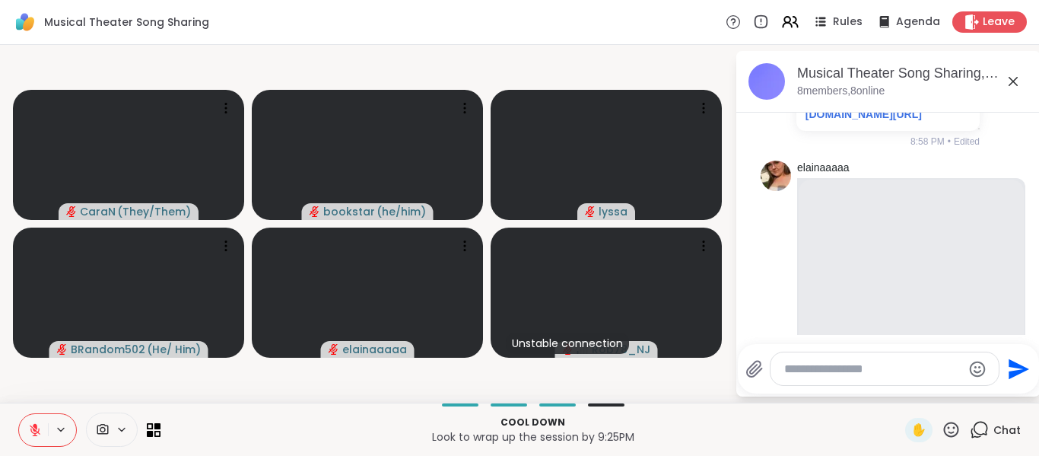
scroll to position [5509, 0]
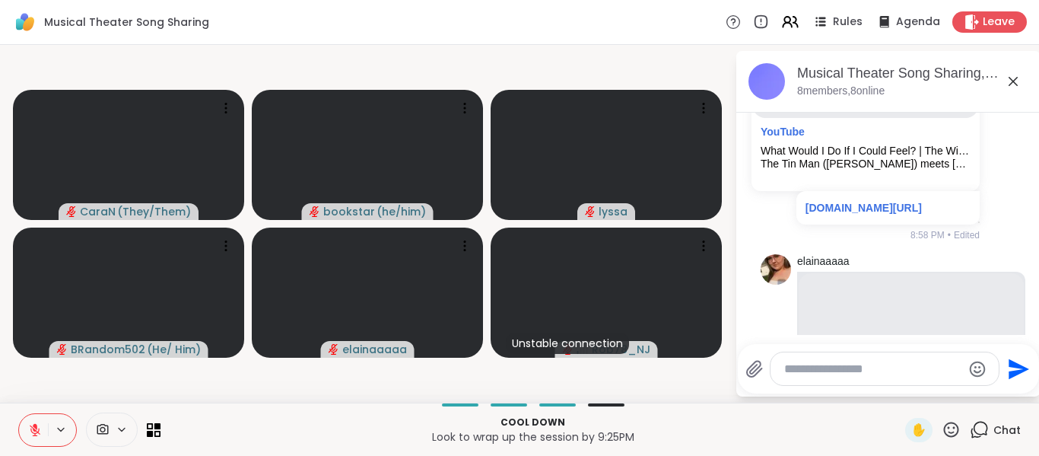
click at [35, 425] on icon at bounding box center [35, 426] width 5 height 6
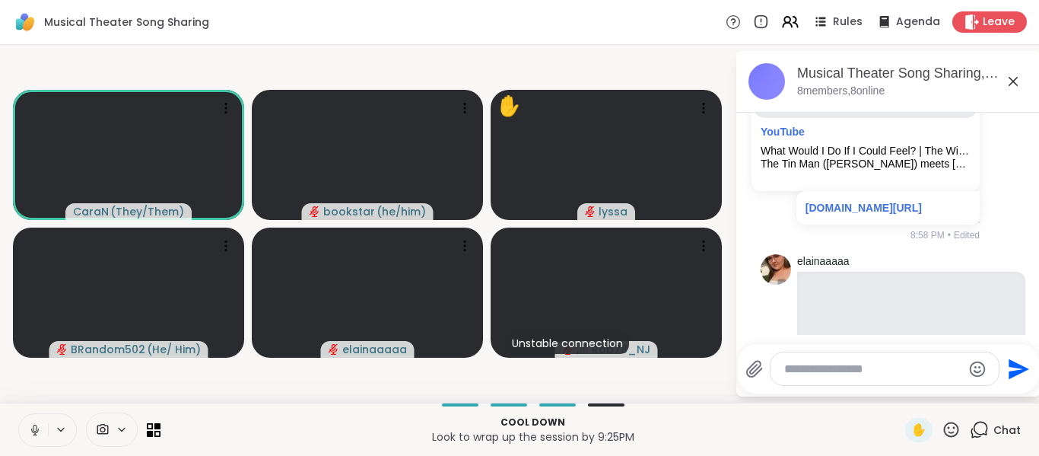
click at [36, 423] on icon at bounding box center [35, 430] width 14 height 14
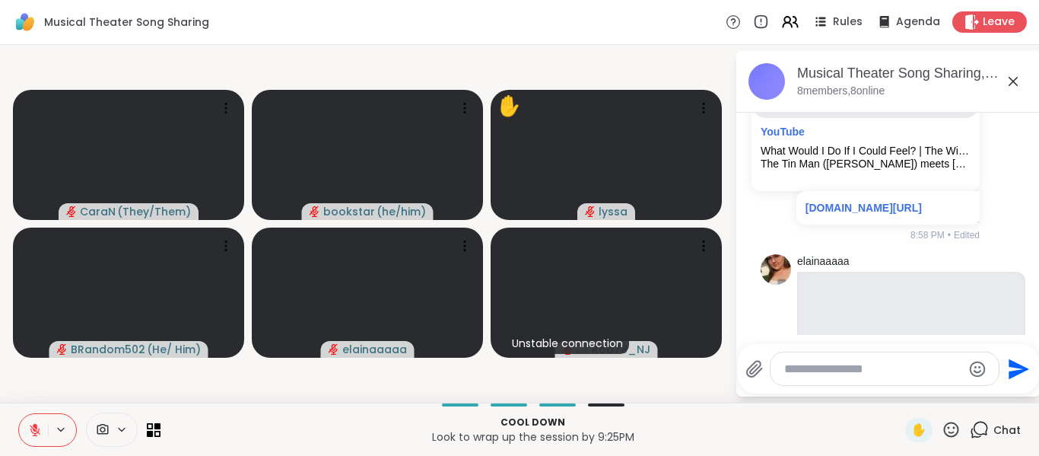
click at [32, 426] on icon at bounding box center [35, 430] width 11 height 11
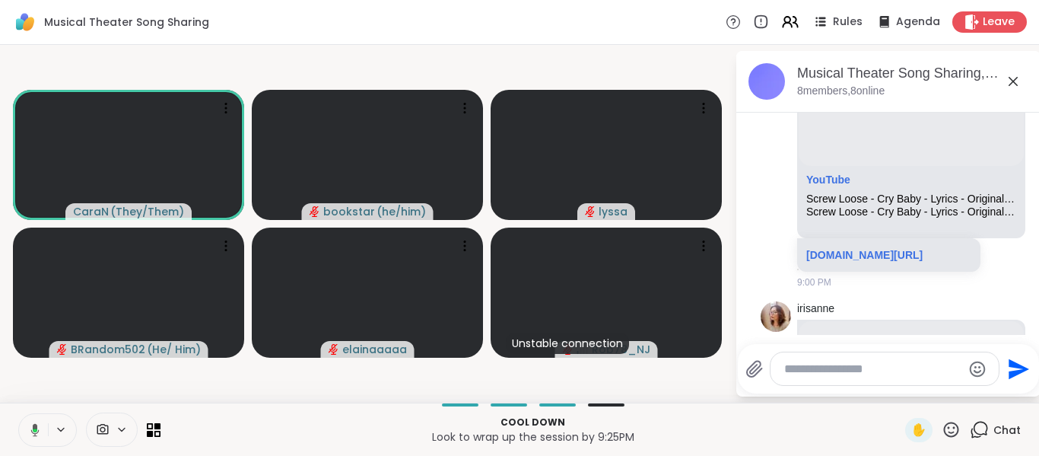
scroll to position [5913, 0]
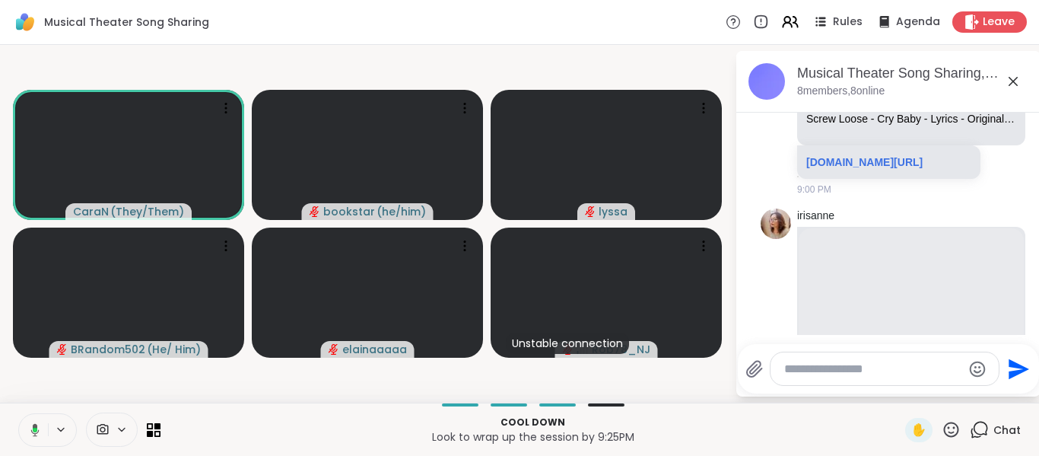
click at [32, 425] on icon at bounding box center [33, 430] width 14 height 14
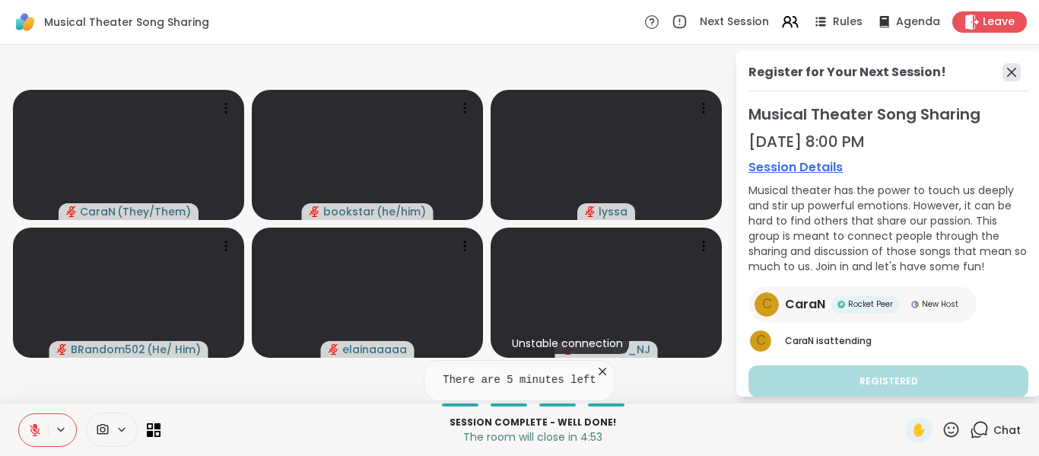
click at [1007, 72] on icon at bounding box center [1012, 72] width 18 height 18
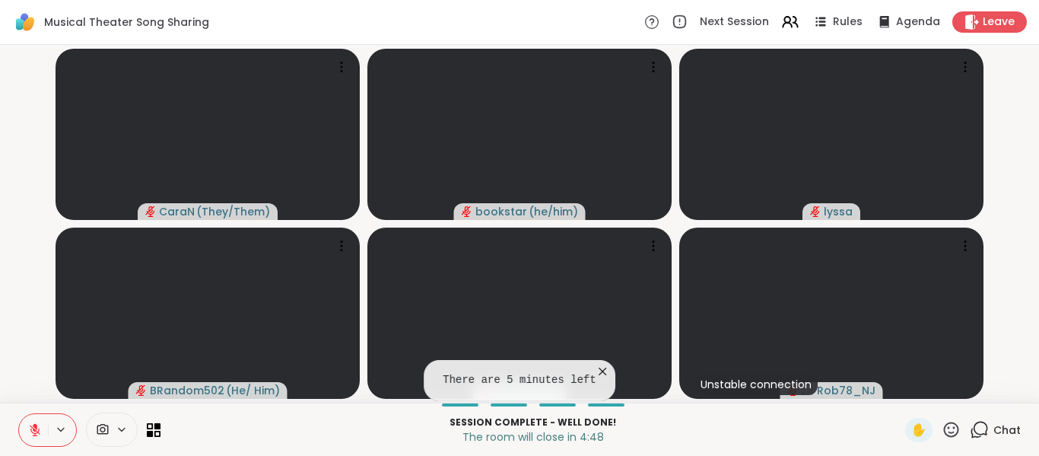
drag, startPoint x: 968, startPoint y: 427, endPoint x: 990, endPoint y: 432, distance: 22.7
click at [994, 432] on span "Chat" at bounding box center [1007, 429] width 27 height 15
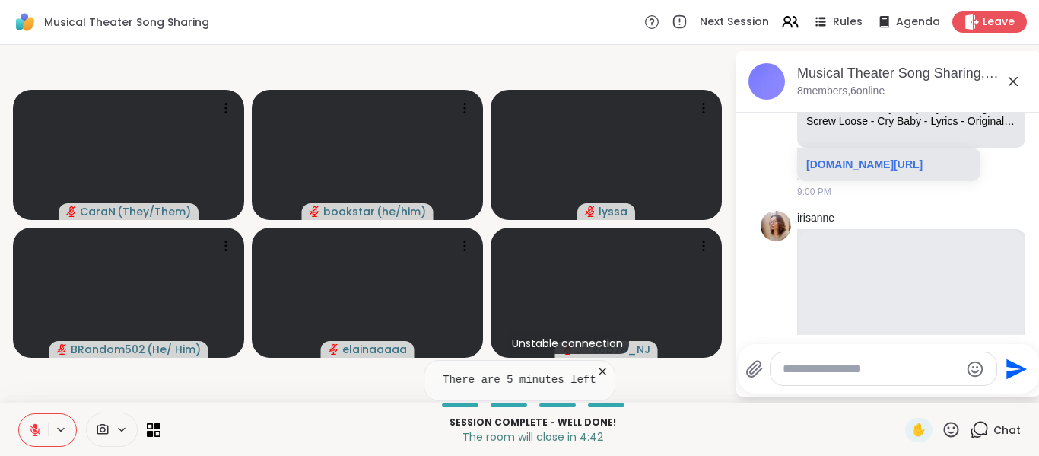
scroll to position [5942, 0]
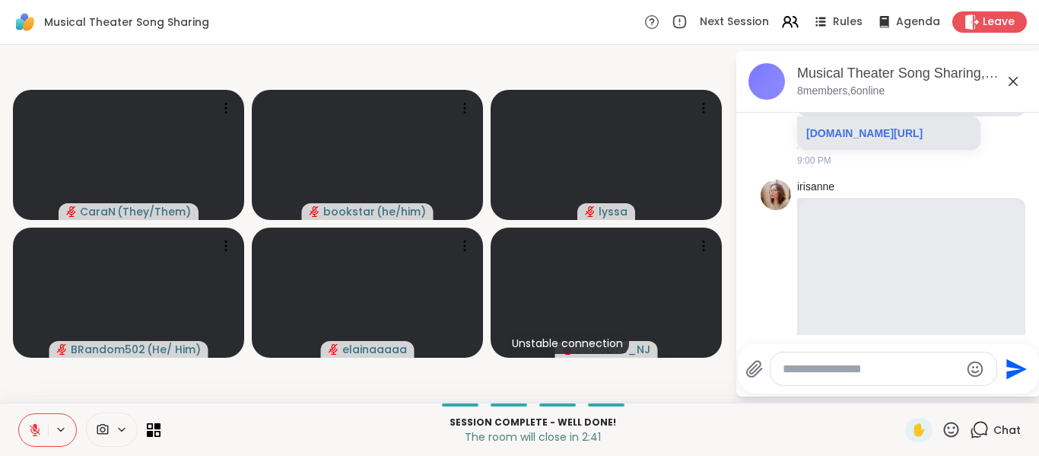
click at [25, 430] on button at bounding box center [33, 430] width 29 height 32
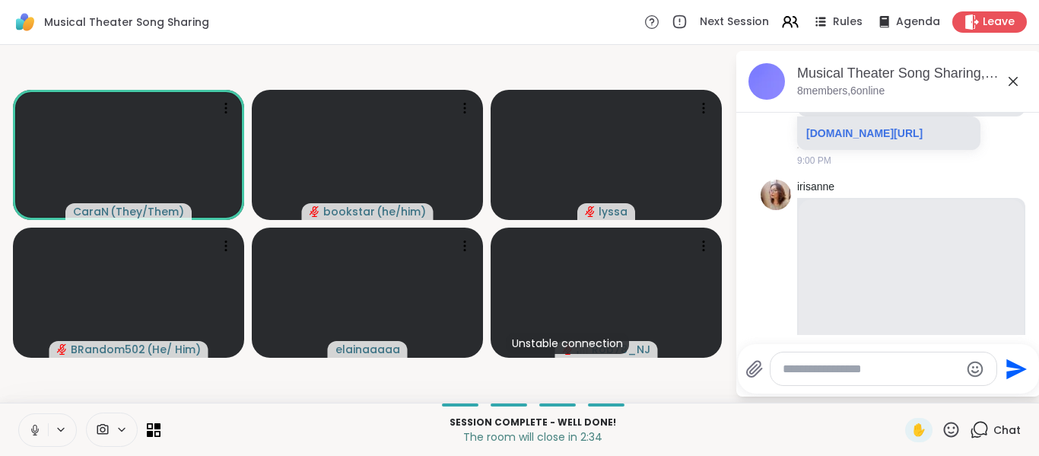
click at [32, 429] on icon at bounding box center [35, 430] width 8 height 5
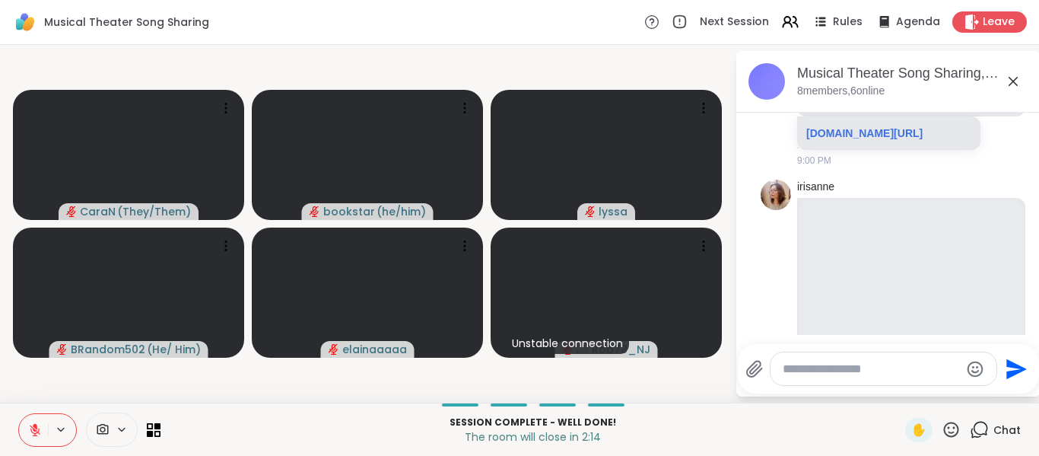
click at [34, 427] on icon at bounding box center [35, 426] width 5 height 6
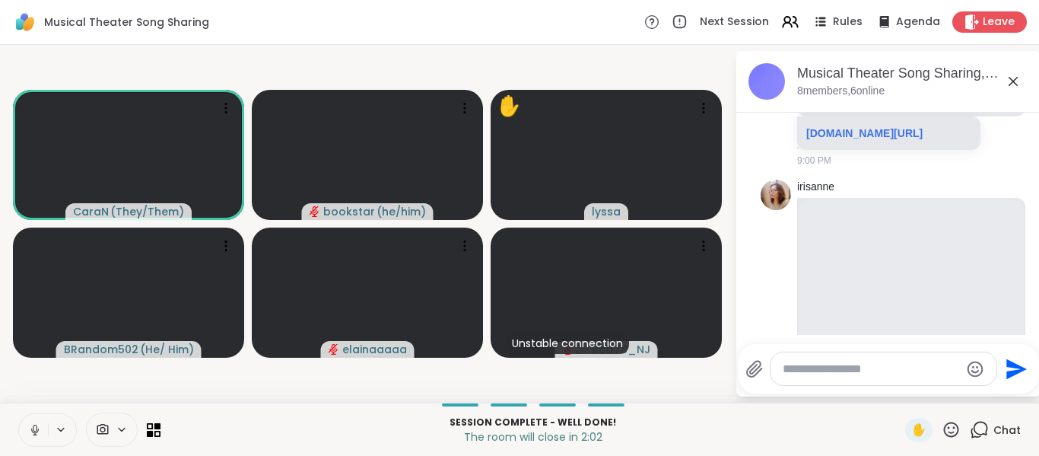
click at [35, 424] on icon at bounding box center [35, 430] width 14 height 14
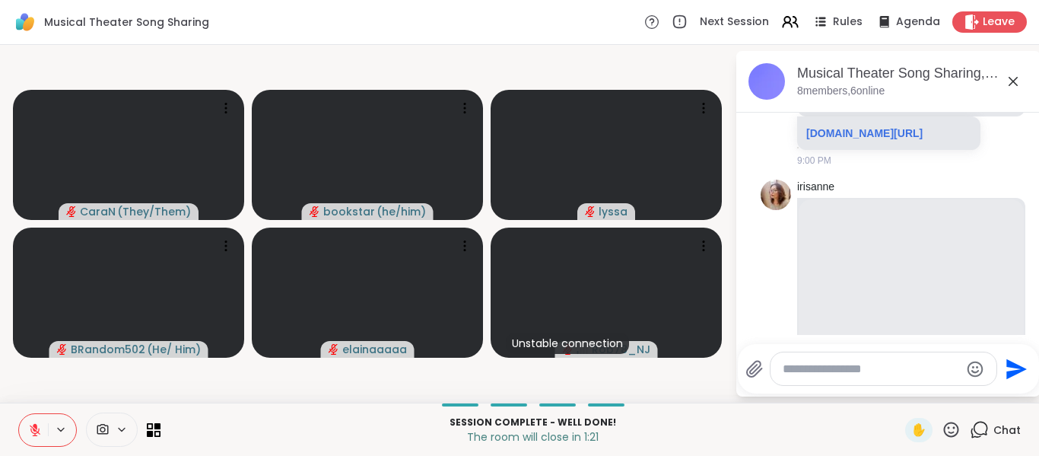
click at [33, 425] on icon at bounding box center [35, 430] width 14 height 14
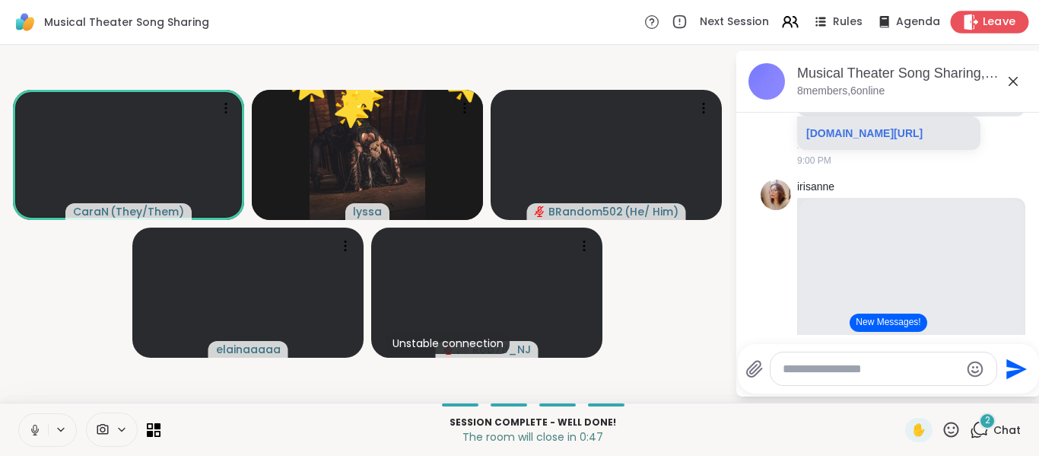
click at [983, 24] on span "Leave" at bounding box center [999, 22] width 33 height 16
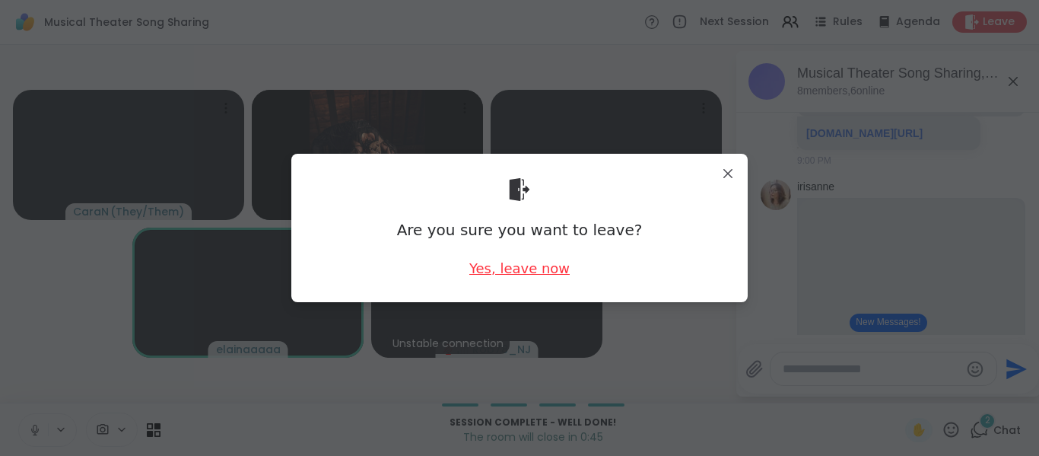
click at [509, 265] on div "Yes, leave now" at bounding box center [519, 268] width 100 height 19
